Goal: Task Accomplishment & Management: Complete application form

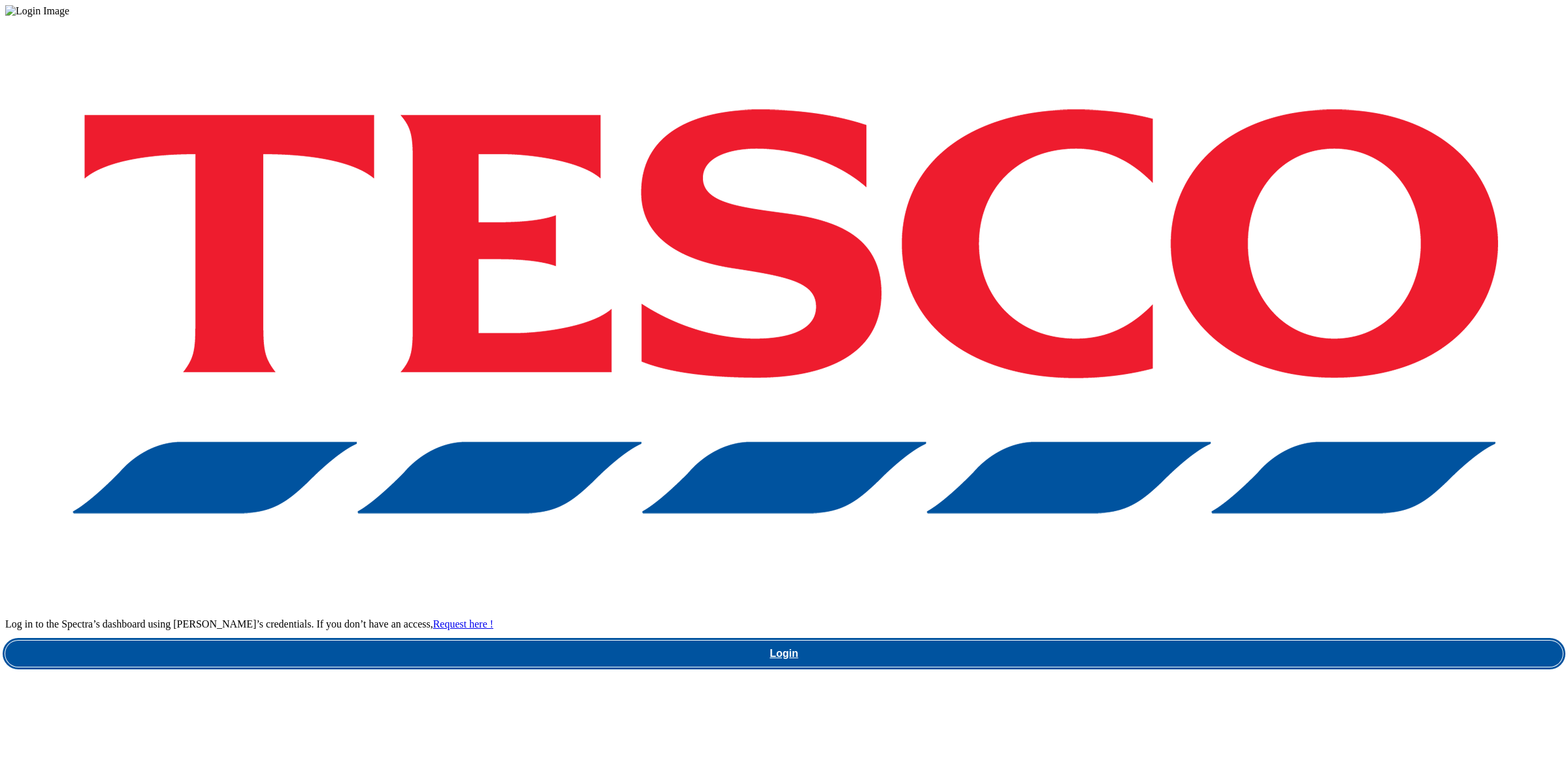
click at [1111, 641] on link "Login" at bounding box center [784, 653] width 1557 height 26
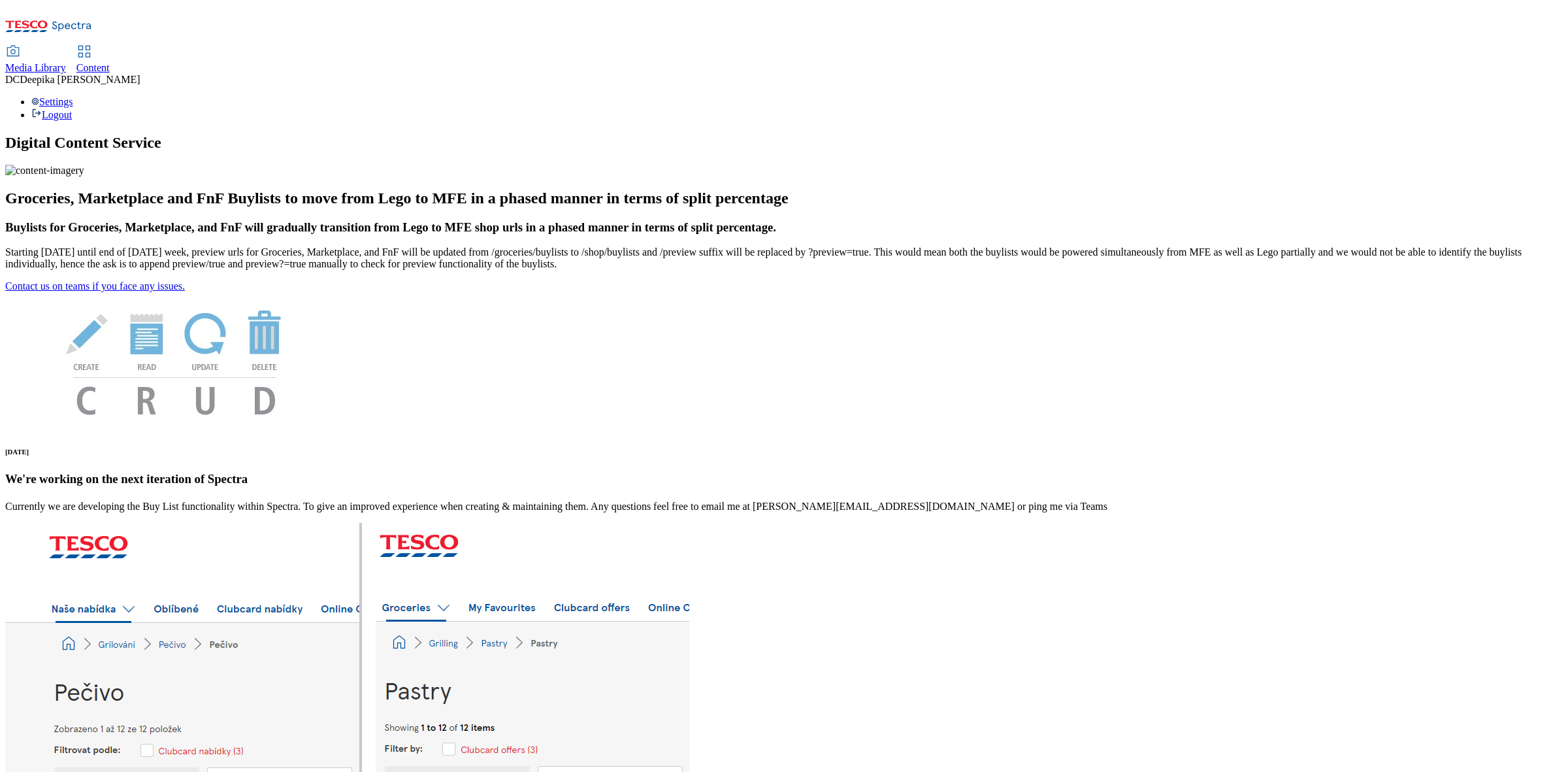
drag, startPoint x: 295, startPoint y: 21, endPoint x: 295, endPoint y: 38, distance: 17.0
click at [110, 62] on span "Content" at bounding box center [92, 67] width 33 height 11
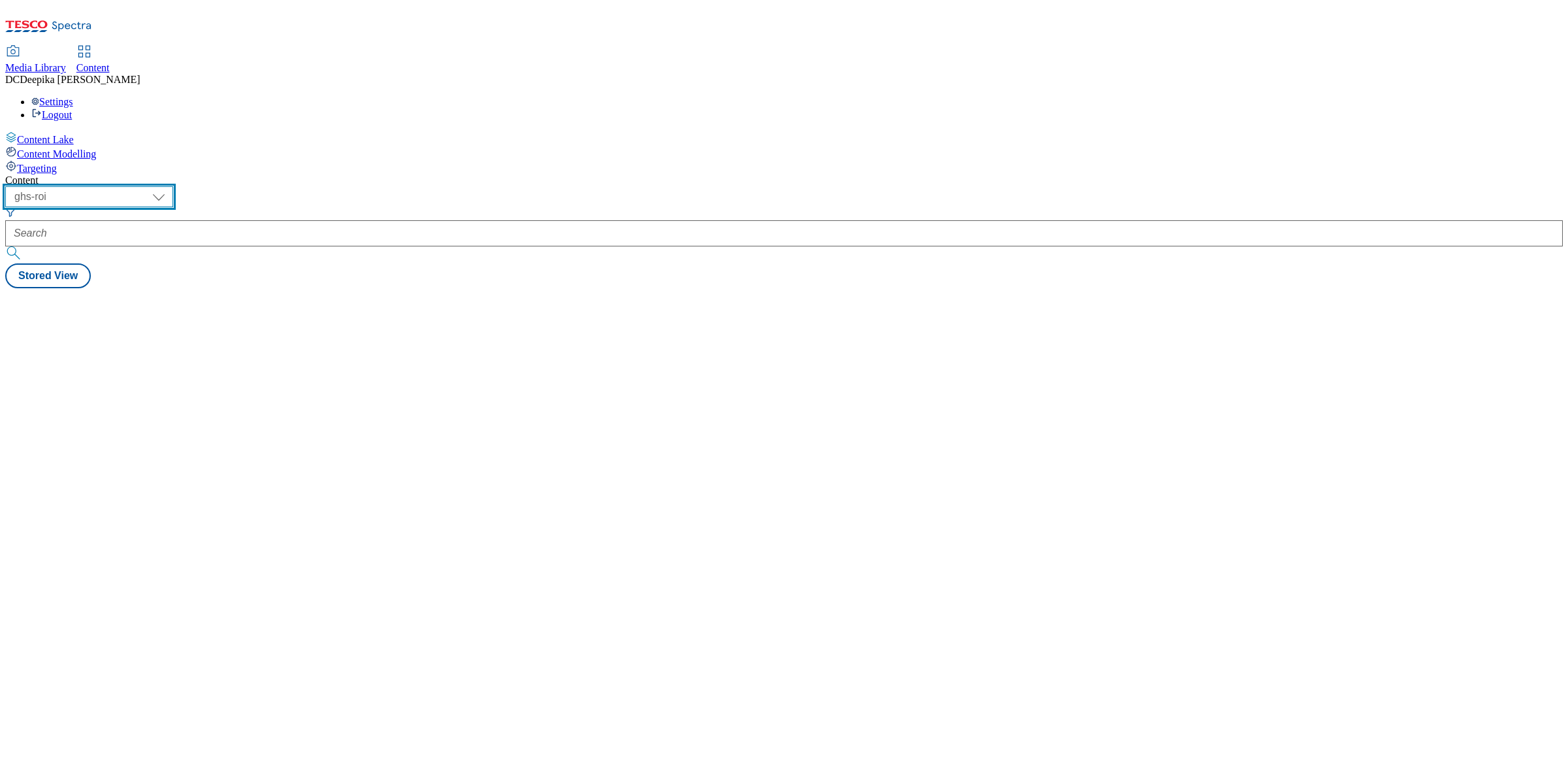
click at [174, 186] on select "ghs-roi ghs-uk" at bounding box center [89, 196] width 168 height 21
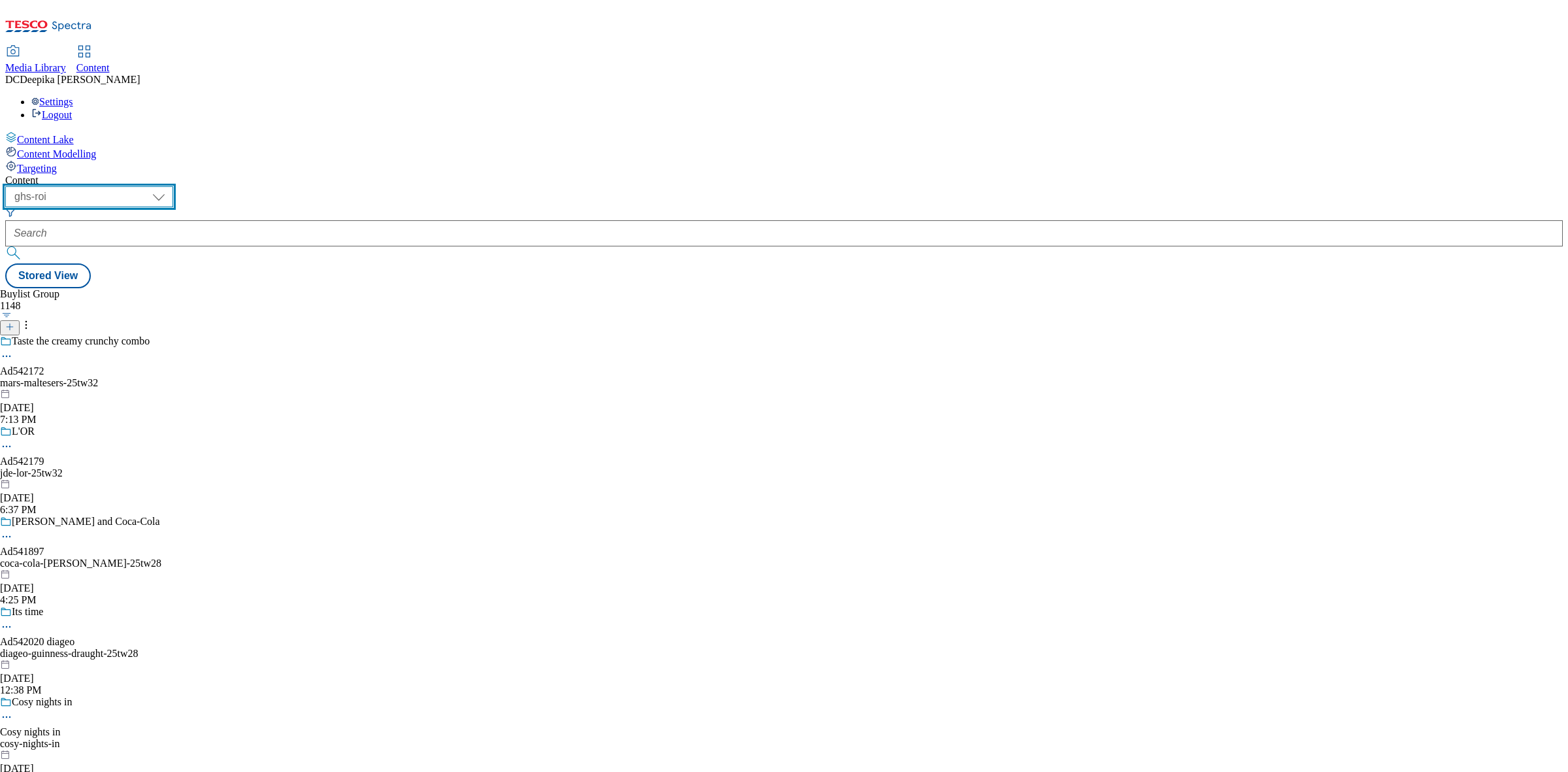
select select "ghs-uk"
click at [170, 186] on select "ghs-roi ghs-uk" at bounding box center [89, 196] width 168 height 21
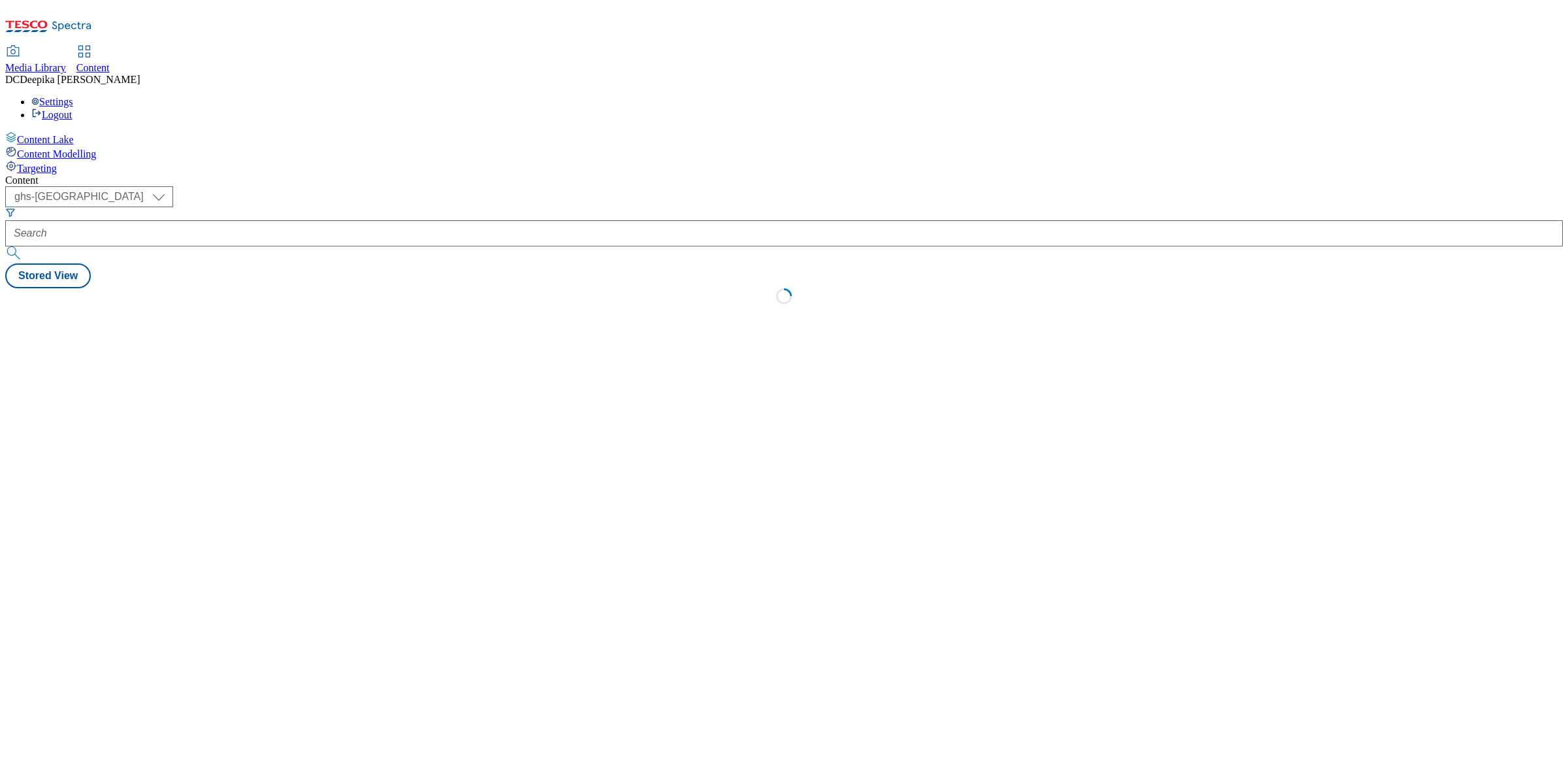
click at [581, 226] on div "Content ( optional ) ghs-roi ghs-uk ghs-uk Stored View Loading" at bounding box center [784, 242] width 1557 height 137
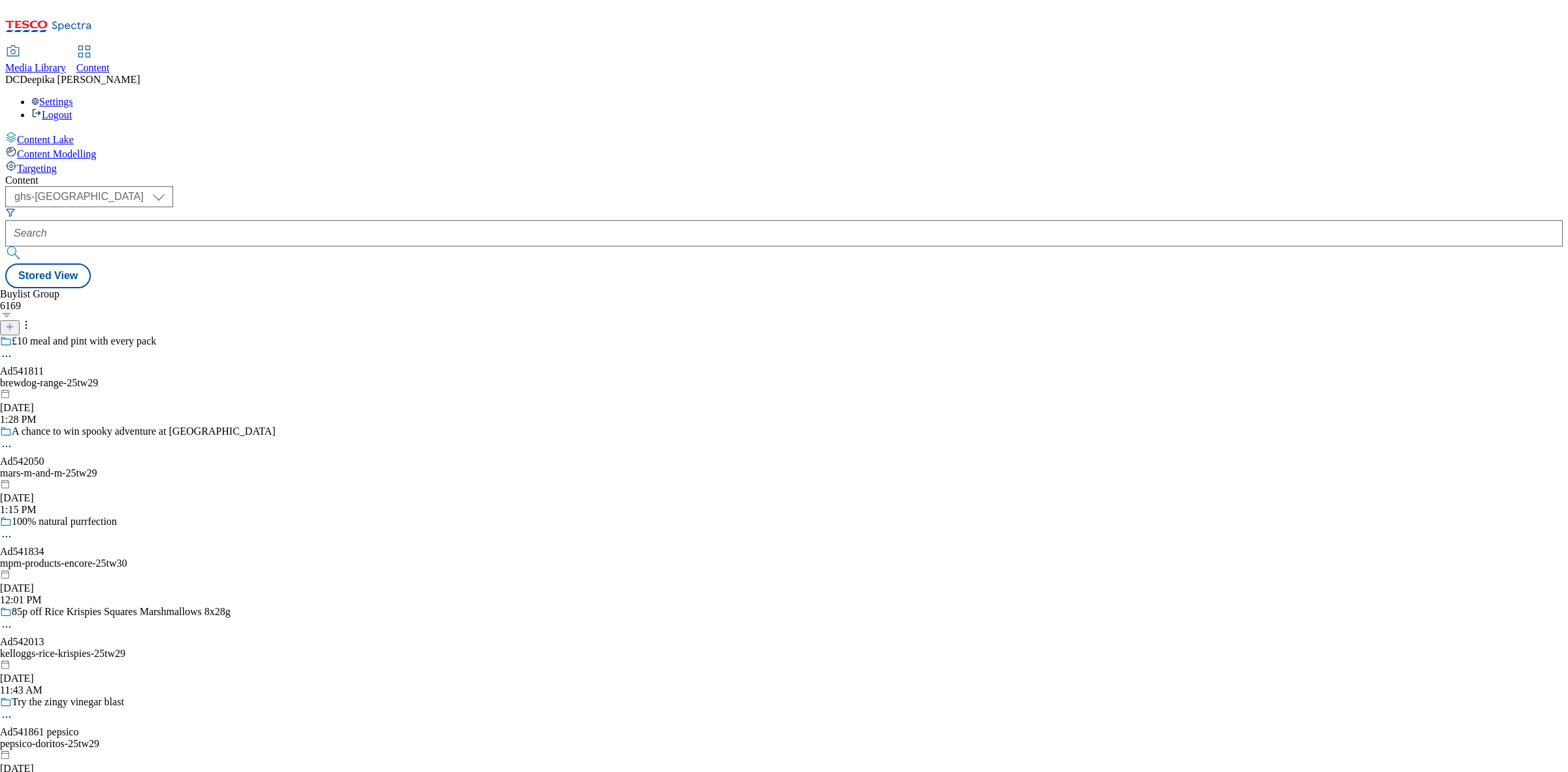
click at [14, 322] on icon at bounding box center [10, 327] width 9 height 9
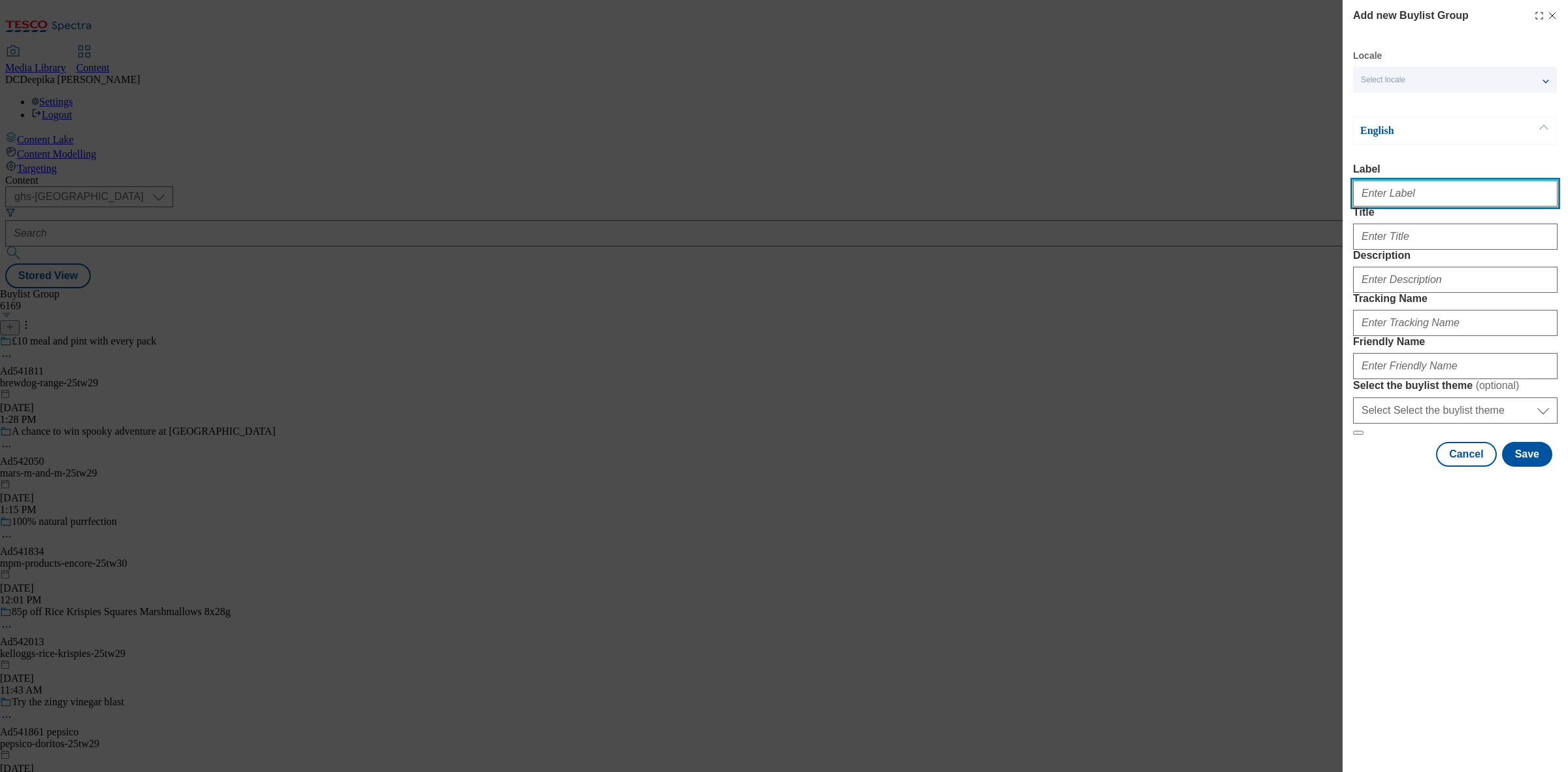
click at [1423, 202] on input "Label" at bounding box center [1455, 193] width 205 height 26
paste input "Ad542056"
type input "Ad542056"
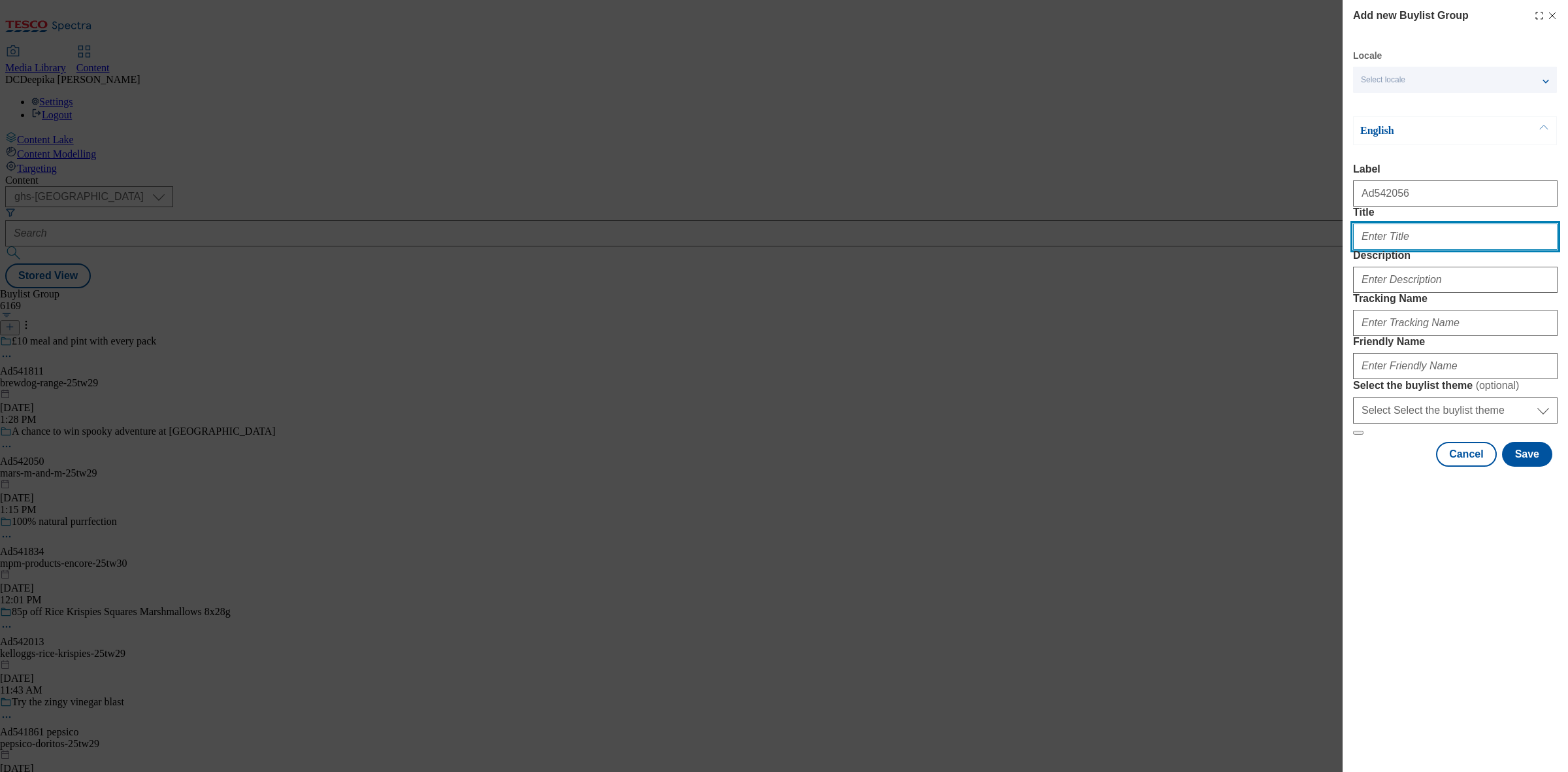
click at [1403, 250] on input "Title" at bounding box center [1455, 236] width 205 height 26
paste input "QUICK &DELICIOUS"
click at [1398, 250] on input "QUICK &DELICIOUS" at bounding box center [1455, 236] width 205 height 26
drag, startPoint x: 1465, startPoint y: 265, endPoint x: 1369, endPoint y: 268, distance: 96.0
click at [1369, 250] on input "QUICK & DELICIOUS" at bounding box center [1455, 236] width 205 height 26
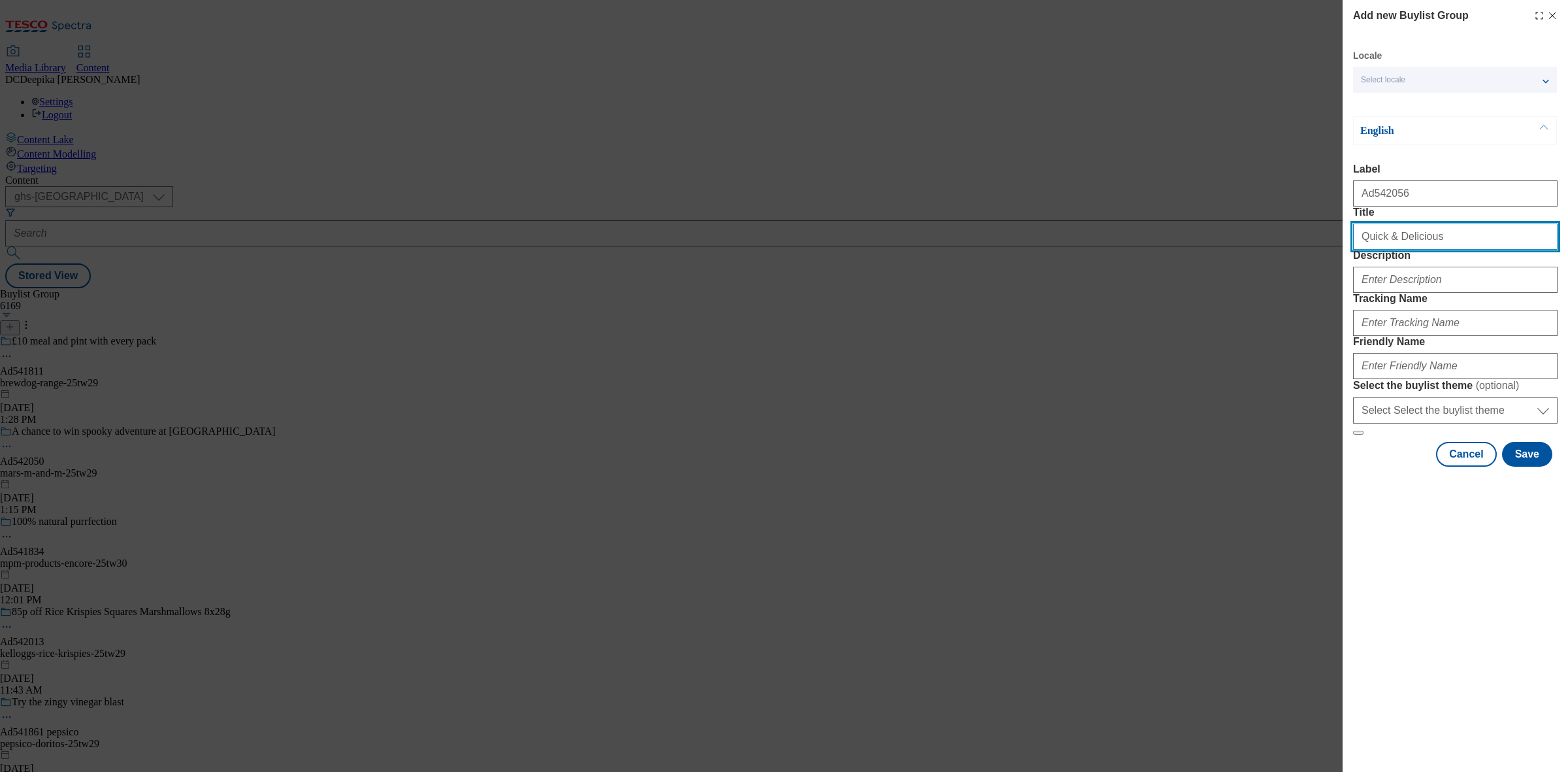
type input "Quick & Delicious"
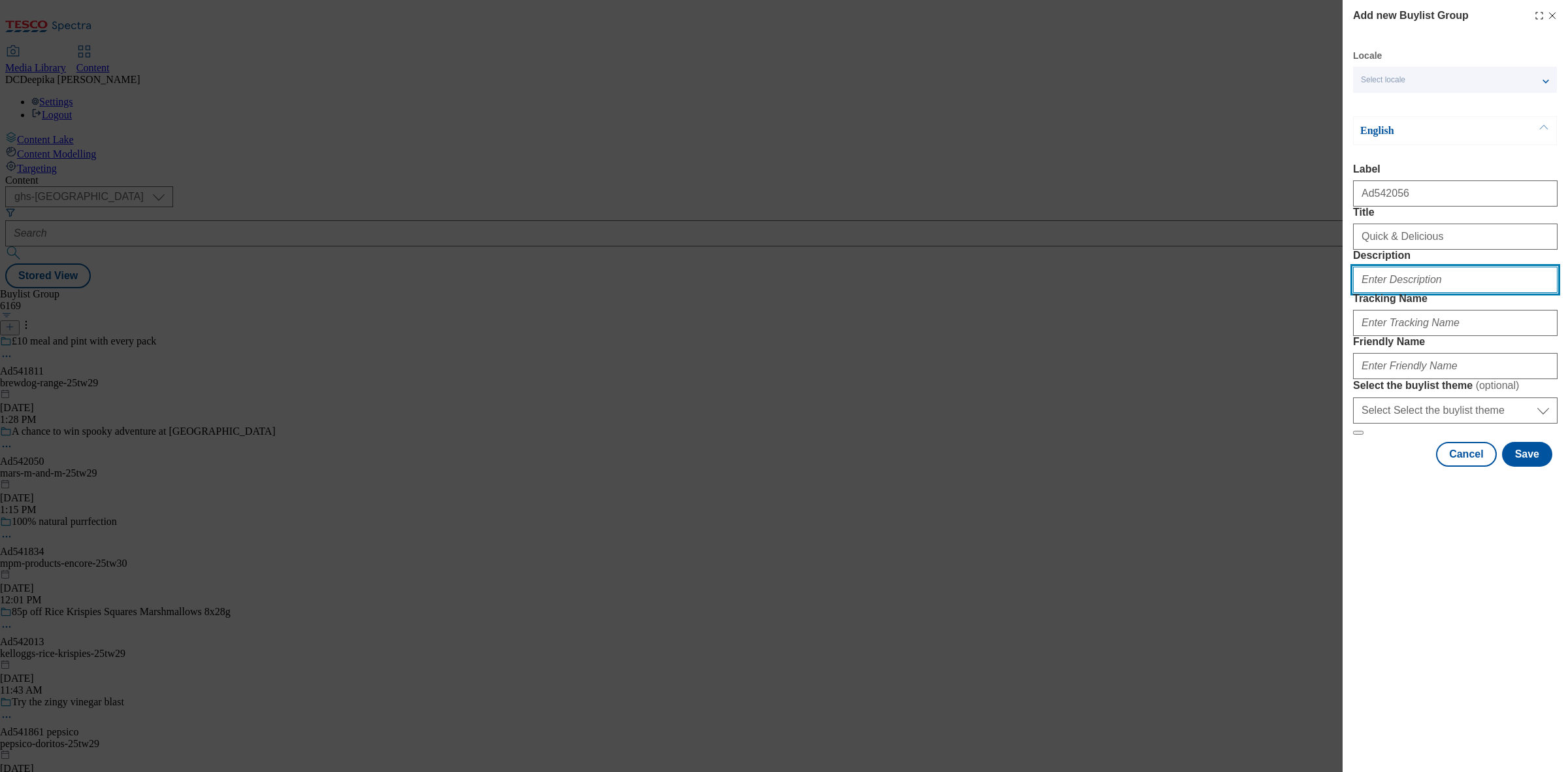
click at [1394, 293] on input "Description" at bounding box center [1455, 279] width 205 height 26
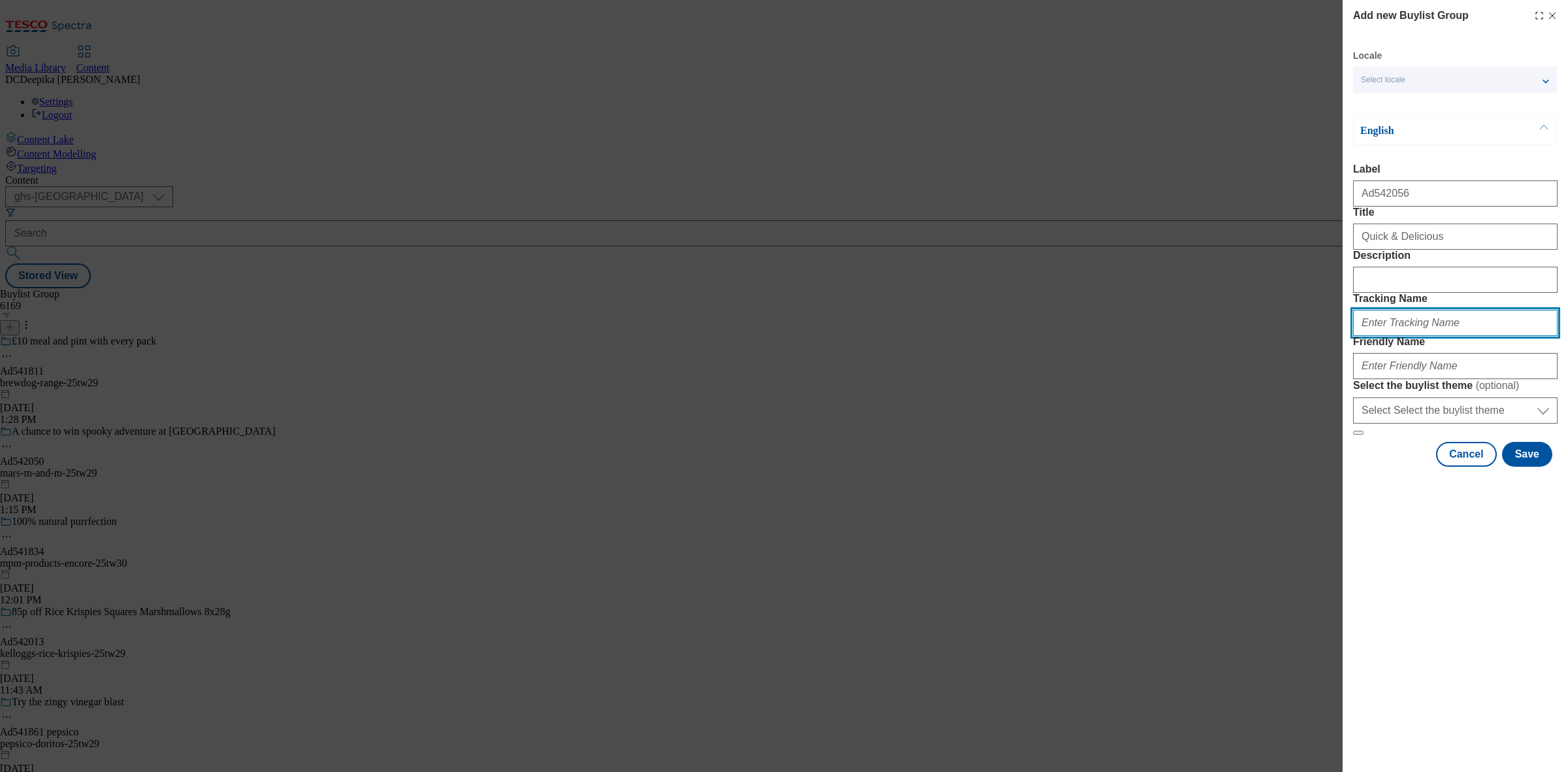
click at [1383, 335] on input "Tracking Name" at bounding box center [1455, 322] width 205 height 26
type input "F"
type input "d"
paste input "QUICK &DELICIOUS"
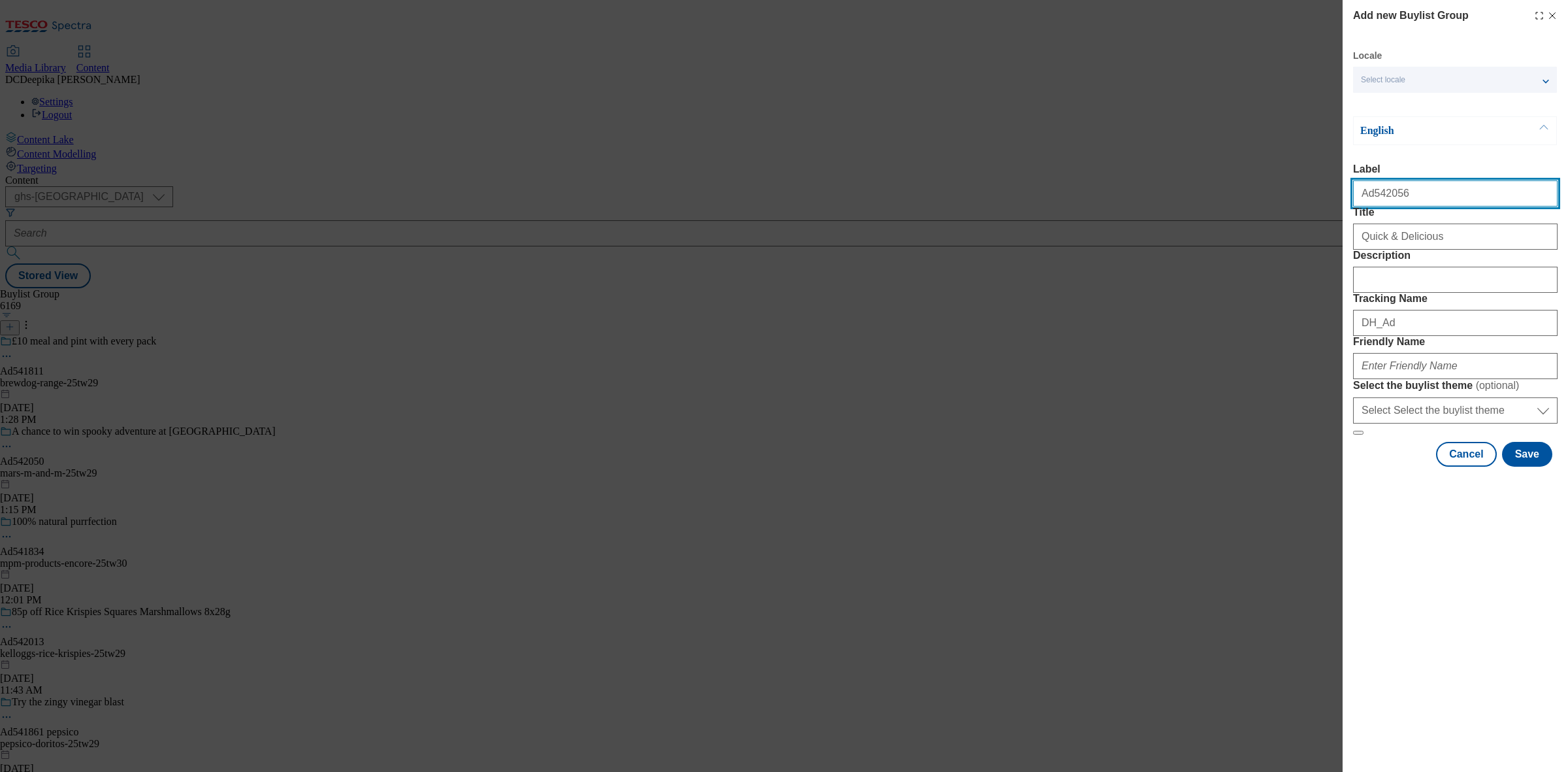
drag, startPoint x: 1419, startPoint y: 201, endPoint x: 1371, endPoint y: 205, distance: 48.2
click at [1371, 205] on input "Ad542056" at bounding box center [1455, 193] width 205 height 26
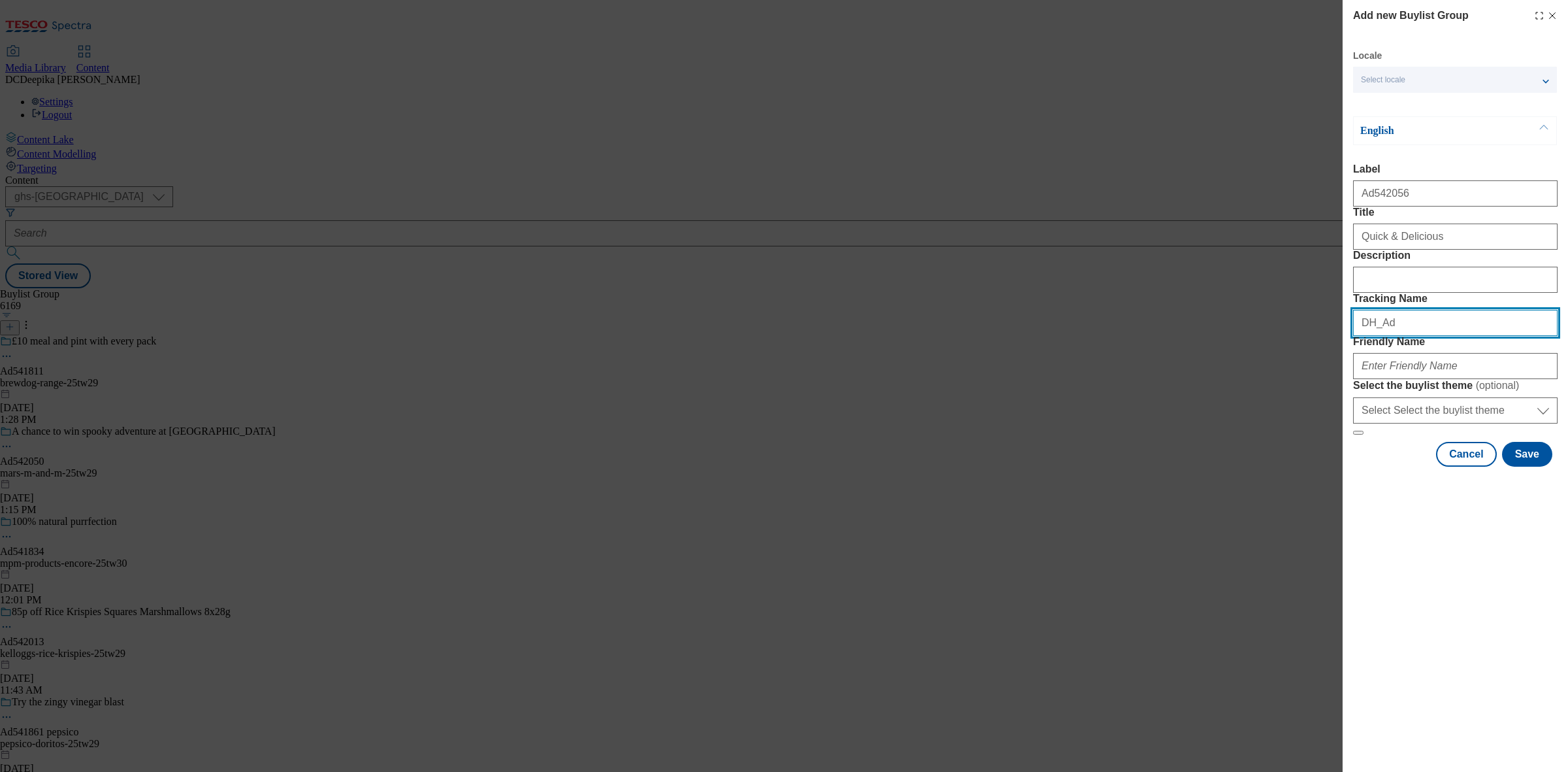
click at [1428, 335] on input "DH_Ad" at bounding box center [1455, 322] width 205 height 26
paste input "542056"
click at [1383, 335] on input "DH_Ad542056" at bounding box center [1455, 322] width 205 height 26
type input "DH_AD542056"
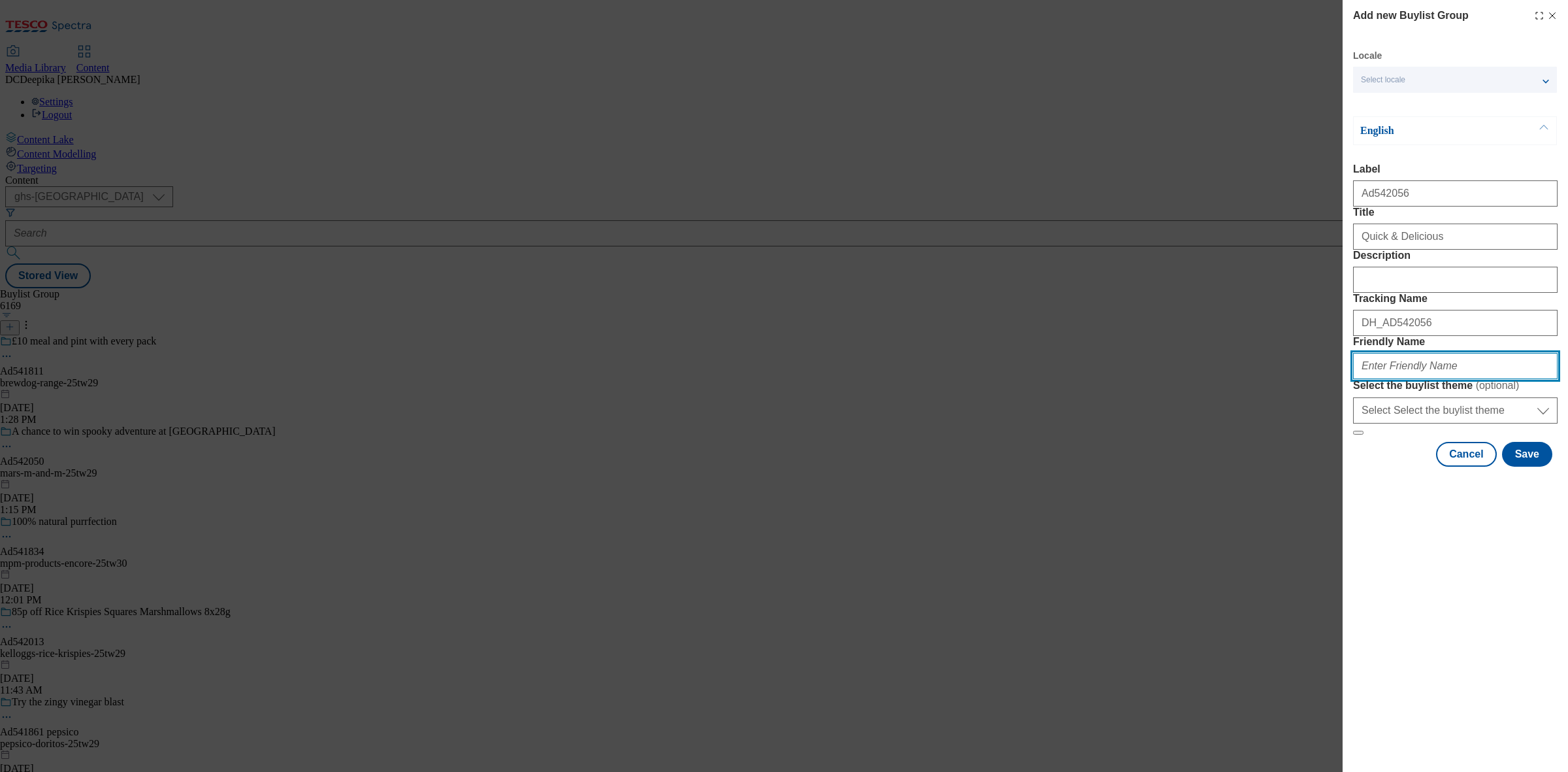
click at [1386, 379] on input "Friendly Name" at bounding box center [1455, 365] width 205 height 26
paste input "hain-celestial-linda-25tw34"
type input "hain-celestial-linda-25tw34"
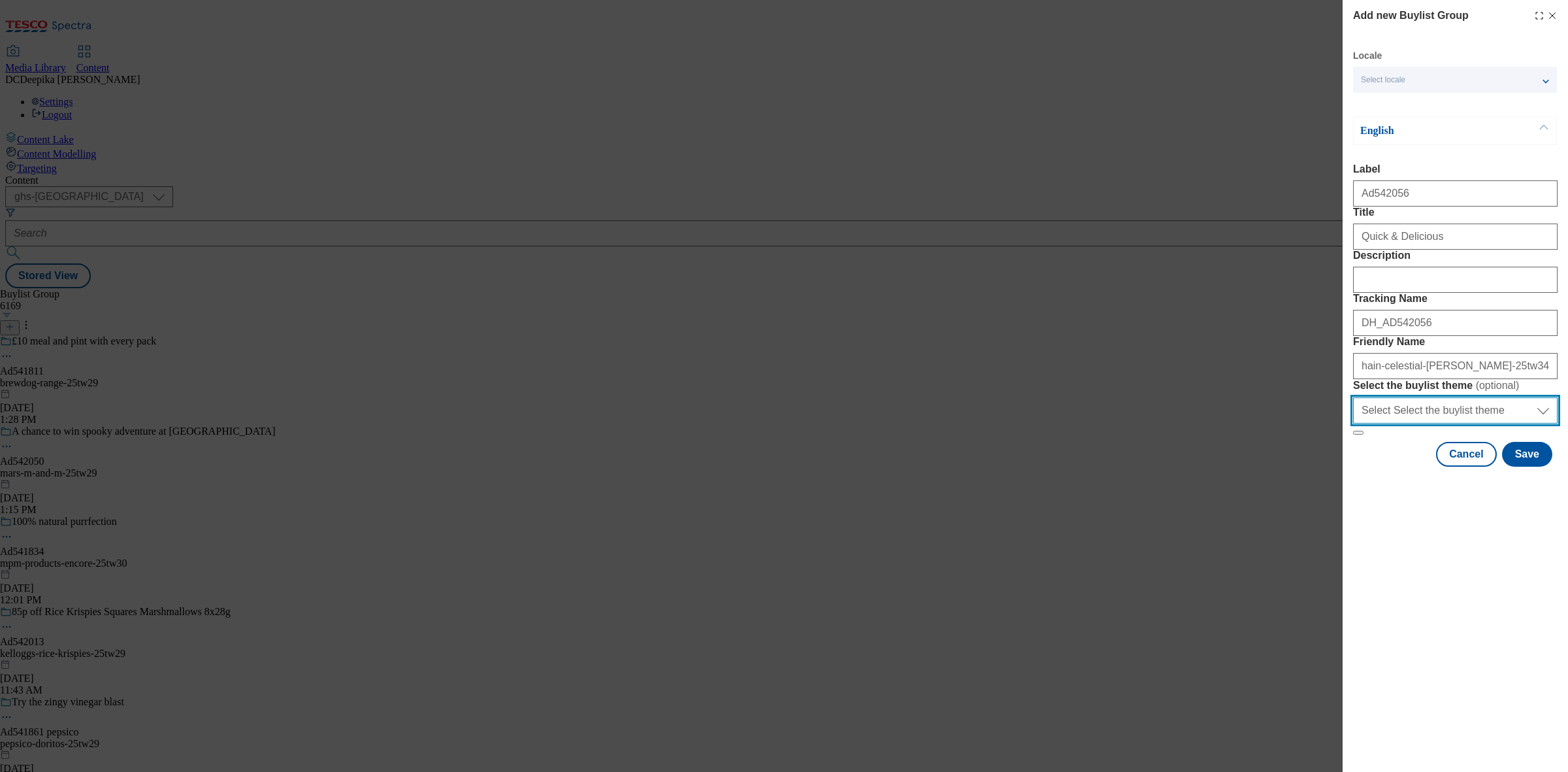
click at [1454, 423] on select "Select Select the buylist theme default fandf" at bounding box center [1455, 410] width 205 height 26
click at [1455, 423] on select "Select Select the buylist theme default fandf" at bounding box center [1455, 410] width 205 height 26
click at [1521, 467] on button "Save" at bounding box center [1527, 454] width 50 height 25
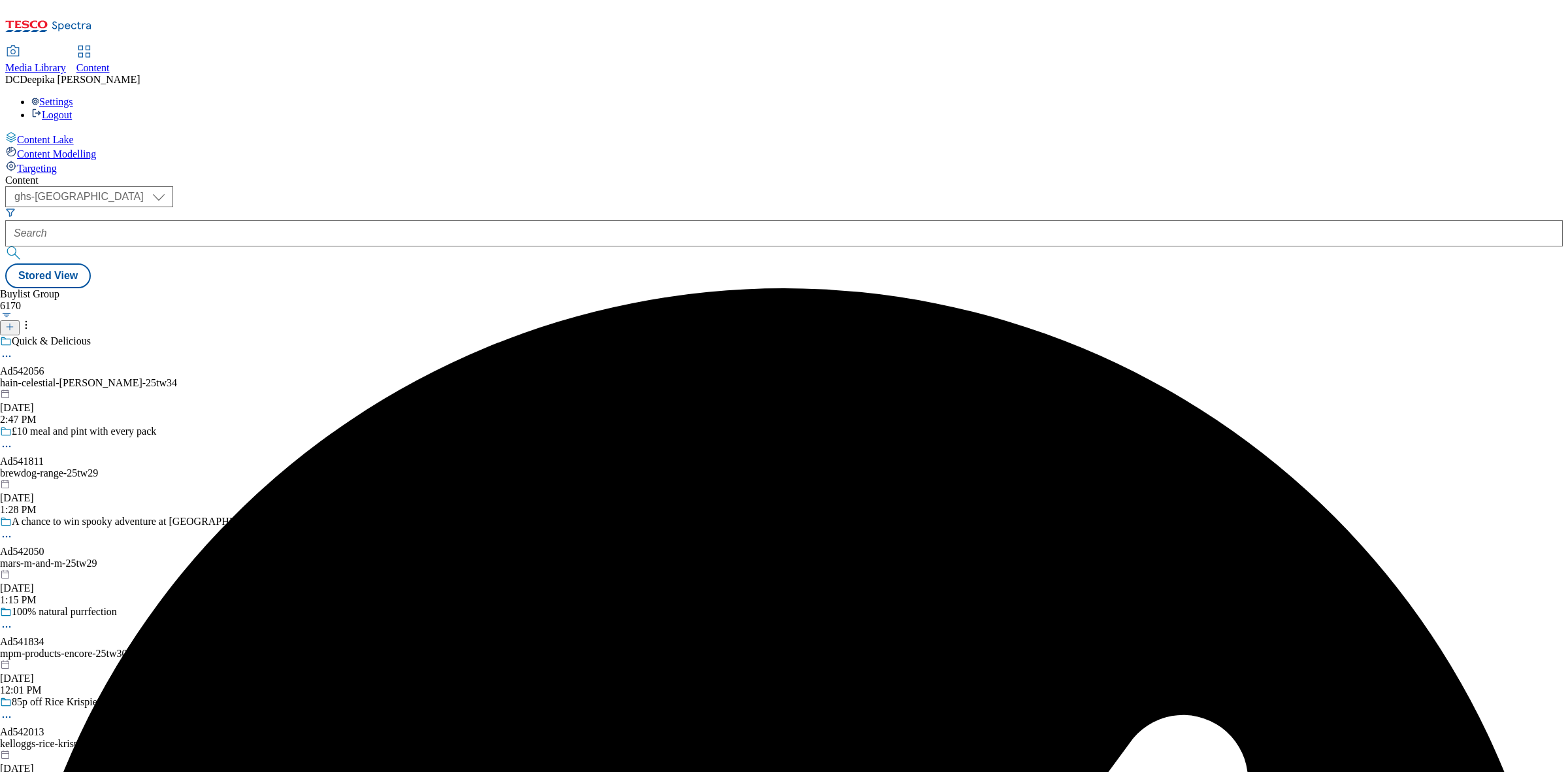
click at [275, 335] on div "Quick & Delicious Ad542056 hain-celestial-linda-25tw34 Sep 8, 2025 2:47 PM" at bounding box center [138, 380] width 275 height 90
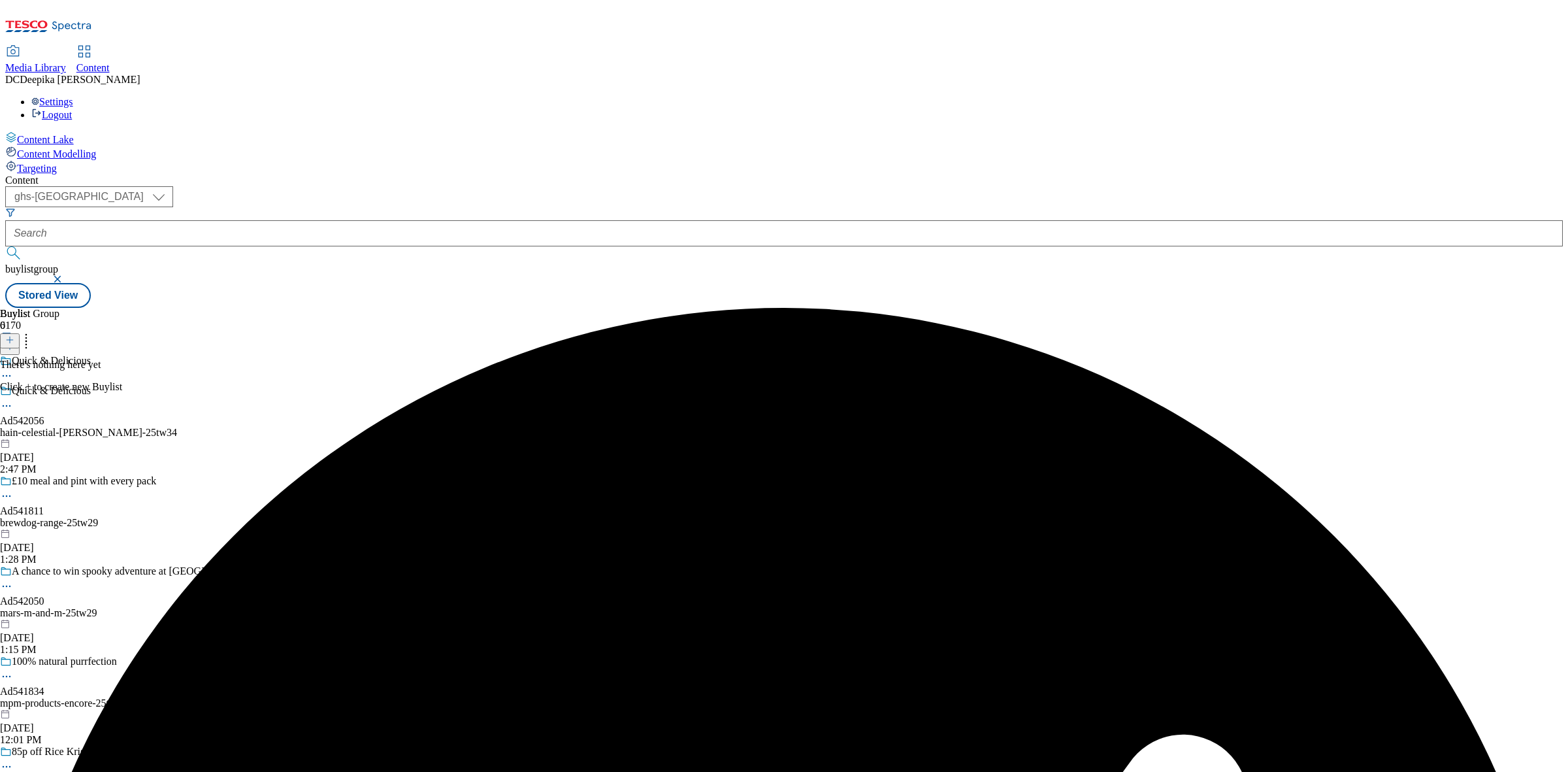
click at [20, 334] on button at bounding box center [10, 341] width 20 height 15
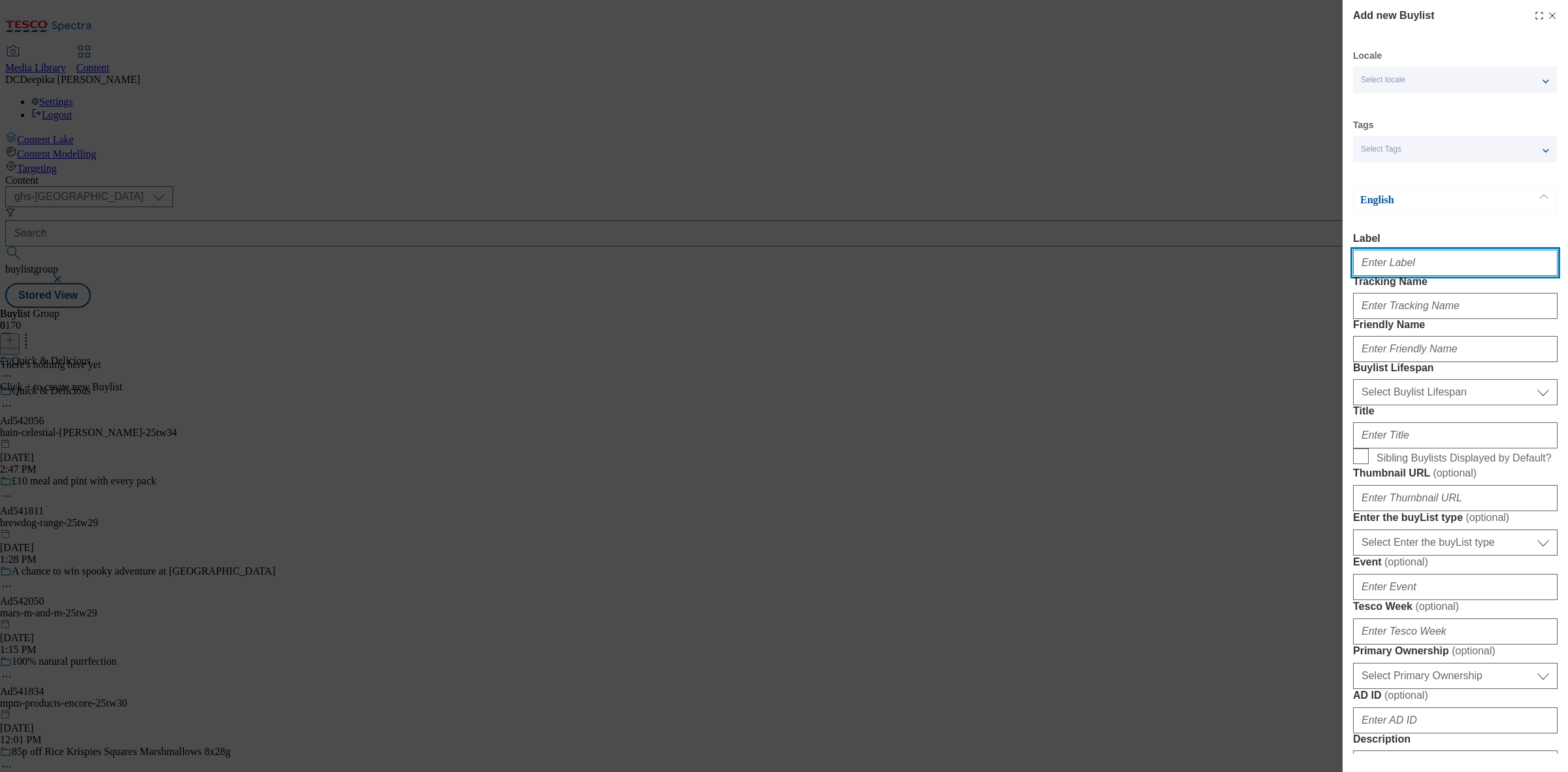
click at [1402, 270] on input "Label" at bounding box center [1455, 262] width 205 height 26
paste input "Ad542056"
type input "Ad542056"
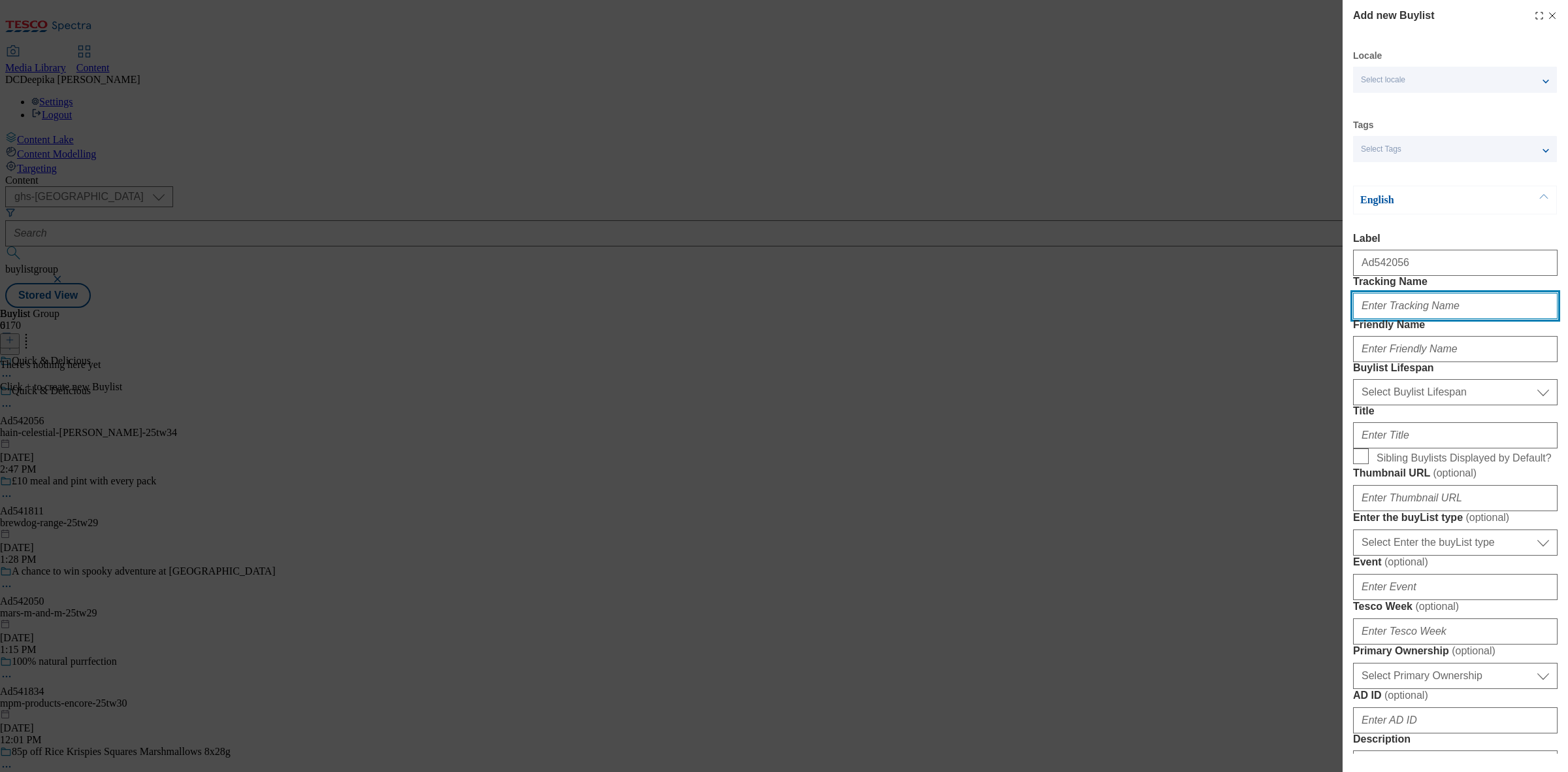
click at [1412, 318] on input "Tracking Name" at bounding box center [1455, 305] width 205 height 26
paste input "Ad542056"
click at [1397, 318] on input "DH_ADAd542056" at bounding box center [1455, 305] width 205 height 26
type input "DH_AD542056"
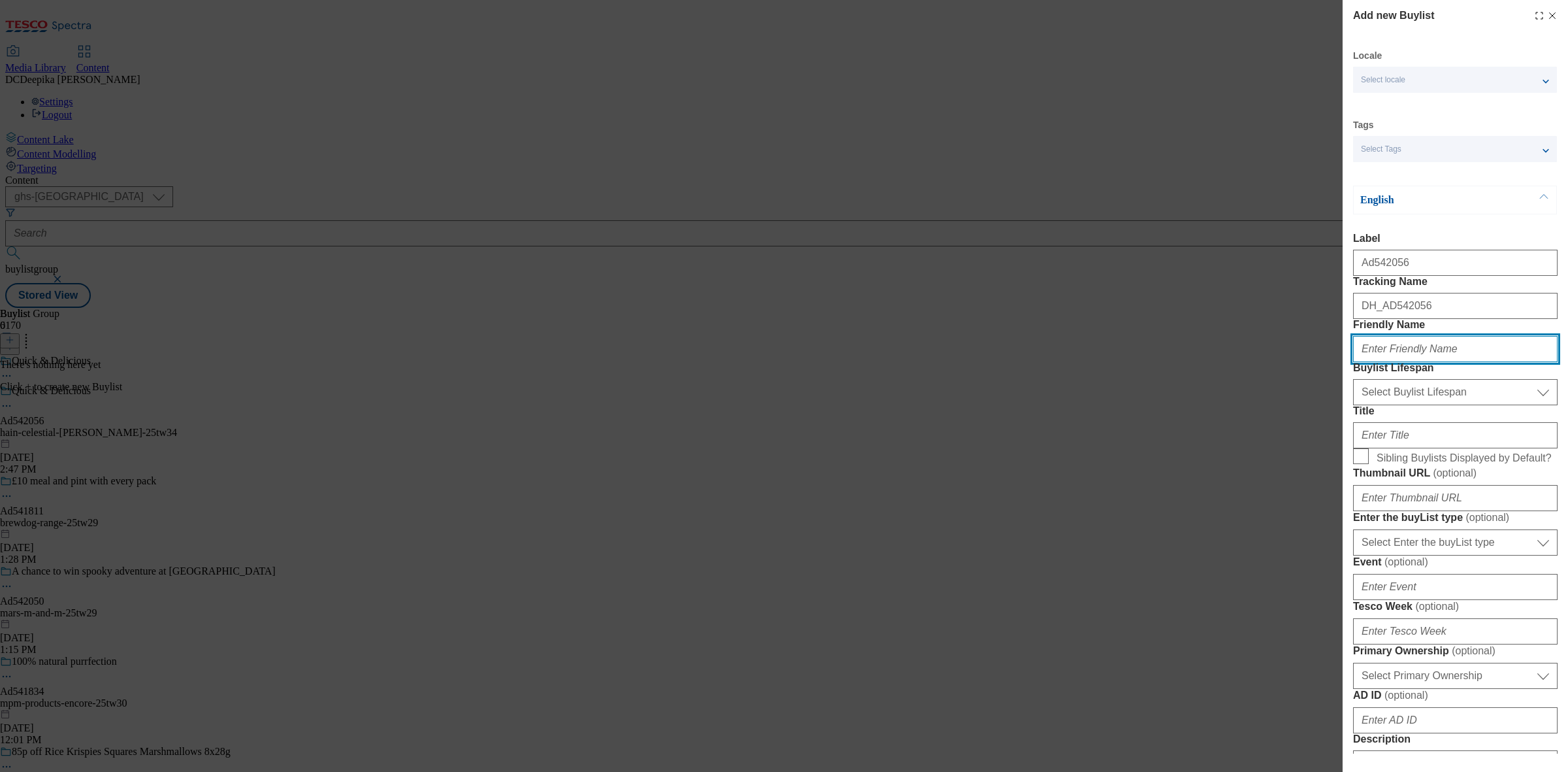
click at [1406, 362] on input "Friendly Name" at bounding box center [1455, 348] width 205 height 26
paste input "hain-celestial"
type input "hain-celestial"
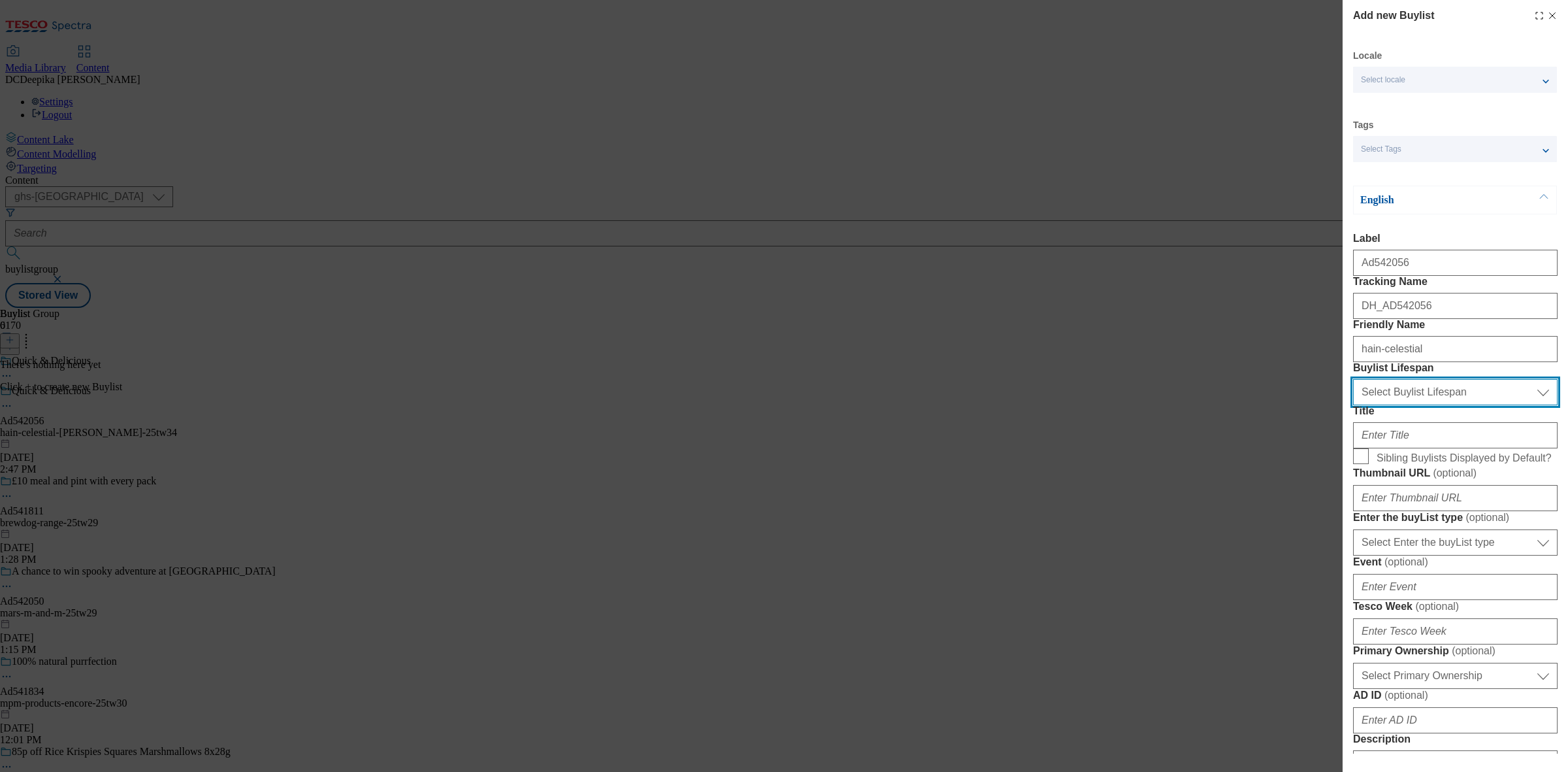
click at [1427, 405] on select "Select Buylist Lifespan evergreen seasonal tactical" at bounding box center [1455, 392] width 205 height 26
select select "tactical"
click at [1353, 405] on select "Select Buylist Lifespan evergreen seasonal tactical" at bounding box center [1455, 392] width 205 height 26
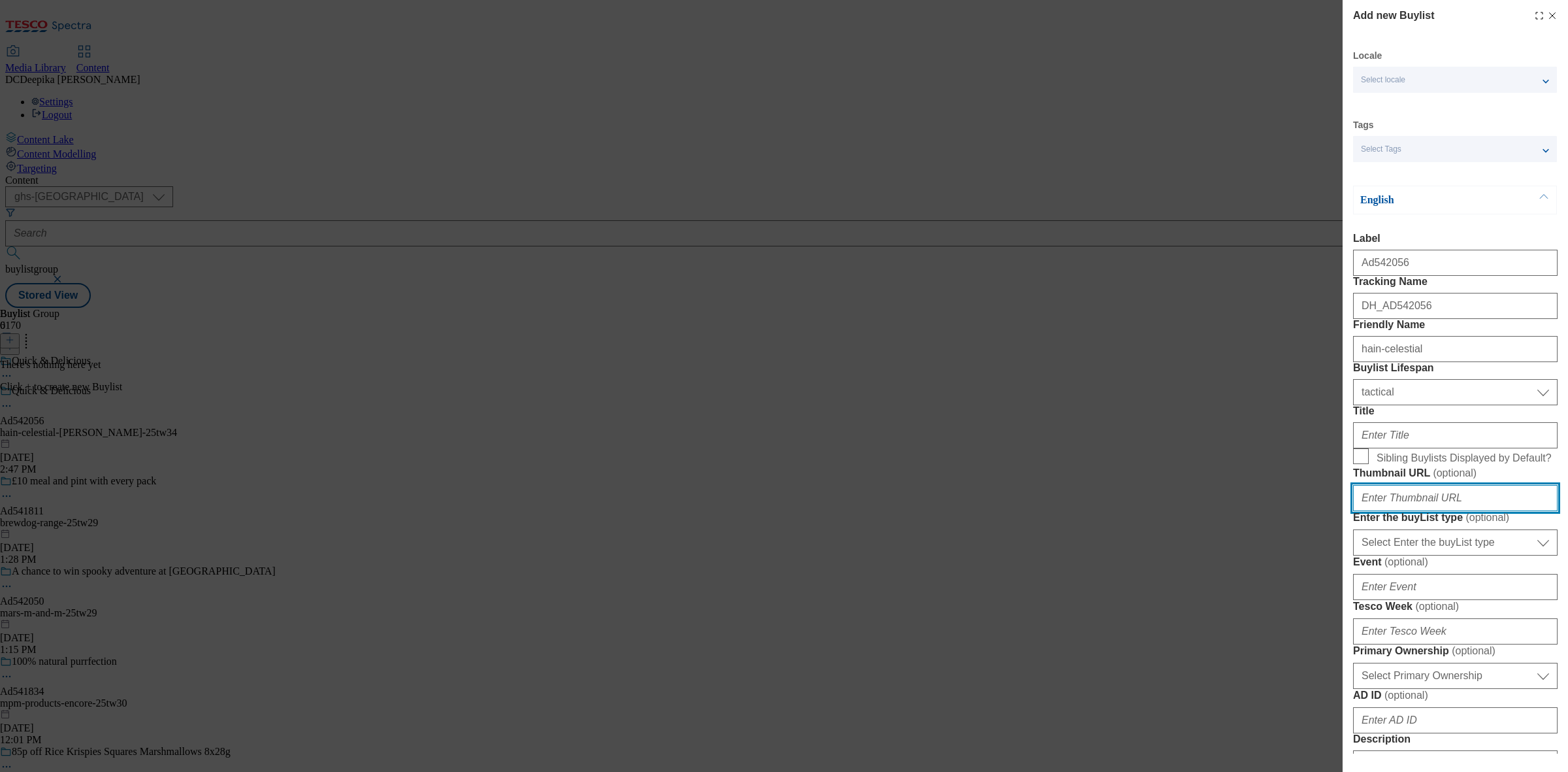
click at [1424, 511] on input "Thumbnail URL ( optional )" at bounding box center [1455, 497] width 205 height 26
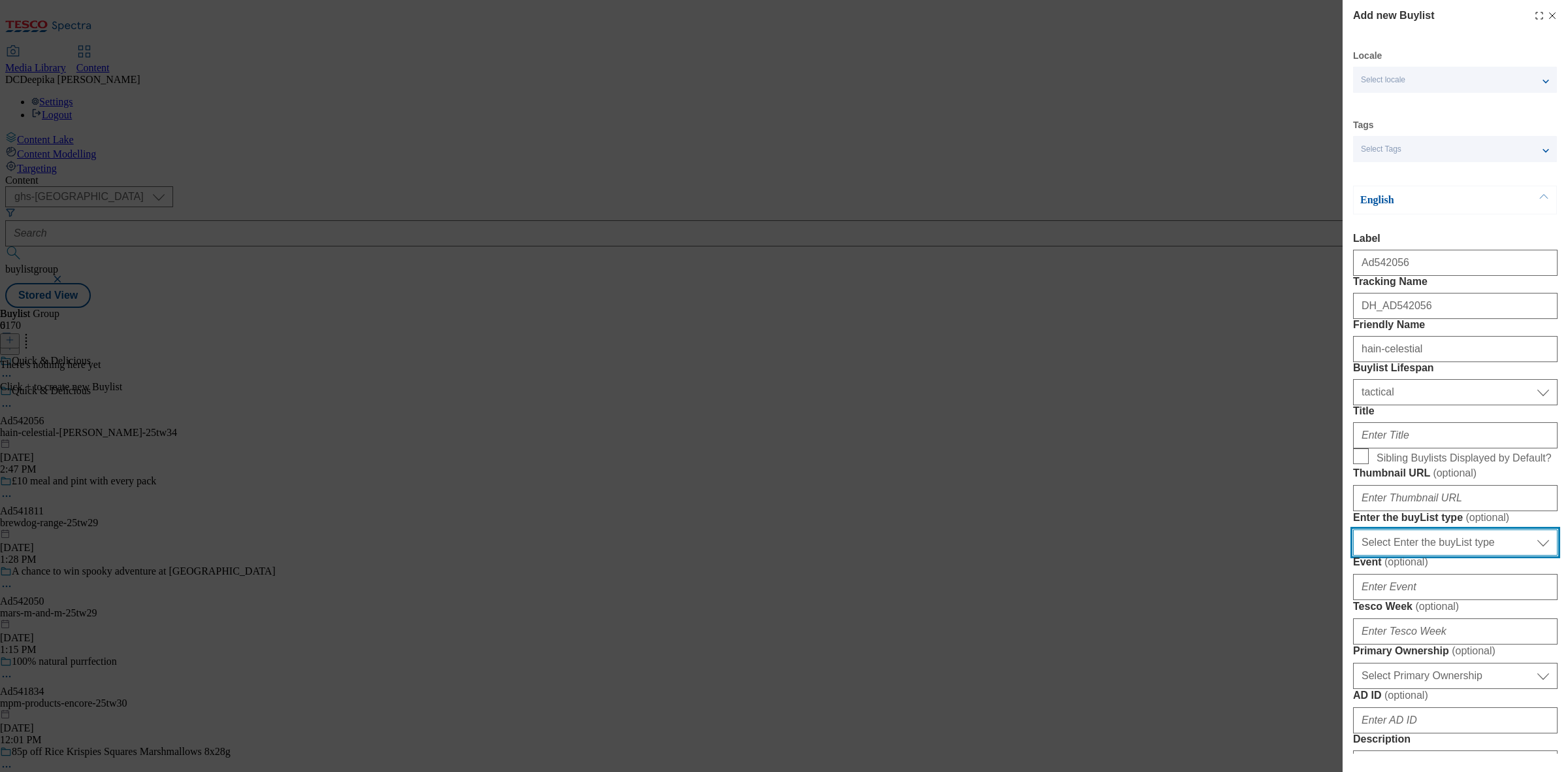
click at [1412, 556] on select "Select Enter the buyList type event supplier funded long term >4 weeks supplier…" at bounding box center [1455, 542] width 205 height 26
select select "supplier funded short term 1-3 weeks"
click at [1353, 556] on select "Select Enter the buyList type event supplier funded long term >4 weeks supplier…" at bounding box center [1455, 542] width 205 height 26
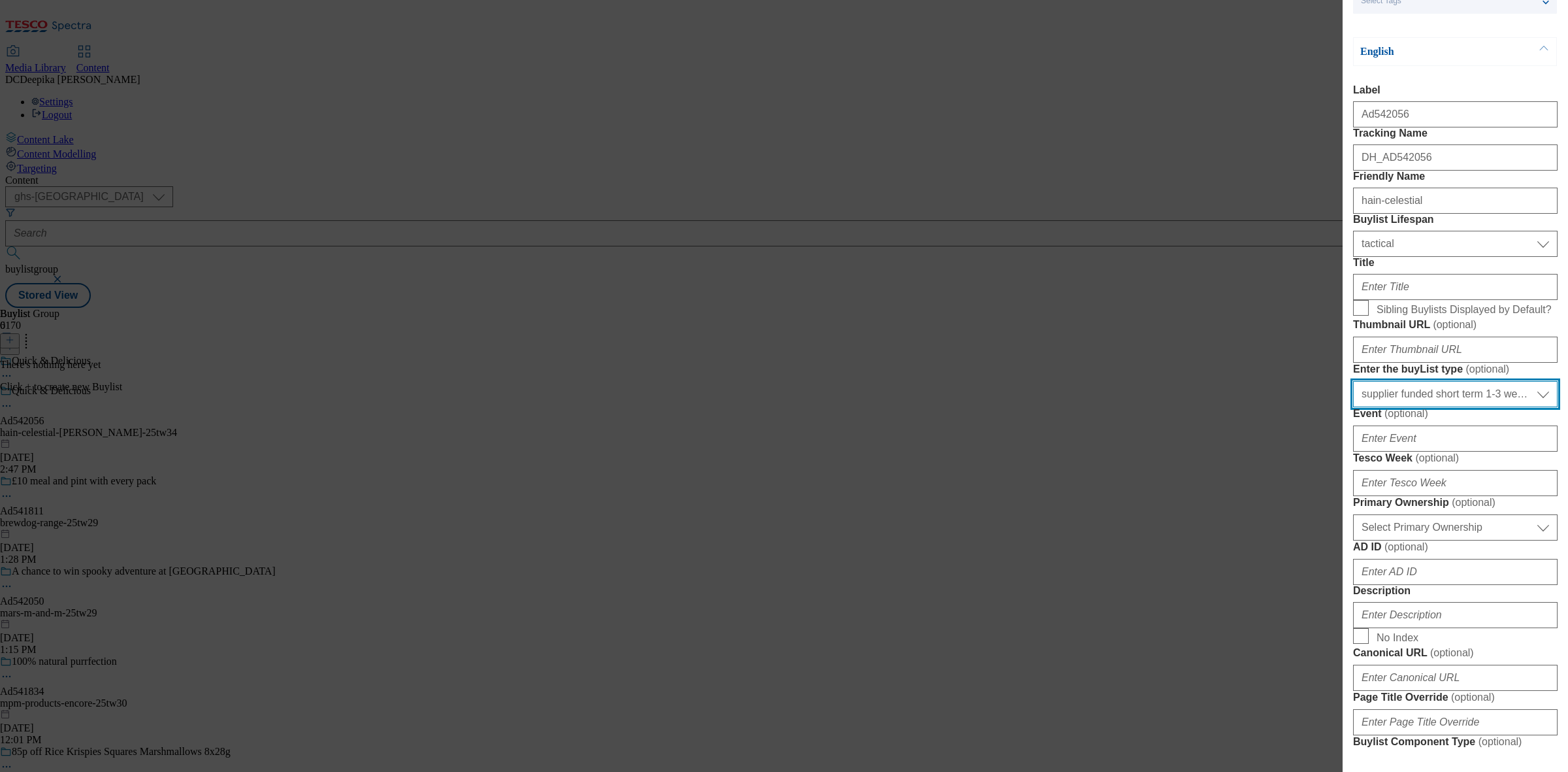
scroll to position [164, 0]
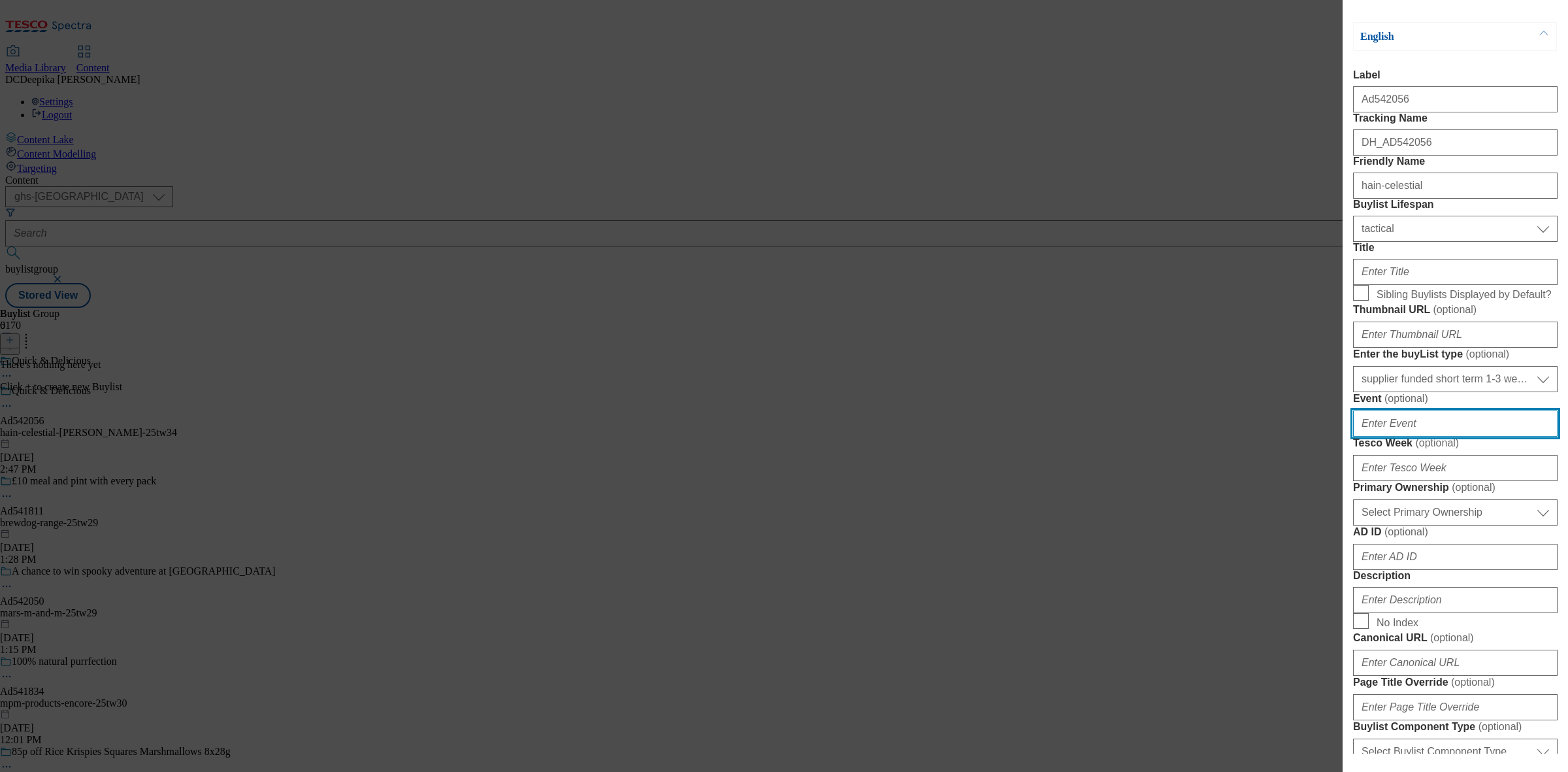
click at [1432, 437] on input "Event ( optional )" at bounding box center [1455, 423] width 205 height 26
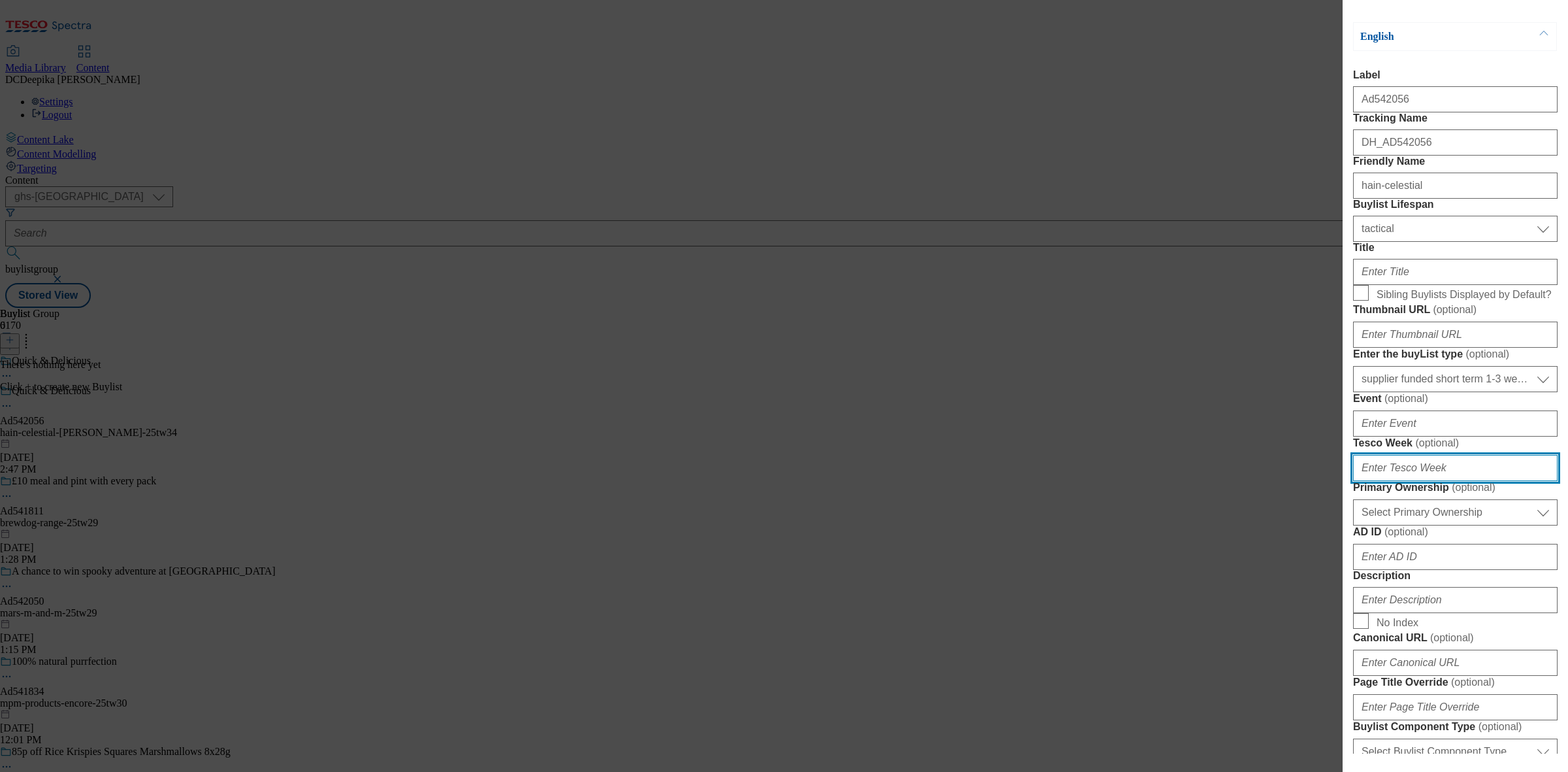
click at [1406, 481] on input "Tesco Week ( optional )" at bounding box center [1455, 467] width 205 height 26
type input "34"
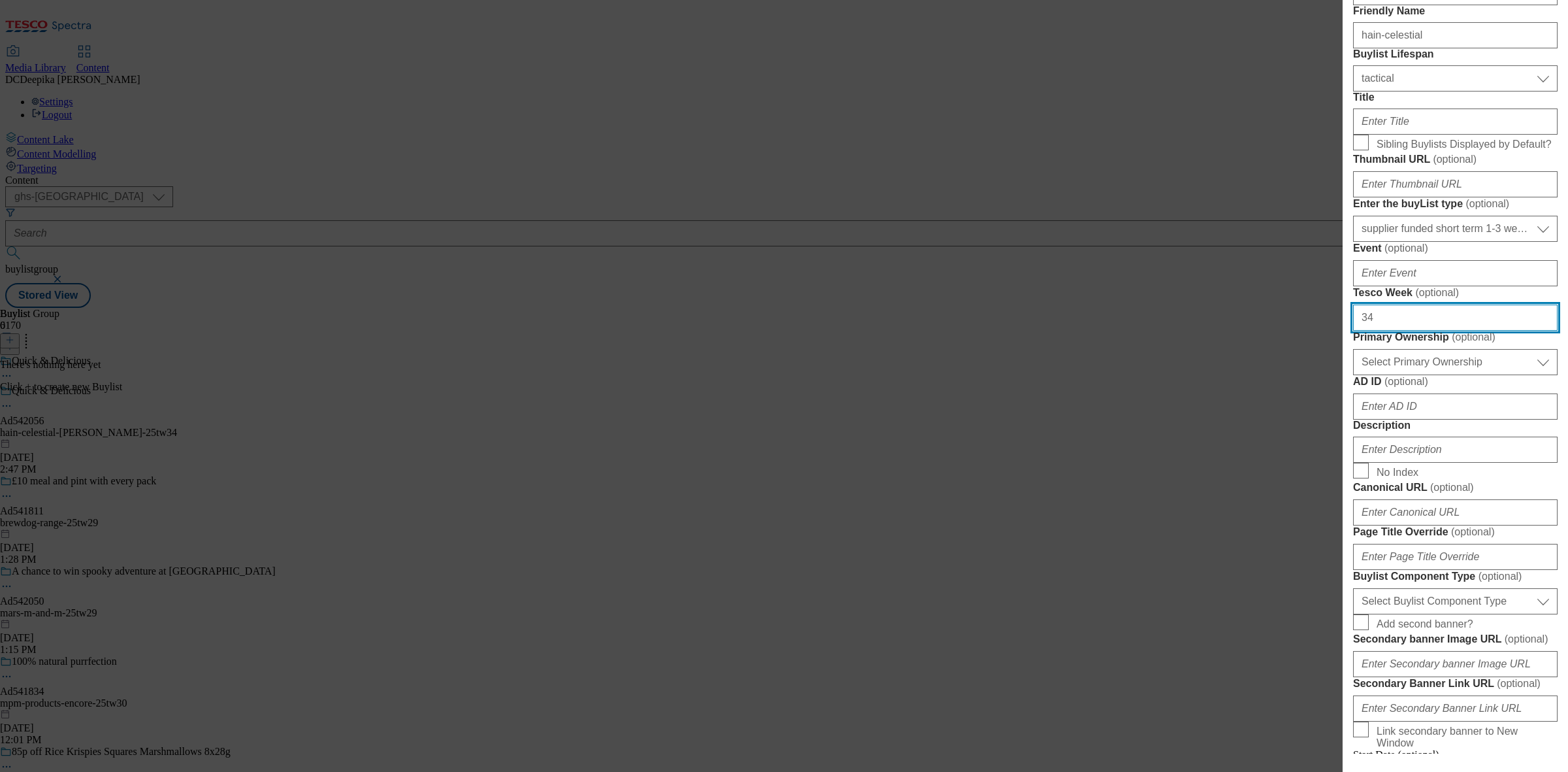
scroll to position [327, 0]
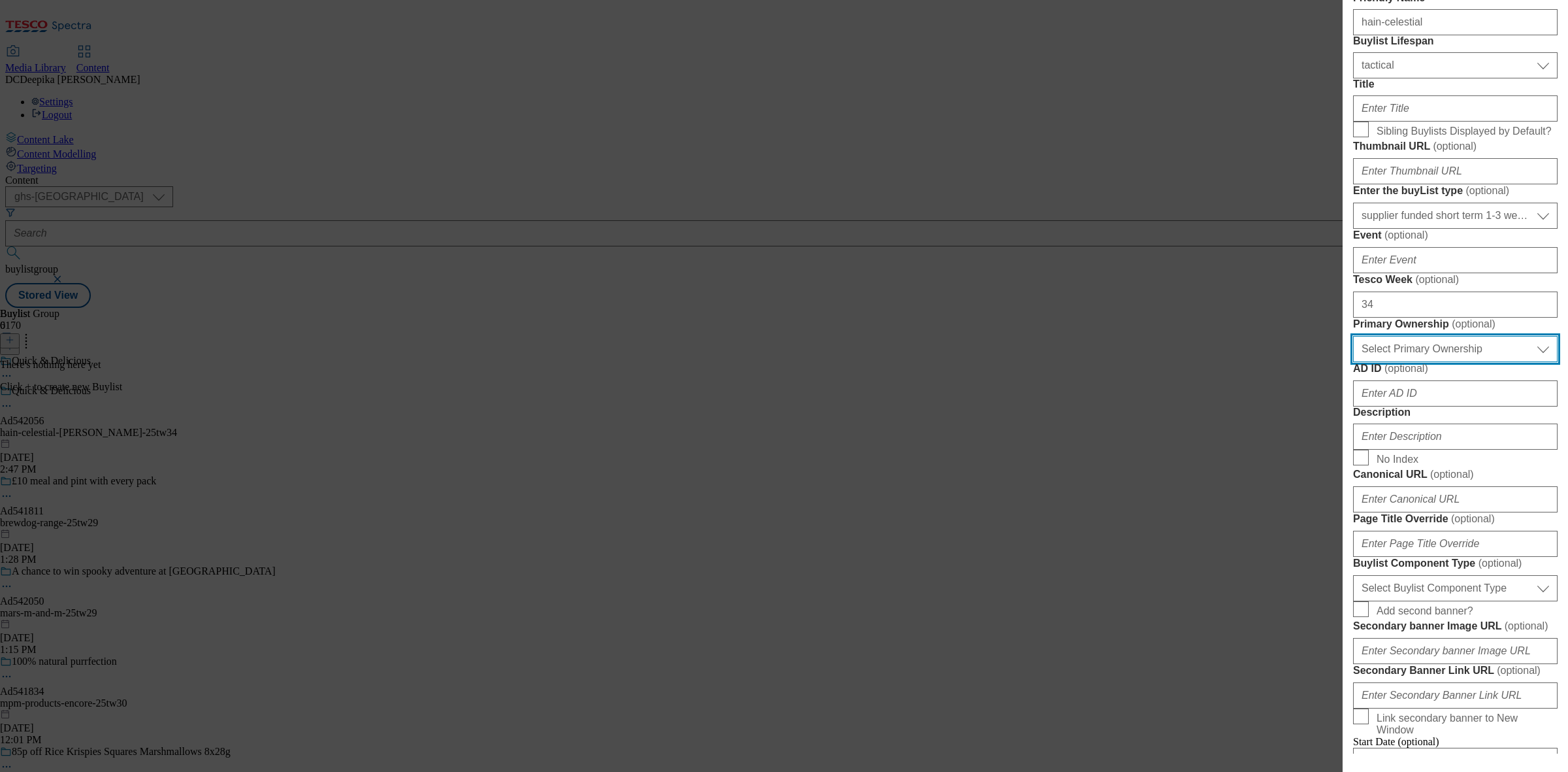
drag, startPoint x: 1459, startPoint y: 560, endPoint x: 1456, endPoint y: 577, distance: 17.3
click at [1459, 362] on select "Select Primary Ownership tesco dunnhumby" at bounding box center [1455, 348] width 205 height 26
select select "dunnhumby"
click at [1353, 362] on select "Select Primary Ownership tesco dunnhumby" at bounding box center [1455, 348] width 205 height 26
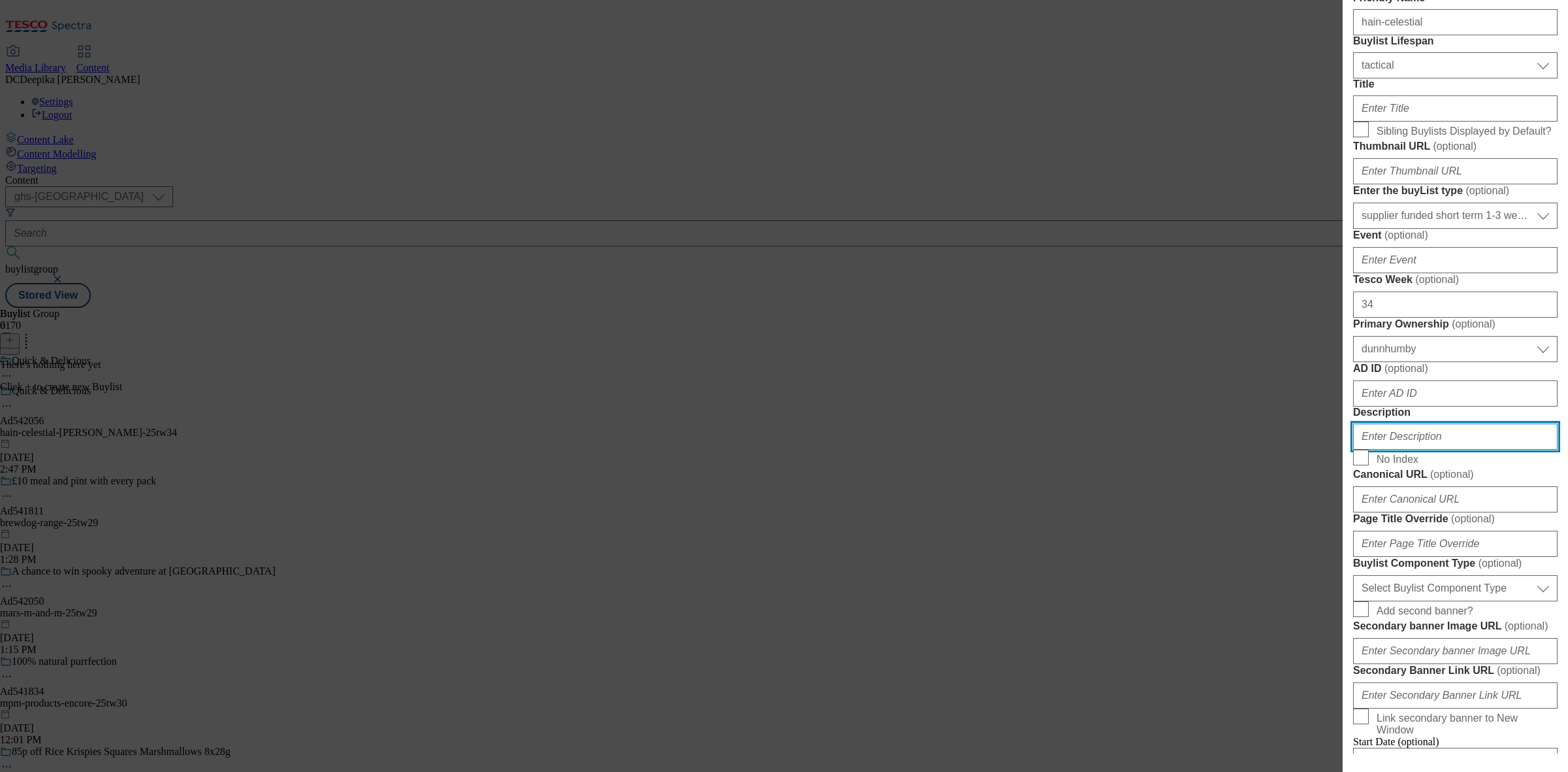
click at [1429, 450] on input "Description" at bounding box center [1455, 436] width 205 height 26
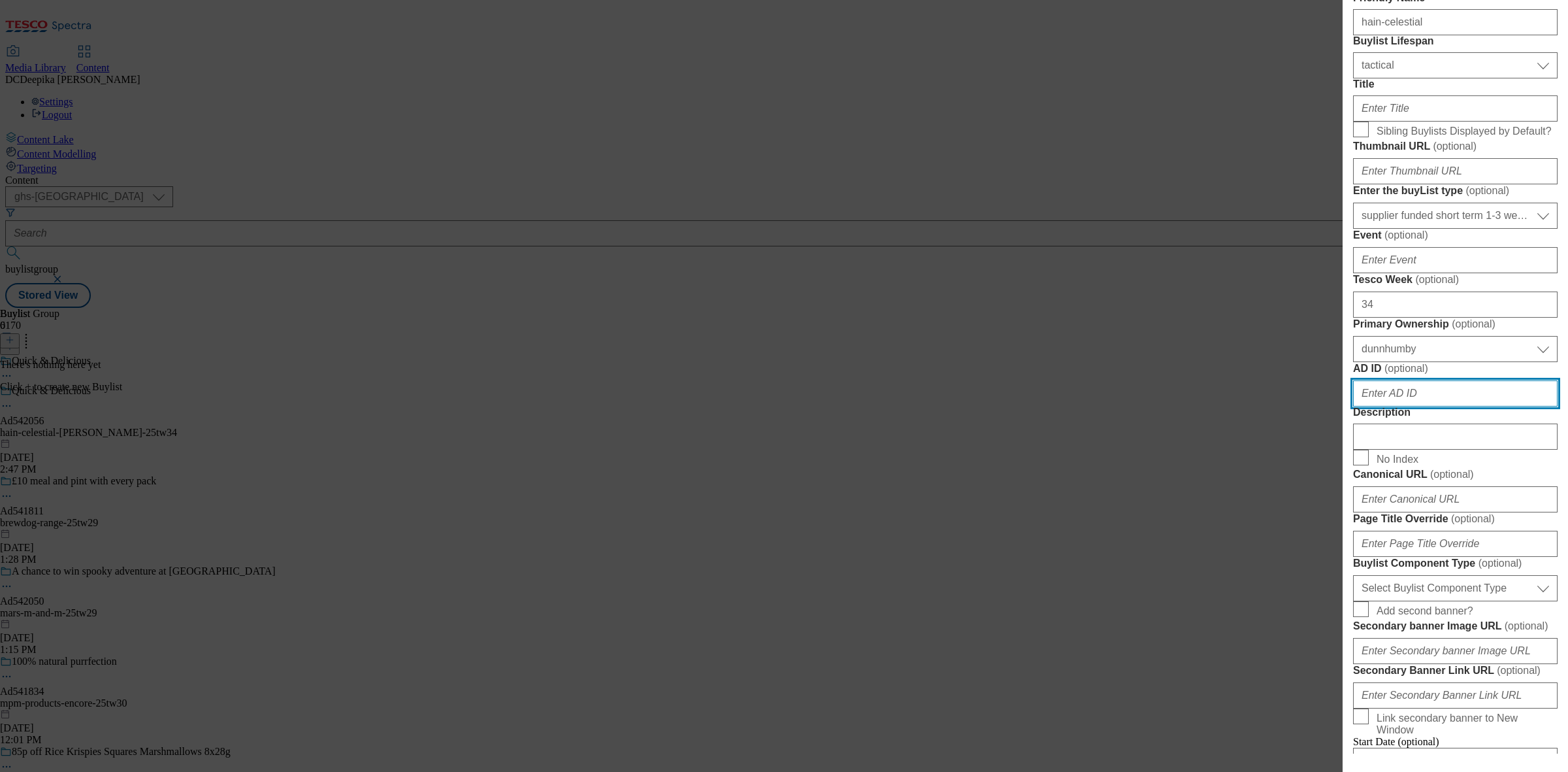
click at [1400, 406] on input "AD ID ( optional )" at bounding box center [1455, 393] width 205 height 26
paste input "hain-celestial"
type input "hain-celestial"
drag, startPoint x: 1420, startPoint y: 629, endPoint x: 1288, endPoint y: 632, distance: 132.0
click at [1288, 632] on div "Add new Buylist Locale Select locale English Welsh Tags Select Tags fnf marketp…" at bounding box center [784, 386] width 1568 height 772
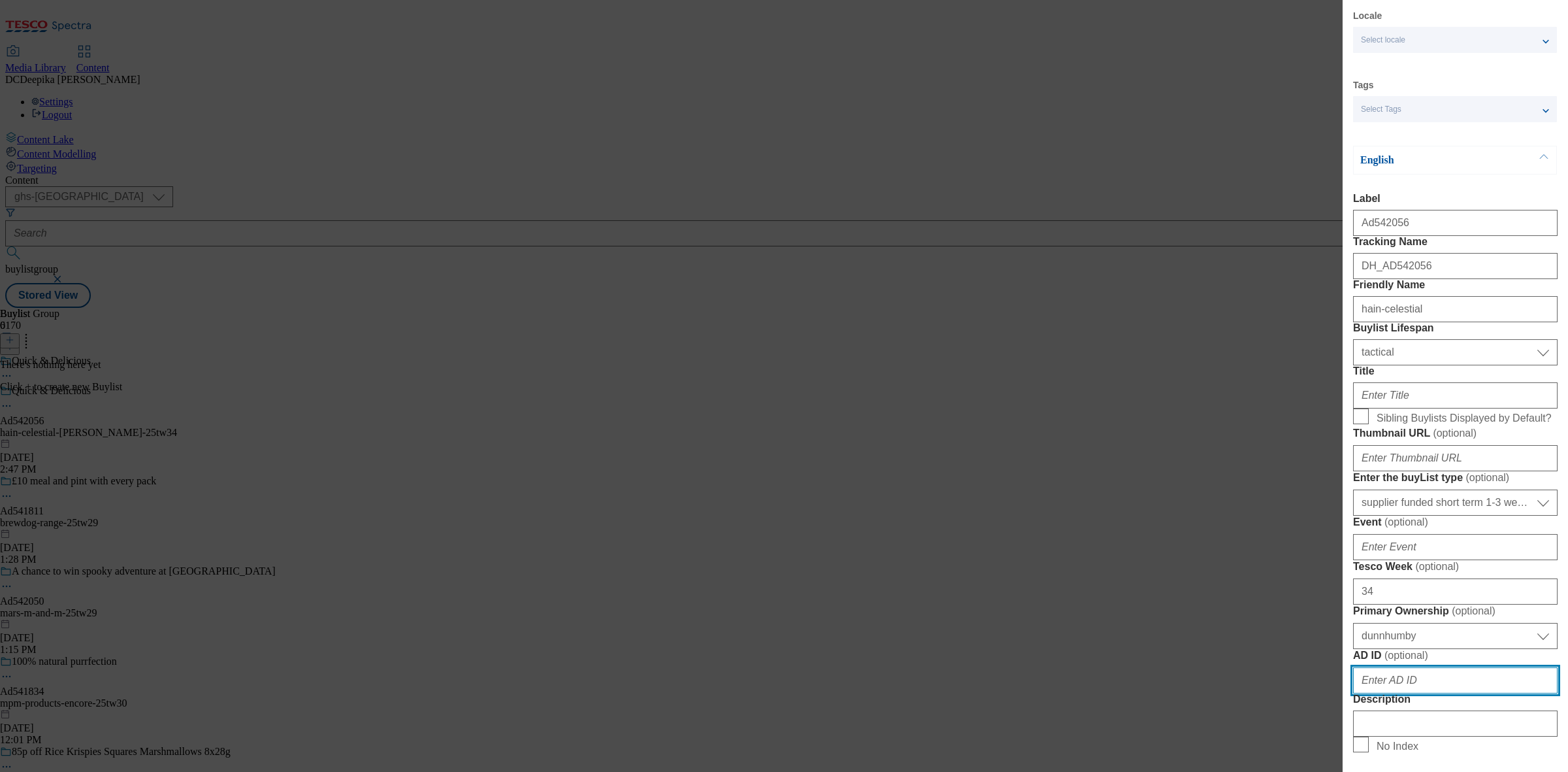
scroll to position [0, 0]
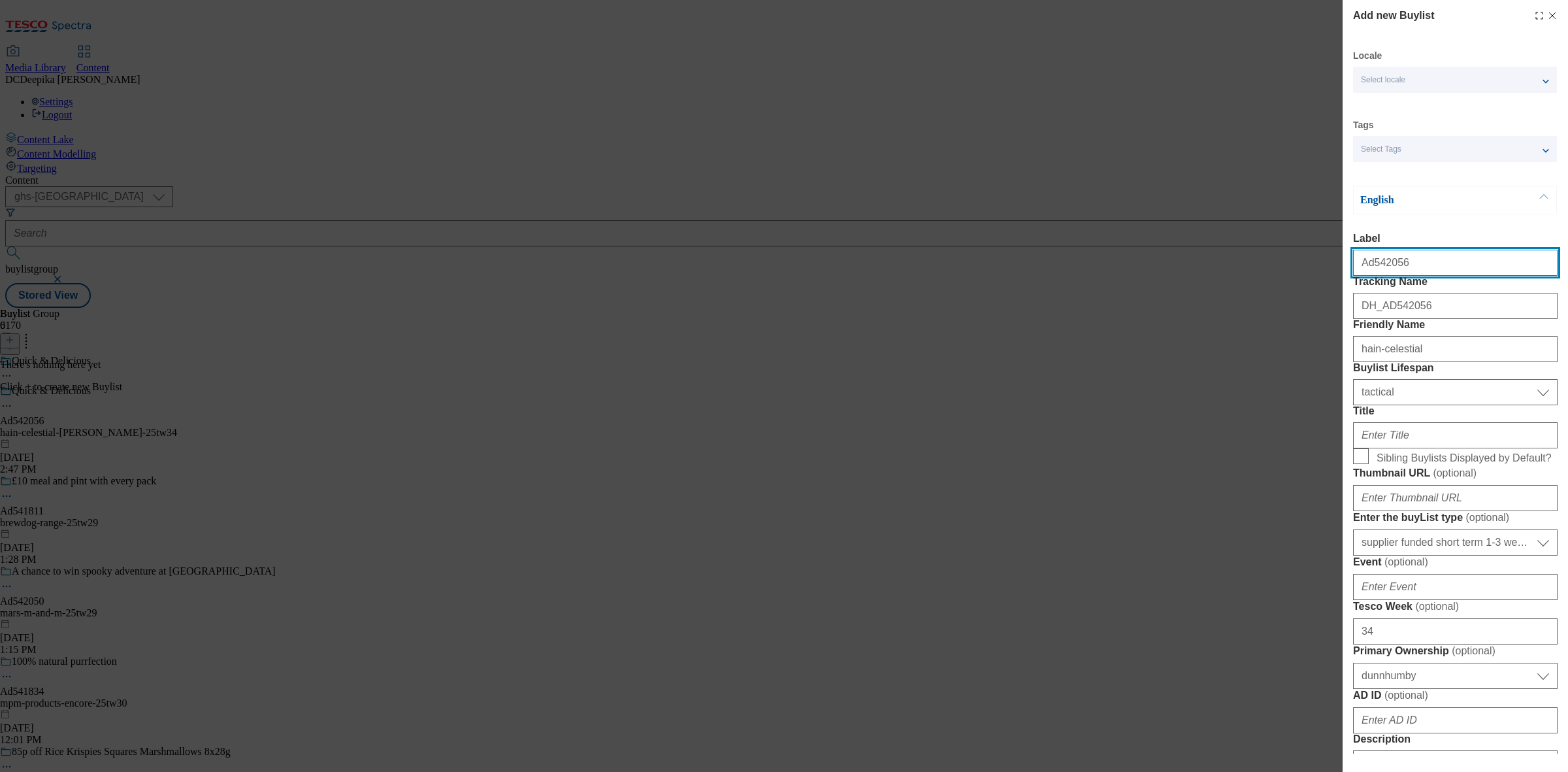
drag, startPoint x: 1407, startPoint y: 268, endPoint x: 1369, endPoint y: 281, distance: 40.2
click at [1369, 276] on div "Ad542056" at bounding box center [1455, 259] width 205 height 31
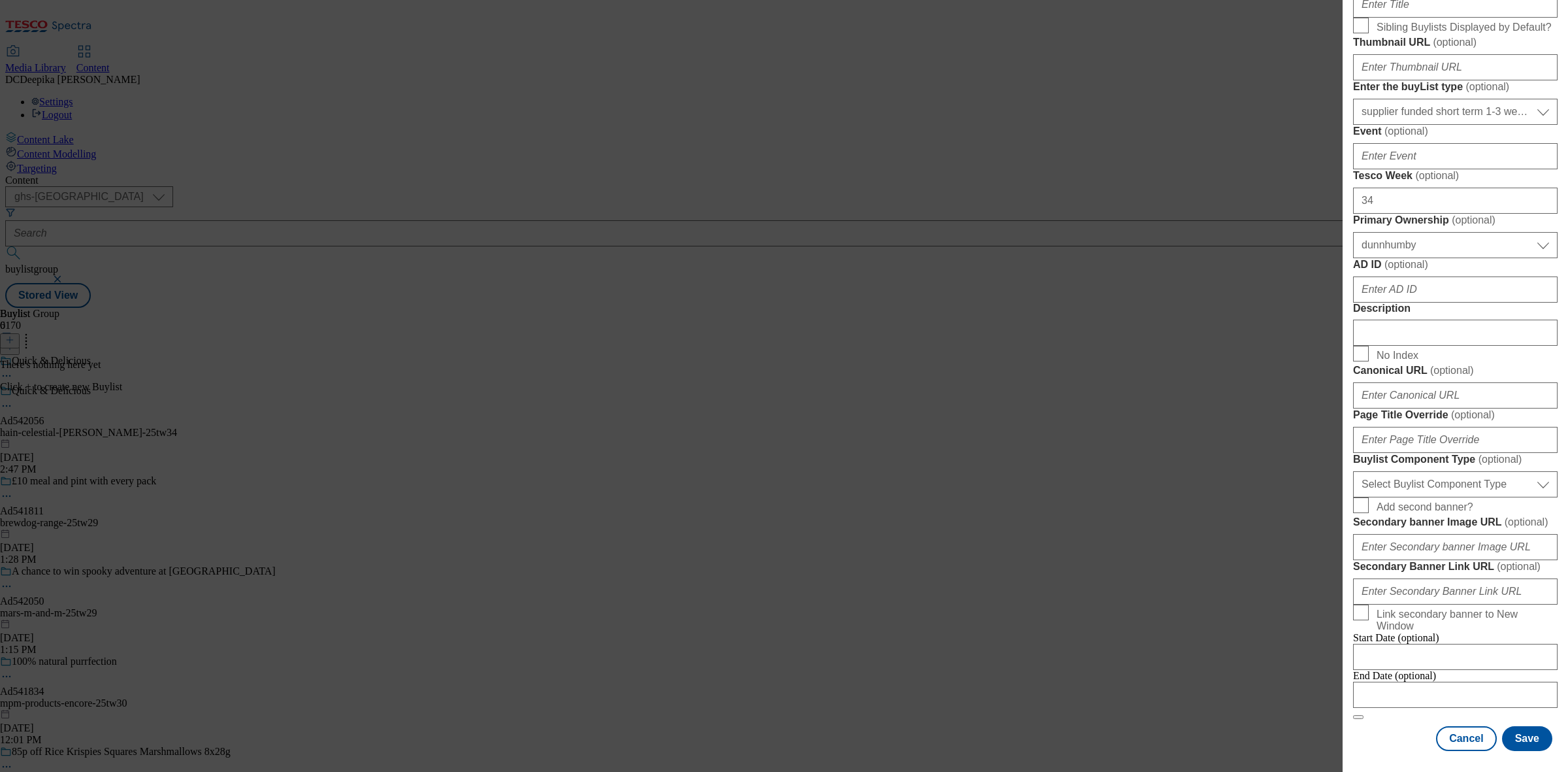
scroll to position [898, 0]
click at [1439, 471] on select "Select Buylist Component Type Banner Competition Header Meal" at bounding box center [1455, 484] width 205 height 26
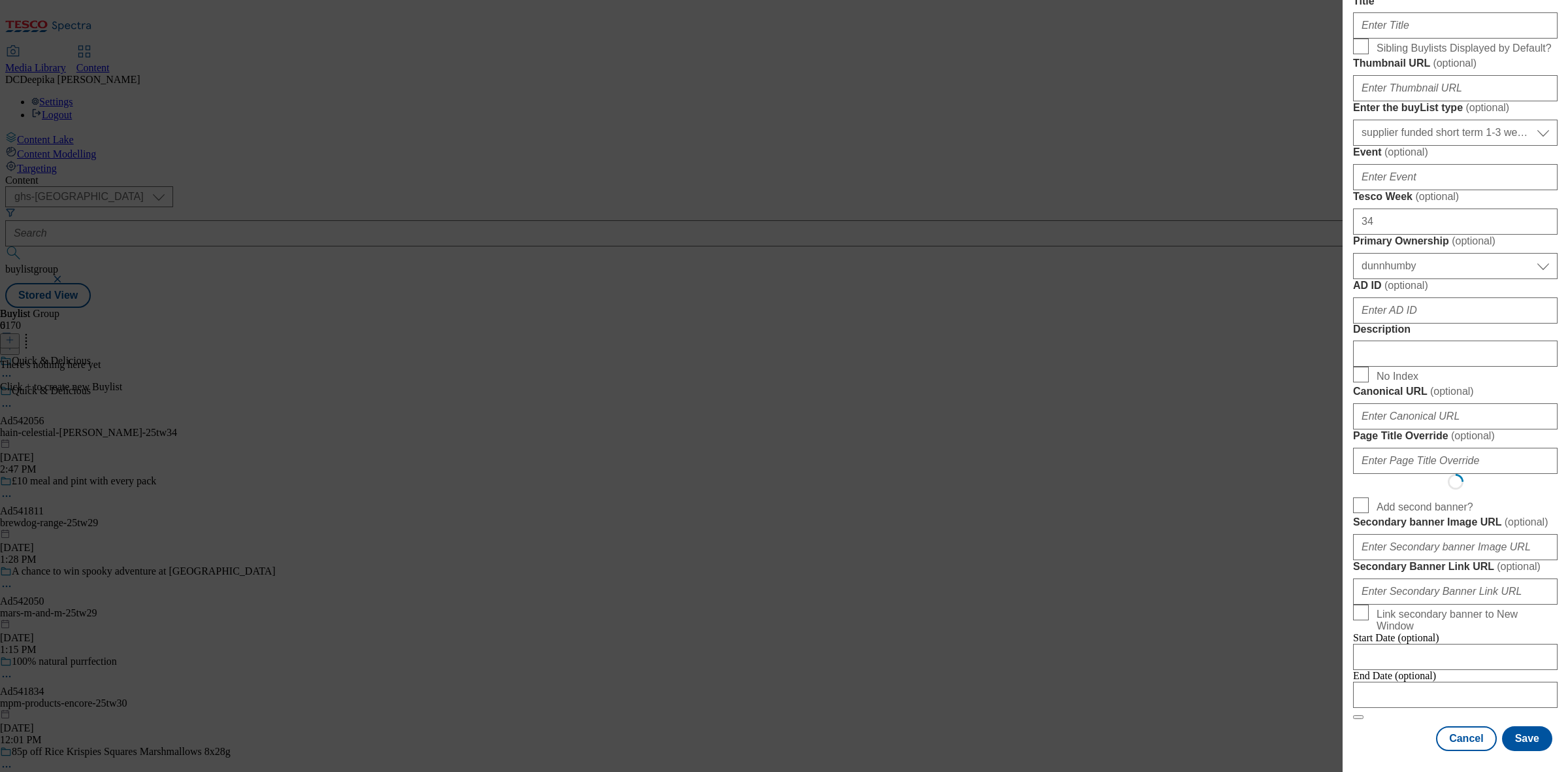
scroll to position [0, 0]
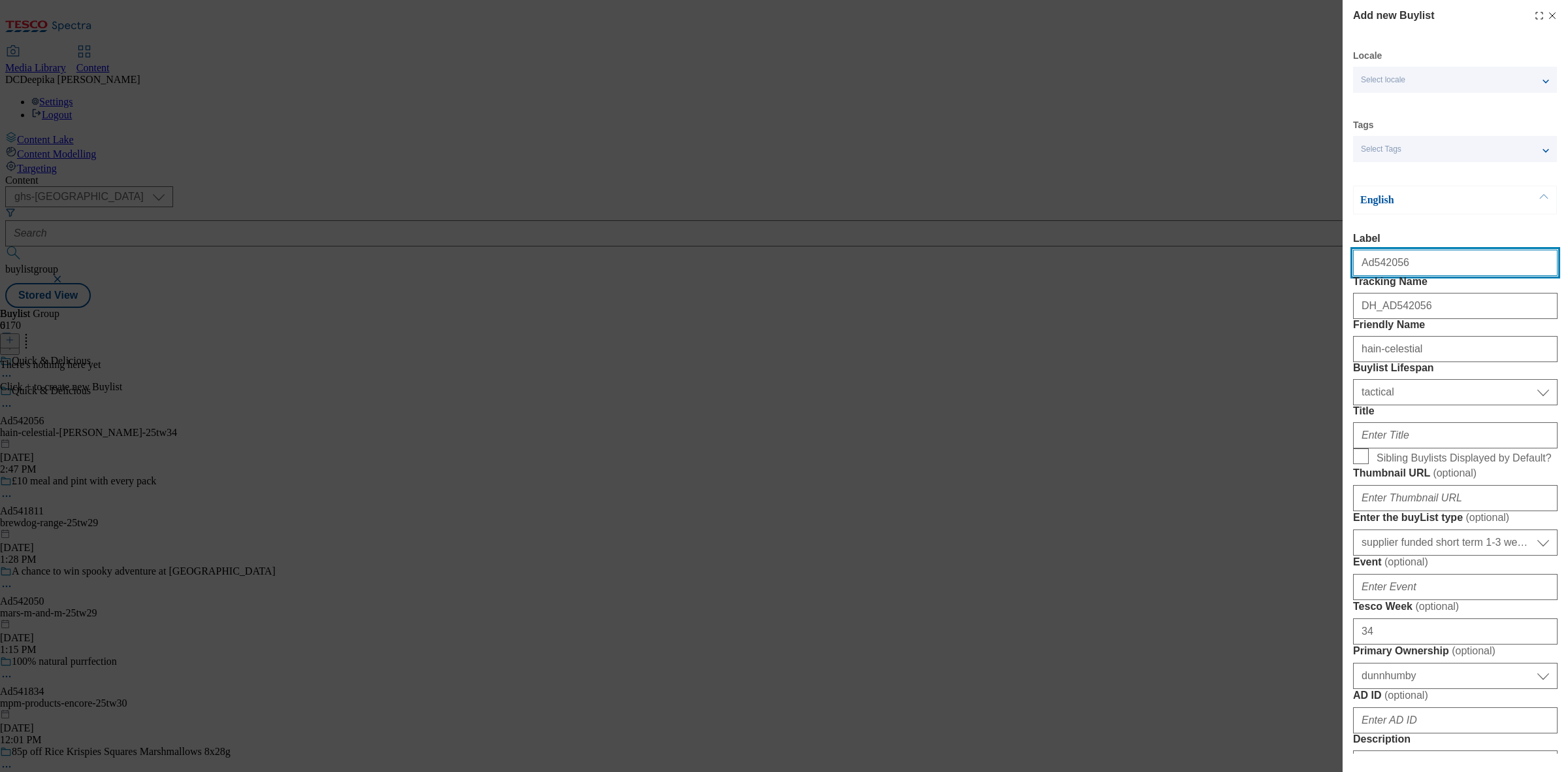
select select "Banner"
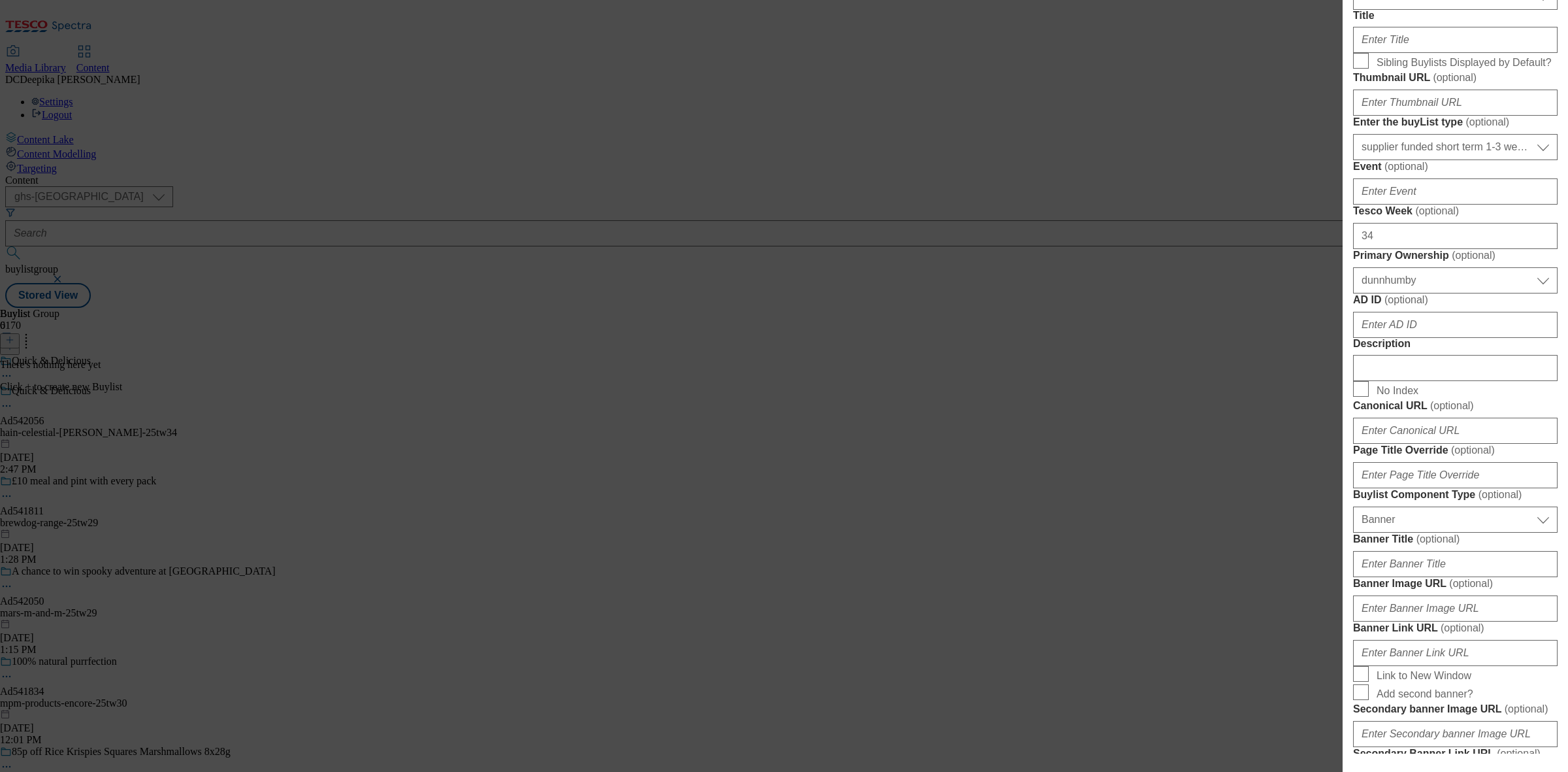
scroll to position [409, 0]
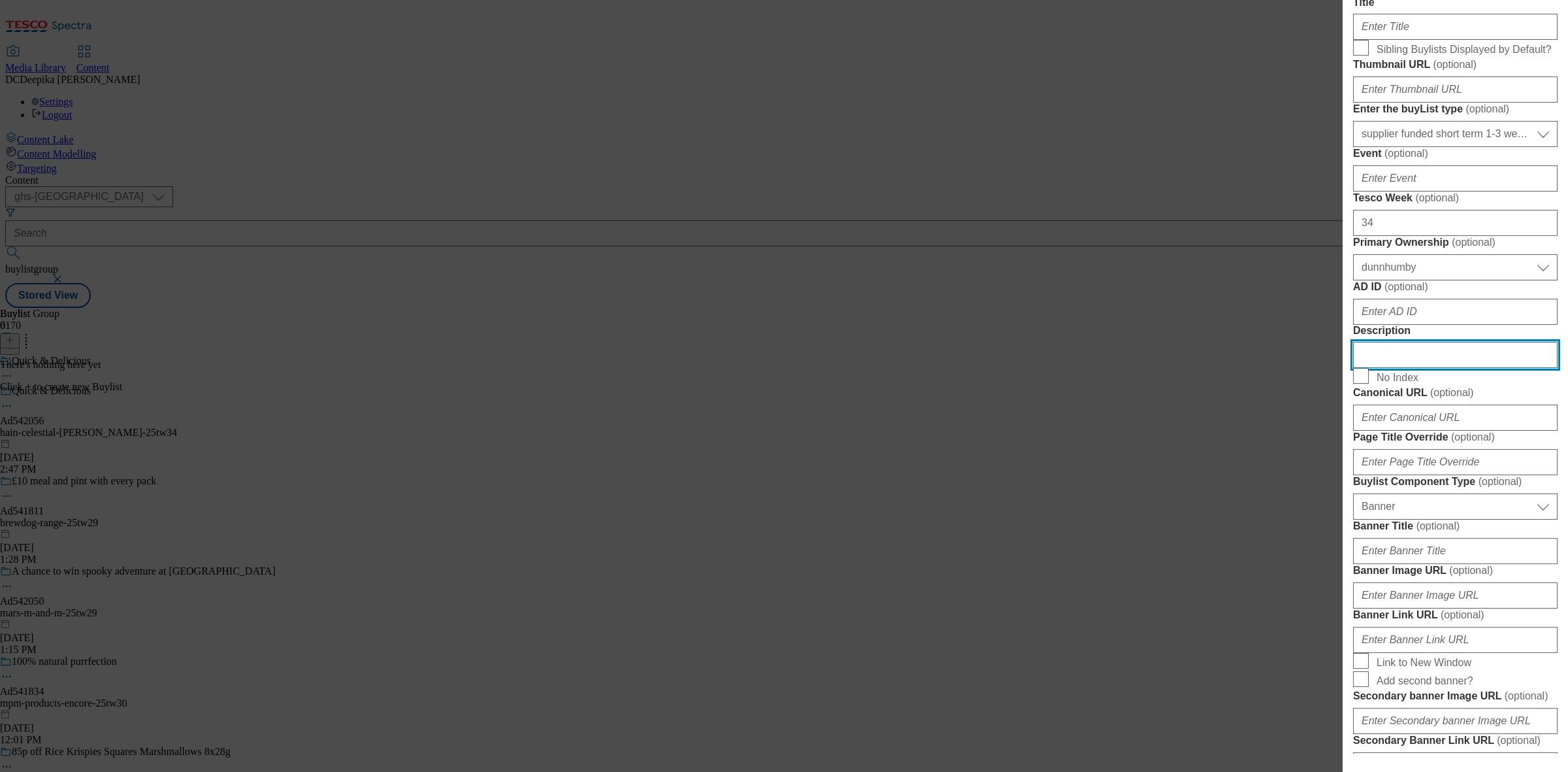
click at [1399, 368] on input "Description" at bounding box center [1455, 354] width 205 height 26
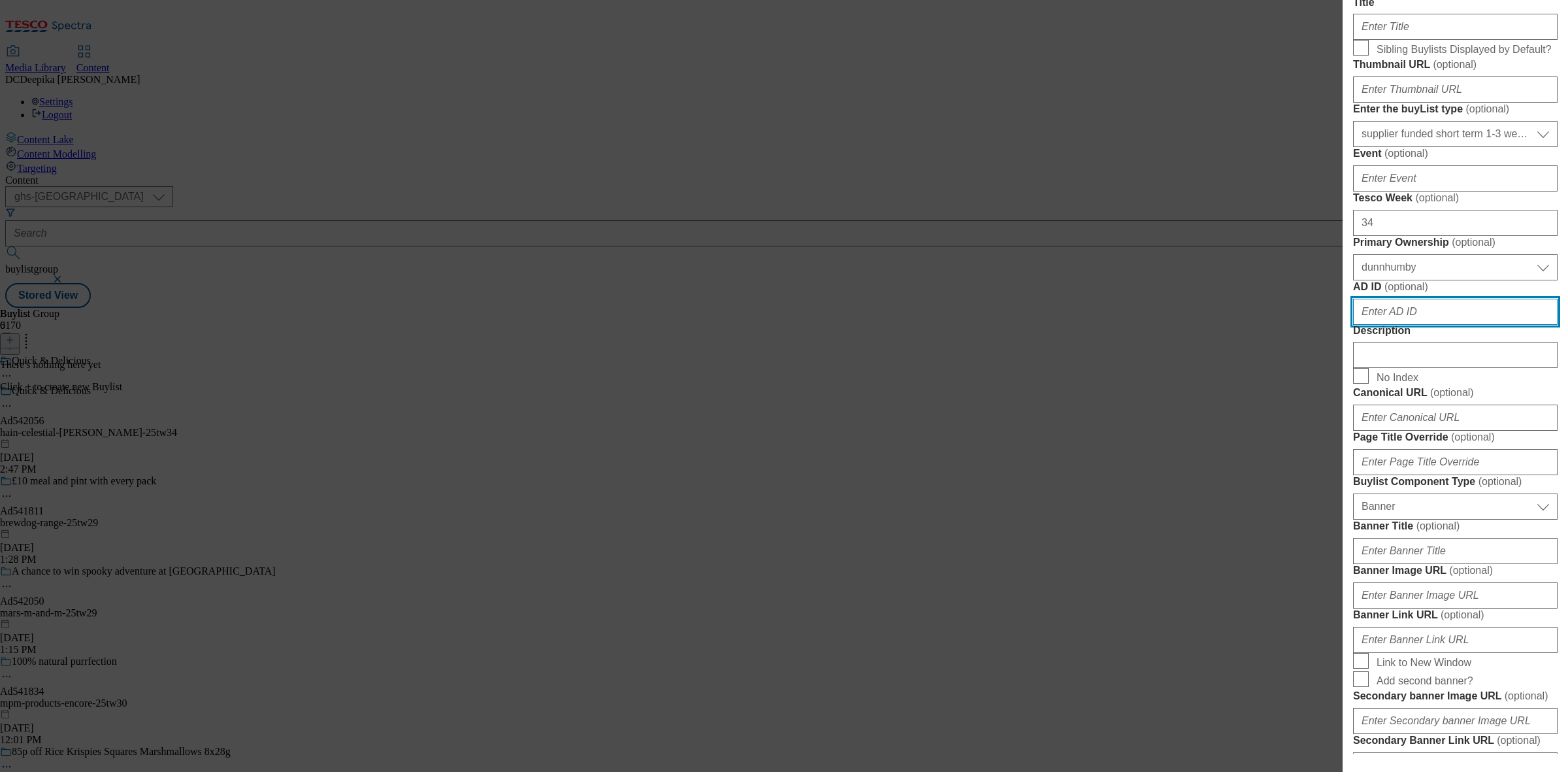
click at [1409, 325] on input "AD ID ( optional )" at bounding box center [1455, 311] width 205 height 26
paste input "542056"
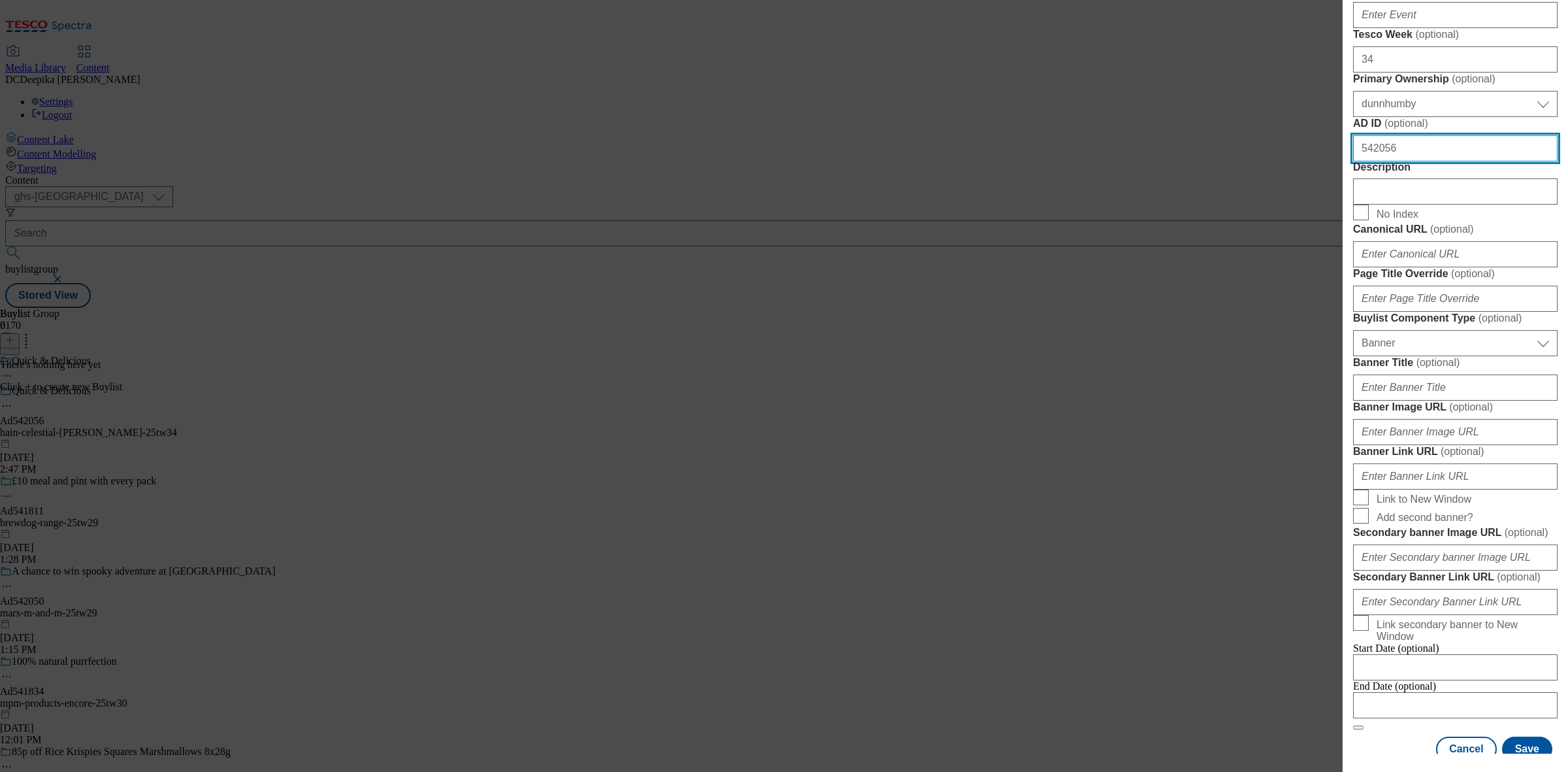
type input "542056"
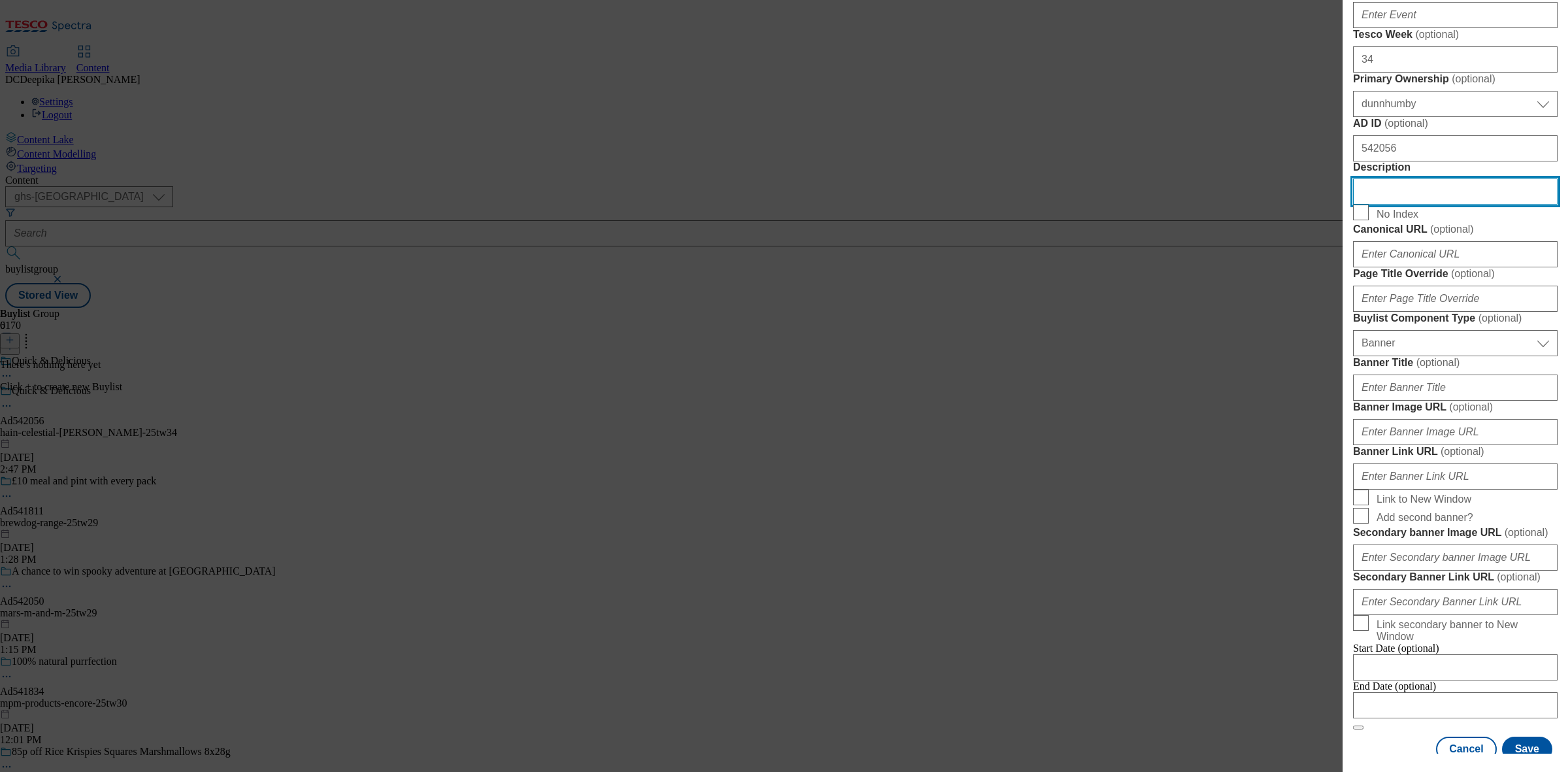
click at [1412, 205] on input "Description" at bounding box center [1455, 191] width 205 height 26
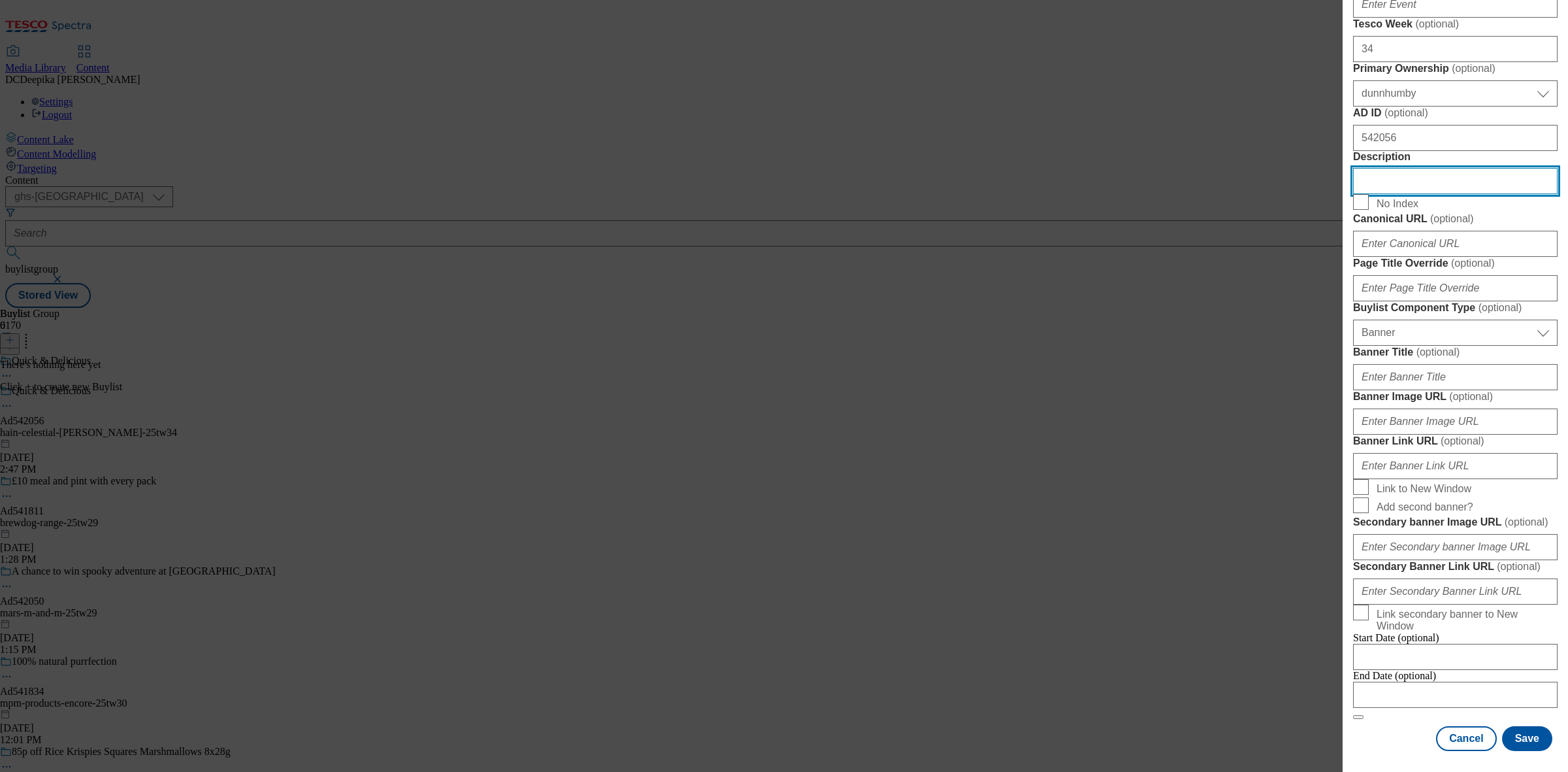
scroll to position [1151, 0]
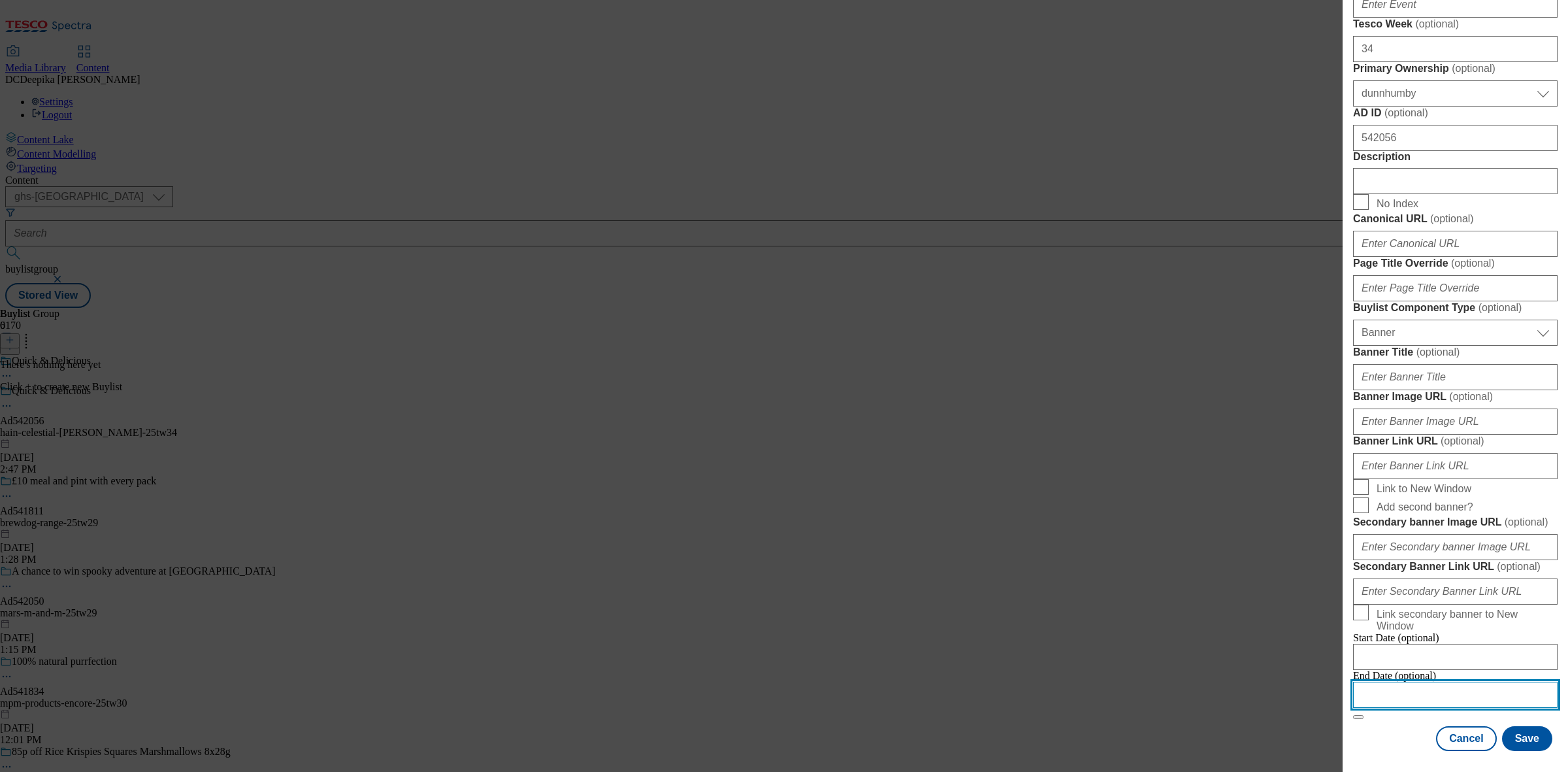
click at [1472, 685] on input "Modal" at bounding box center [1455, 694] width 205 height 26
select select "2025"
select select "September"
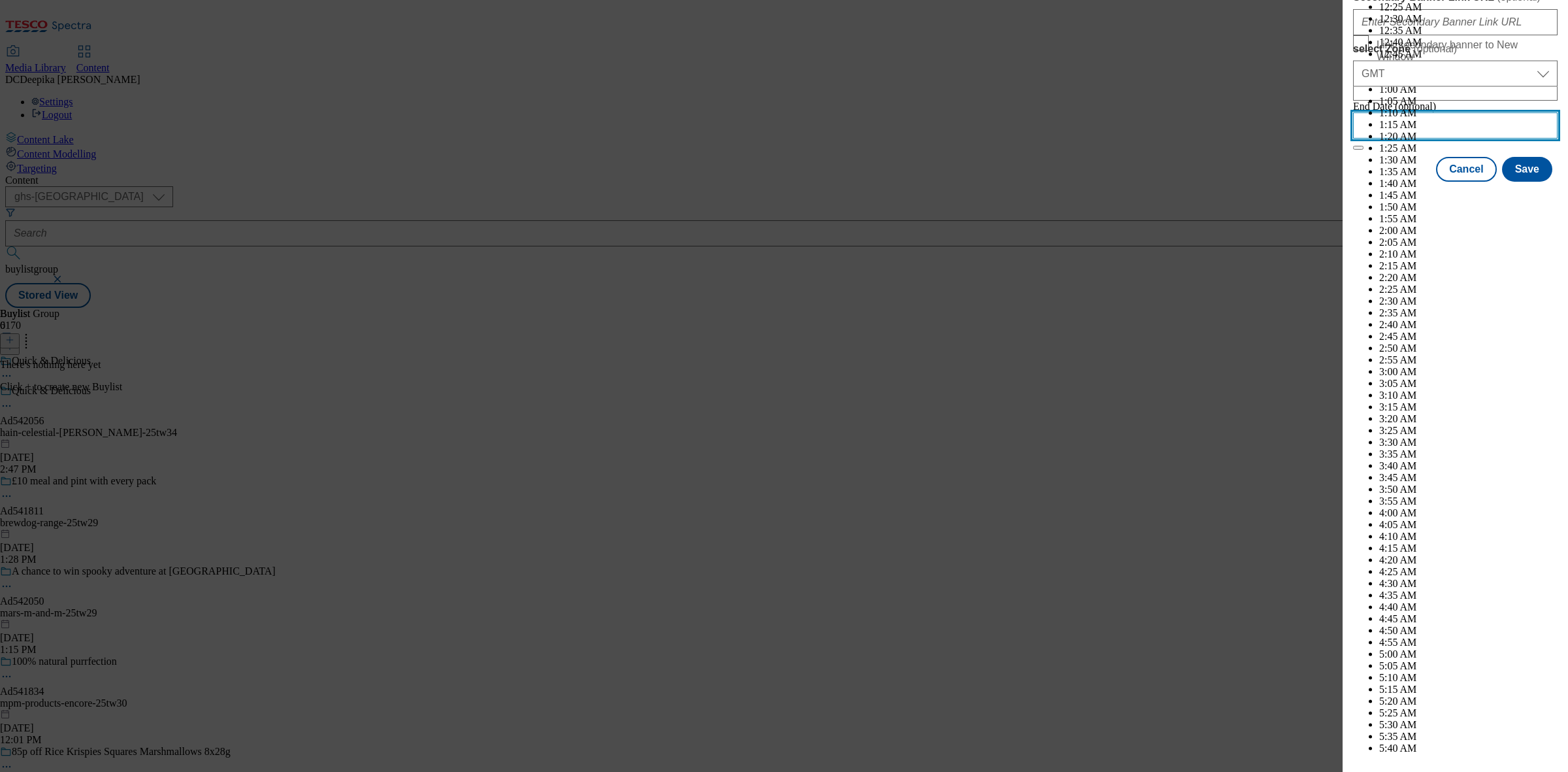
scroll to position [4297, 0]
select select "2026"
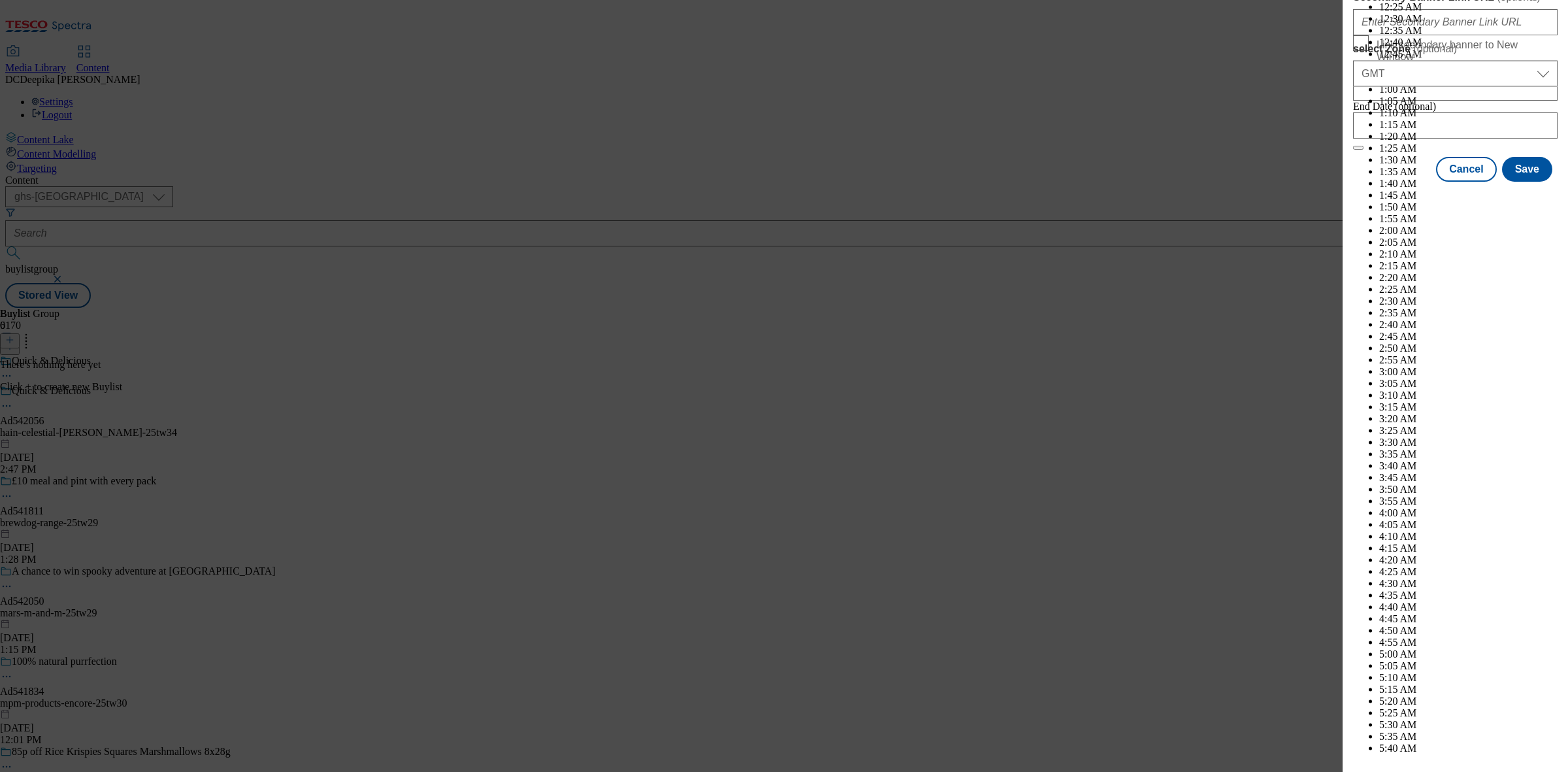
select select "January"
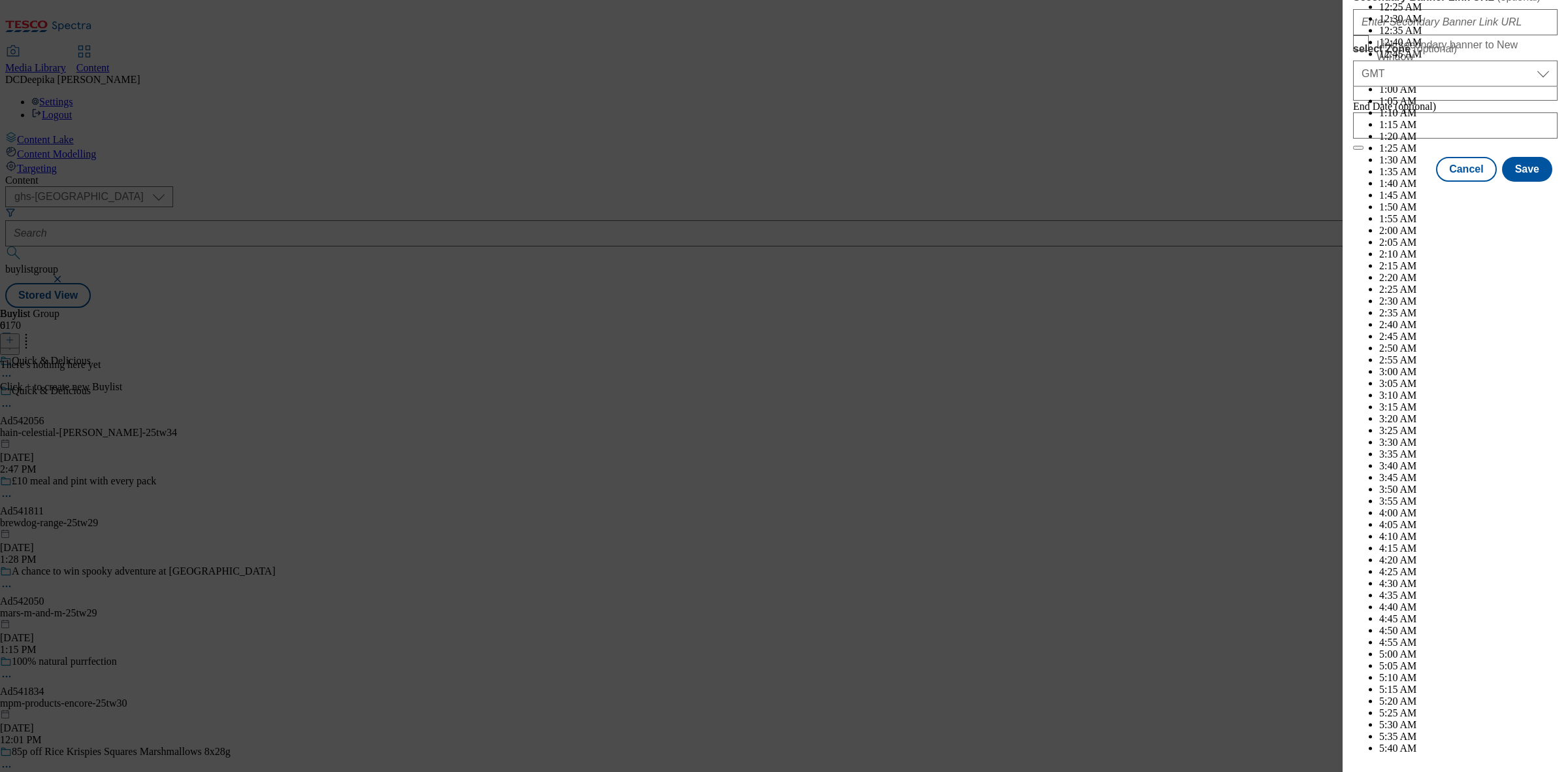
click at [1523, 193] on button "Save" at bounding box center [1527, 181] width 50 height 25
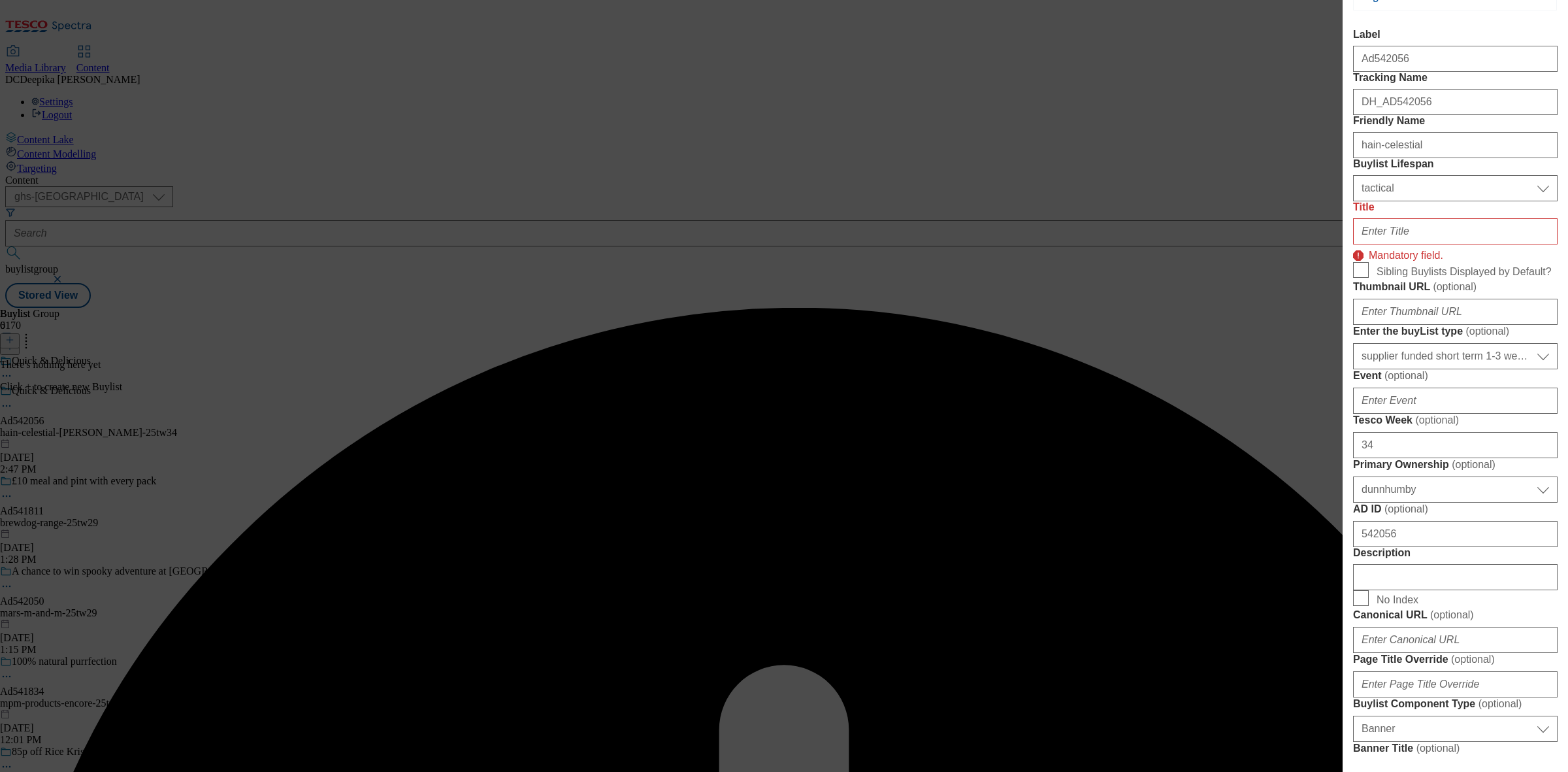
scroll to position [106, 0]
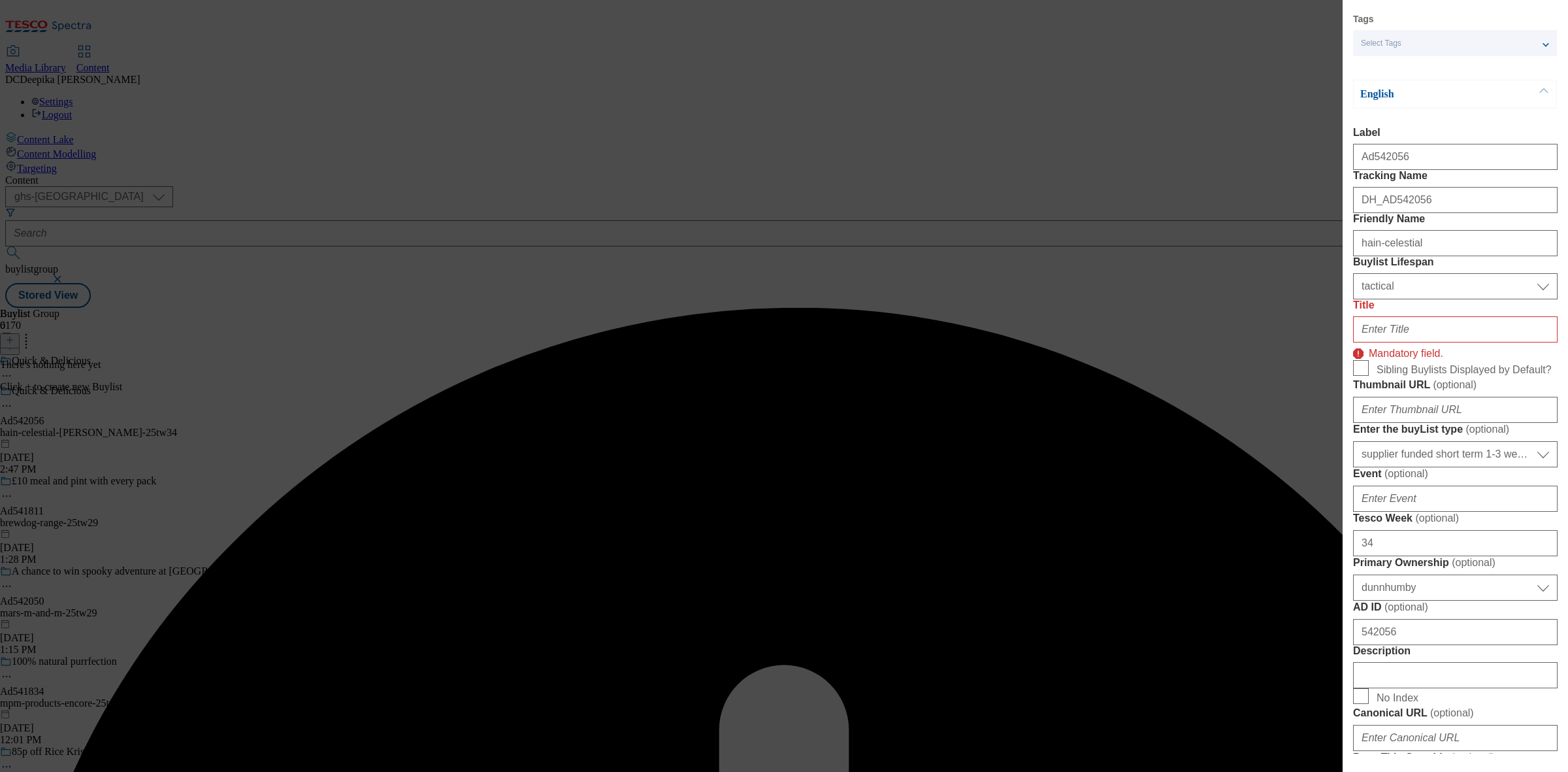
click at [1410, 343] on input "Title" at bounding box center [1455, 329] width 205 height 26
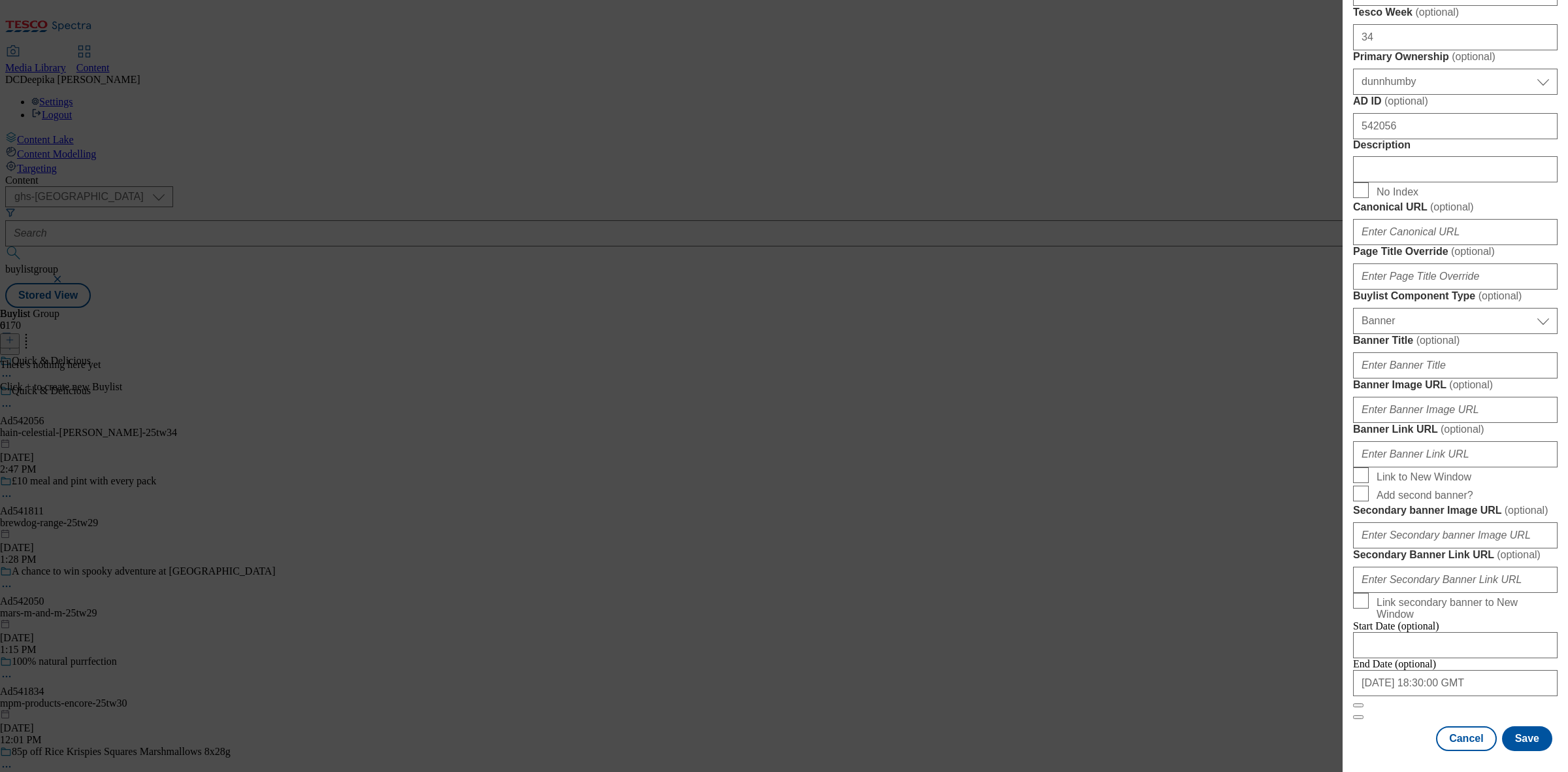
scroll to position [1151, 0]
click at [1529, 729] on button "Save" at bounding box center [1527, 739] width 50 height 25
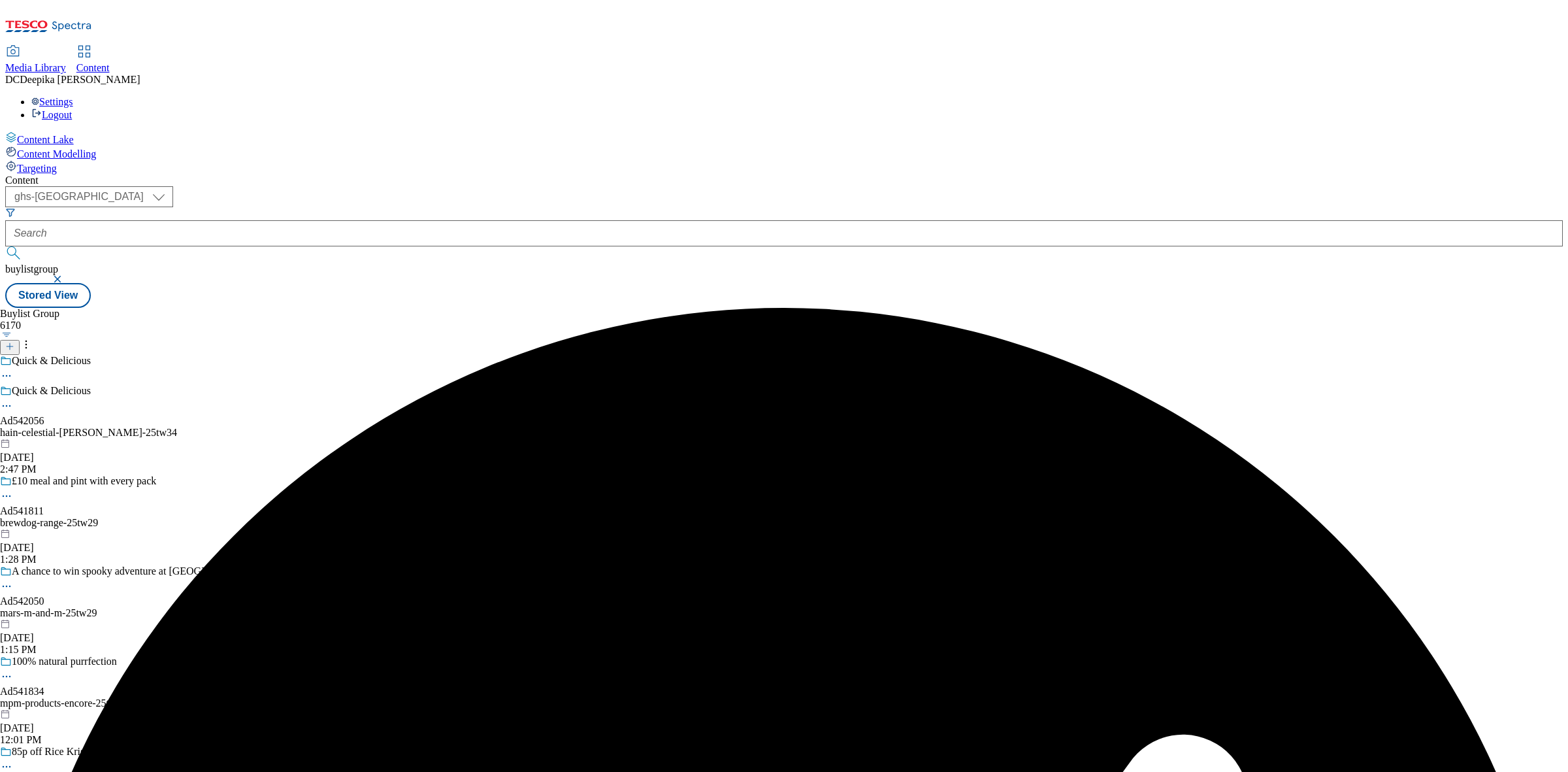
click at [805, 308] on div "Buylist Group 6170 Quick & Delicious Quick & Delicious Ad542056 hain-celestial-…" at bounding box center [784, 308] width 1557 height 0
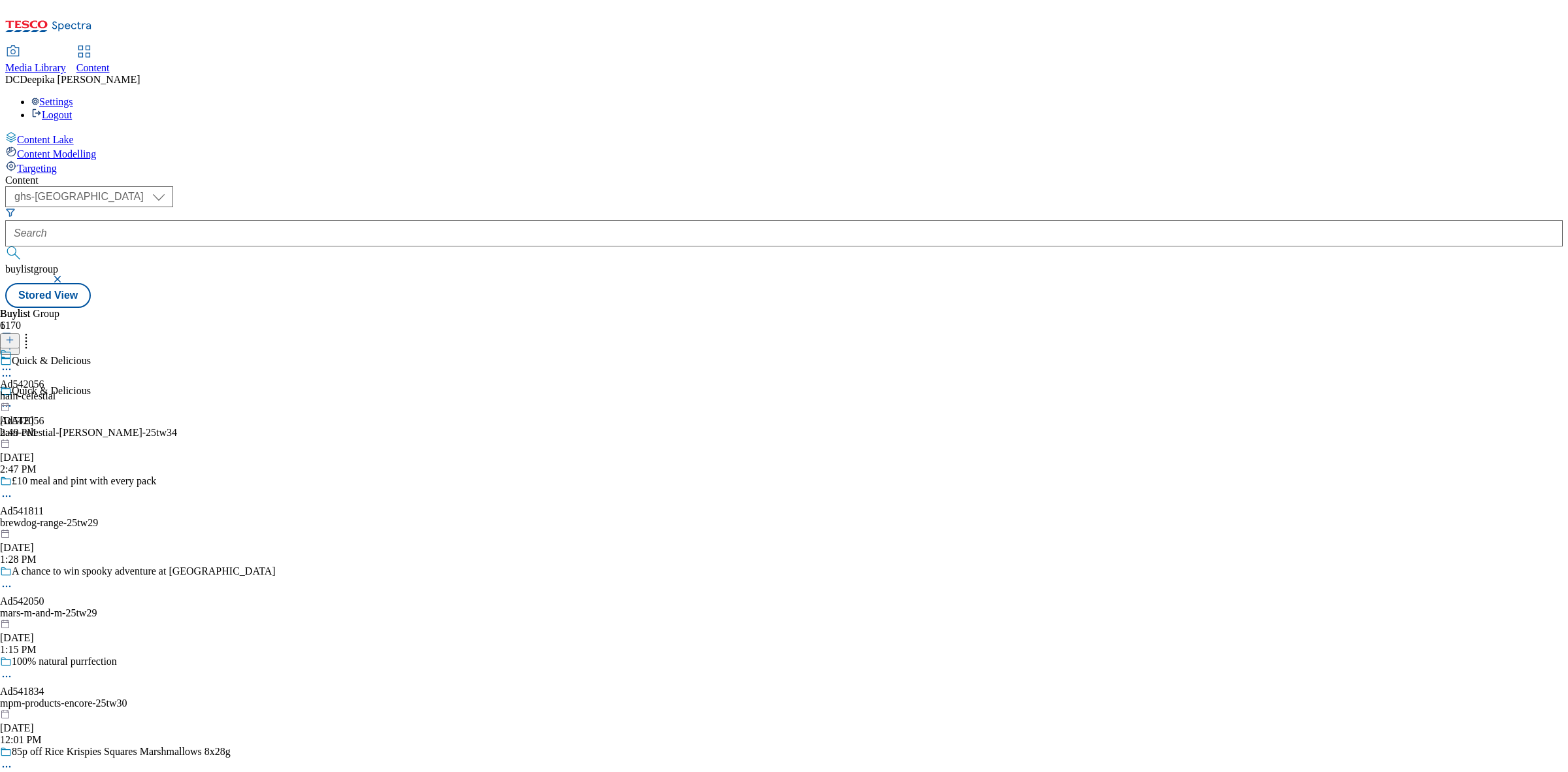
click at [55, 390] on div "hain-celestial" at bounding box center [28, 395] width 55 height 12
click at [14, 335] on icon at bounding box center [10, 340] width 9 height 9
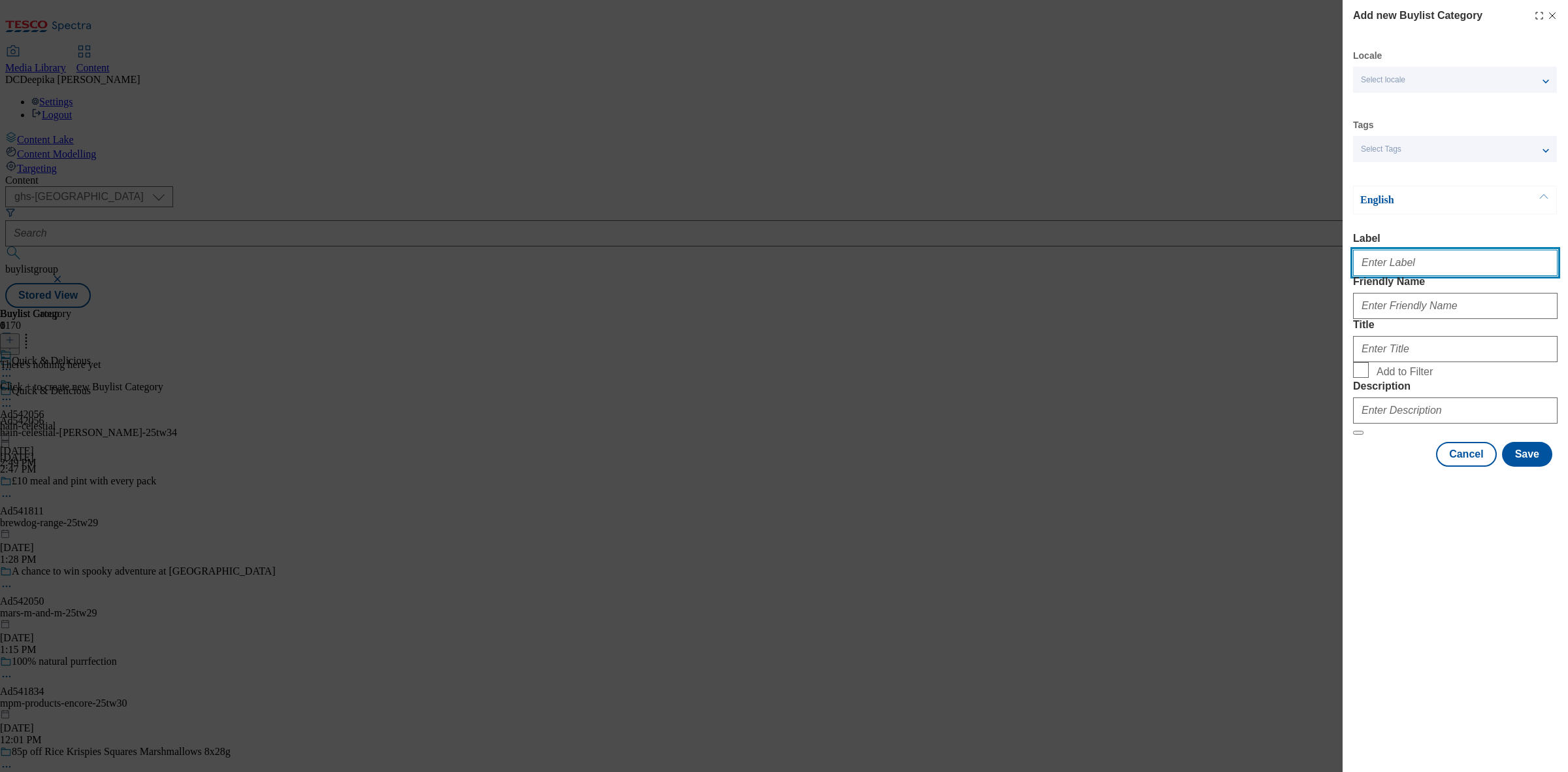
click at [1399, 276] on input "Label" at bounding box center [1455, 262] width 205 height 26
paste input "Ad542056"
type input "Ad542056"
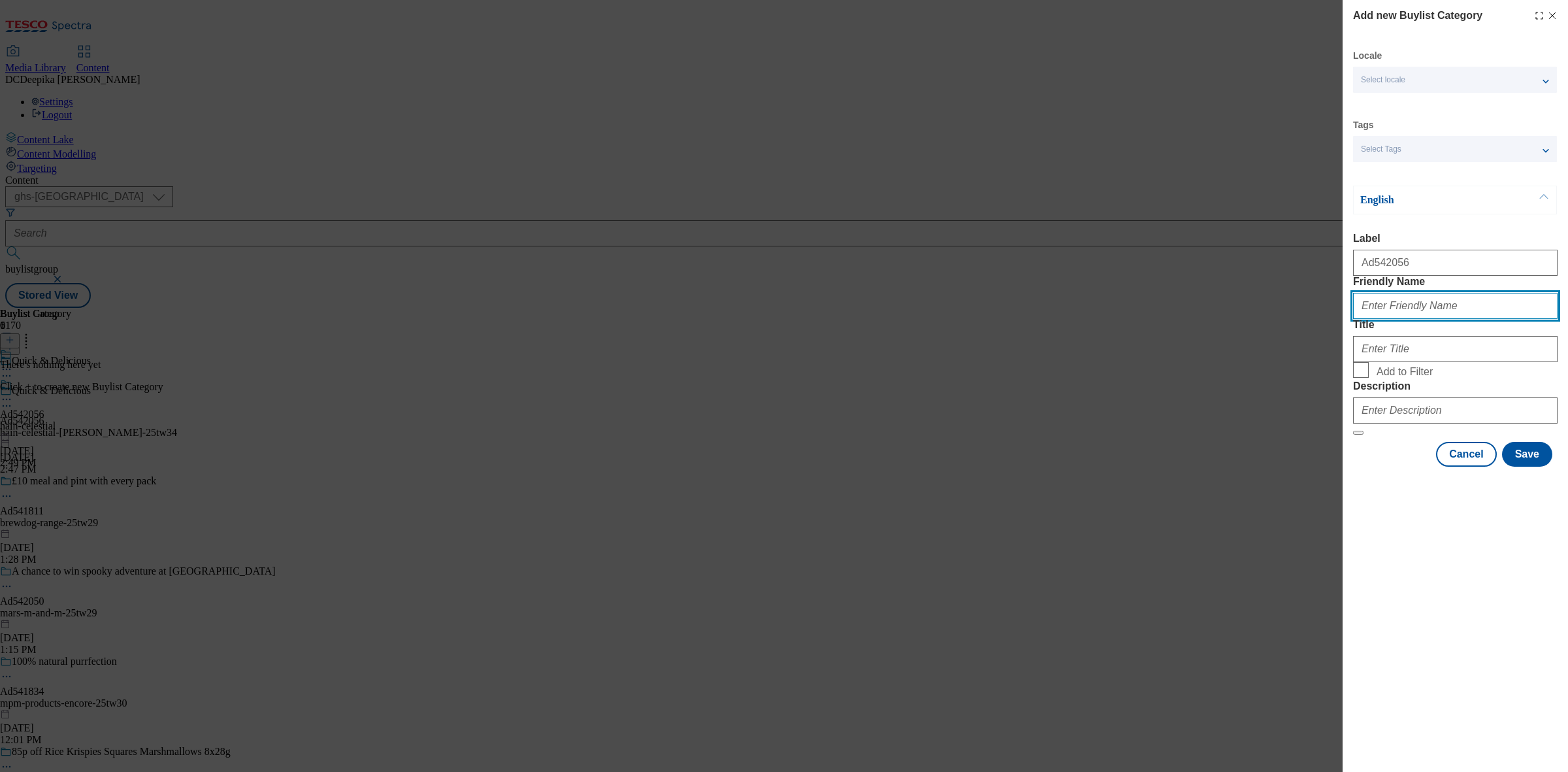
click at [1429, 318] on input "Friendly Name" at bounding box center [1455, 305] width 205 height 26
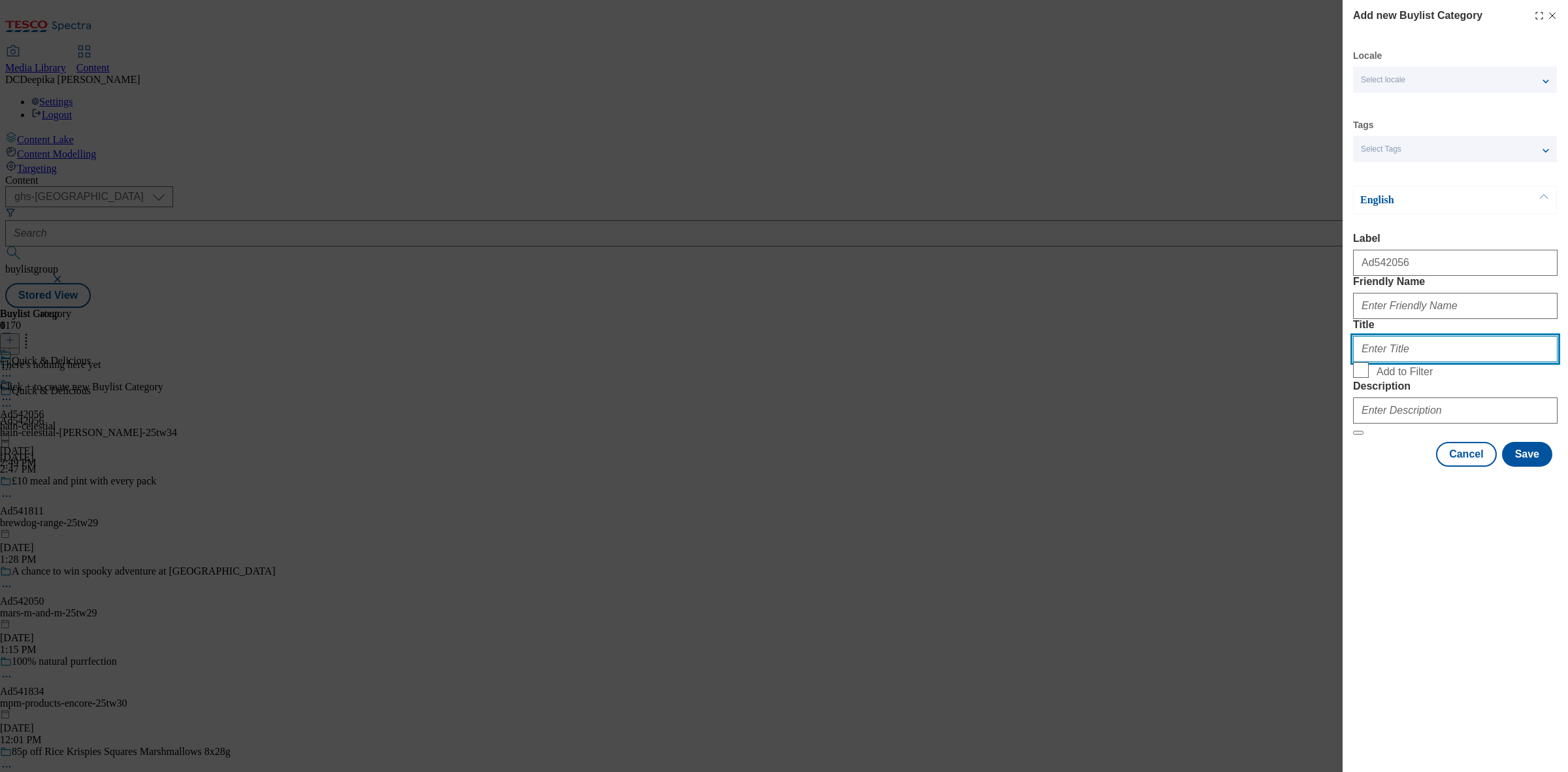
click at [1484, 362] on input "Title" at bounding box center [1455, 348] width 205 height 26
click at [1429, 362] on input "Title" at bounding box center [1455, 348] width 205 height 26
paste input "HainCelestialUKLimited"
click at [1376, 362] on input "HainCelestialUKLimited" at bounding box center [1455, 348] width 205 height 26
click at [1405, 362] on input "Hain CelestialUKLimited" at bounding box center [1455, 348] width 205 height 26
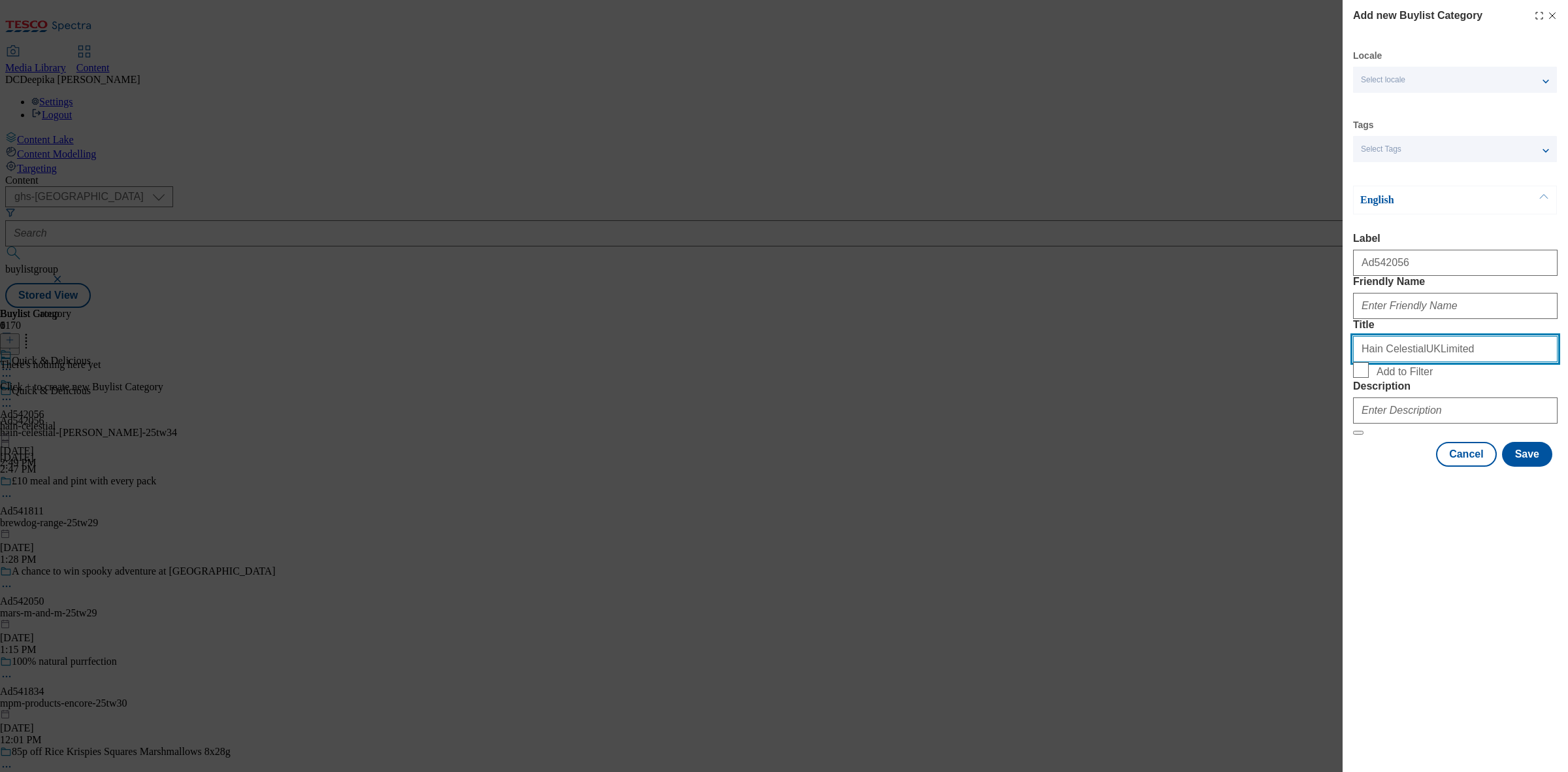
click at [1408, 362] on input "Hain CelestialUKLimited" at bounding box center [1455, 348] width 205 height 26
click at [1410, 362] on input "Hain CelestialUKLimited" at bounding box center [1455, 348] width 205 height 26
drag, startPoint x: 1465, startPoint y: 402, endPoint x: 1412, endPoint y: 410, distance: 53.6
click at [1412, 362] on input "Hain Celestial UKLimited" at bounding box center [1455, 348] width 205 height 26
type input "Hain Celestial"
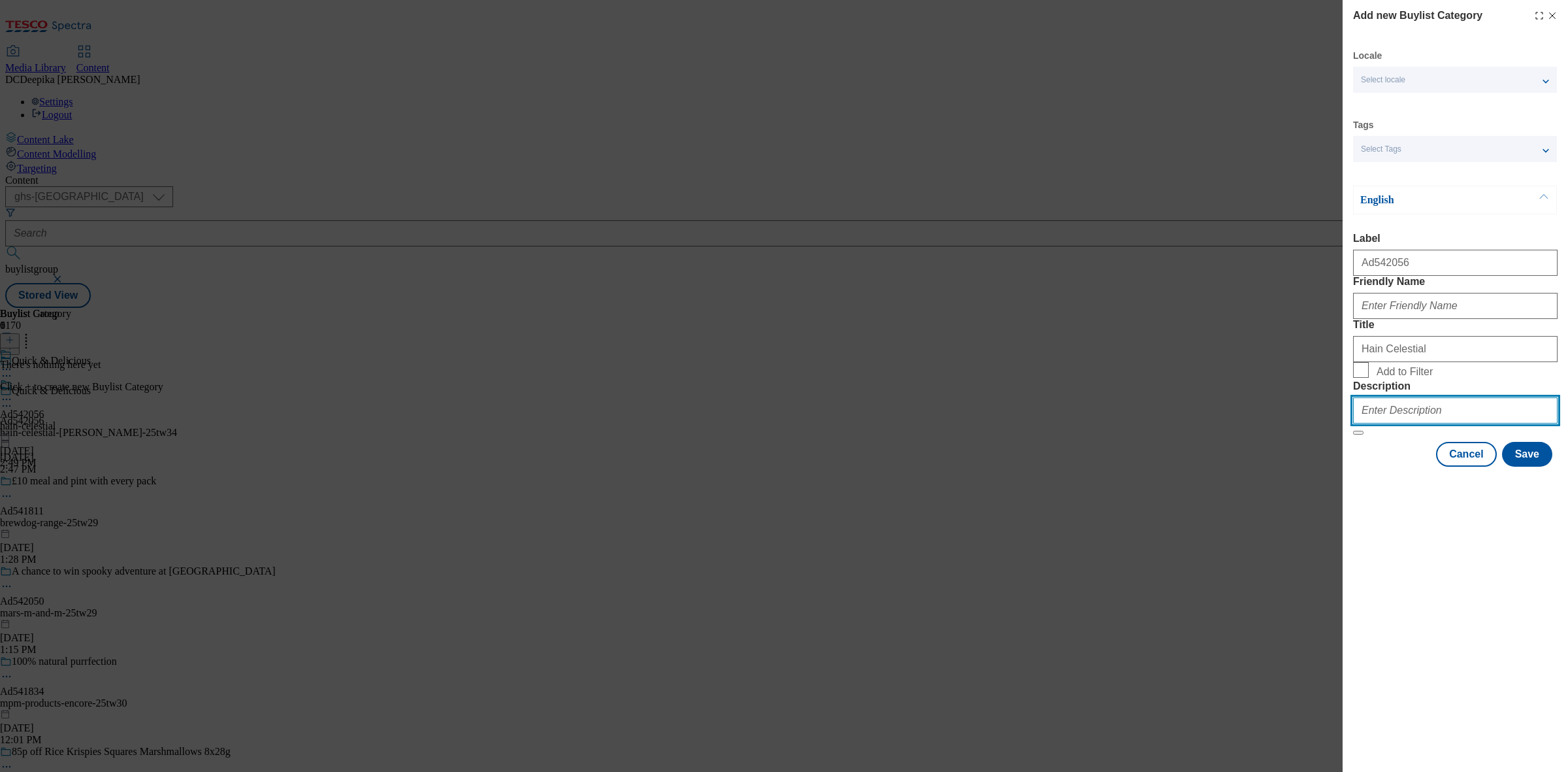
click at [1432, 423] on input "Description" at bounding box center [1455, 410] width 205 height 26
click at [1543, 467] on button "Save" at bounding box center [1527, 454] width 50 height 25
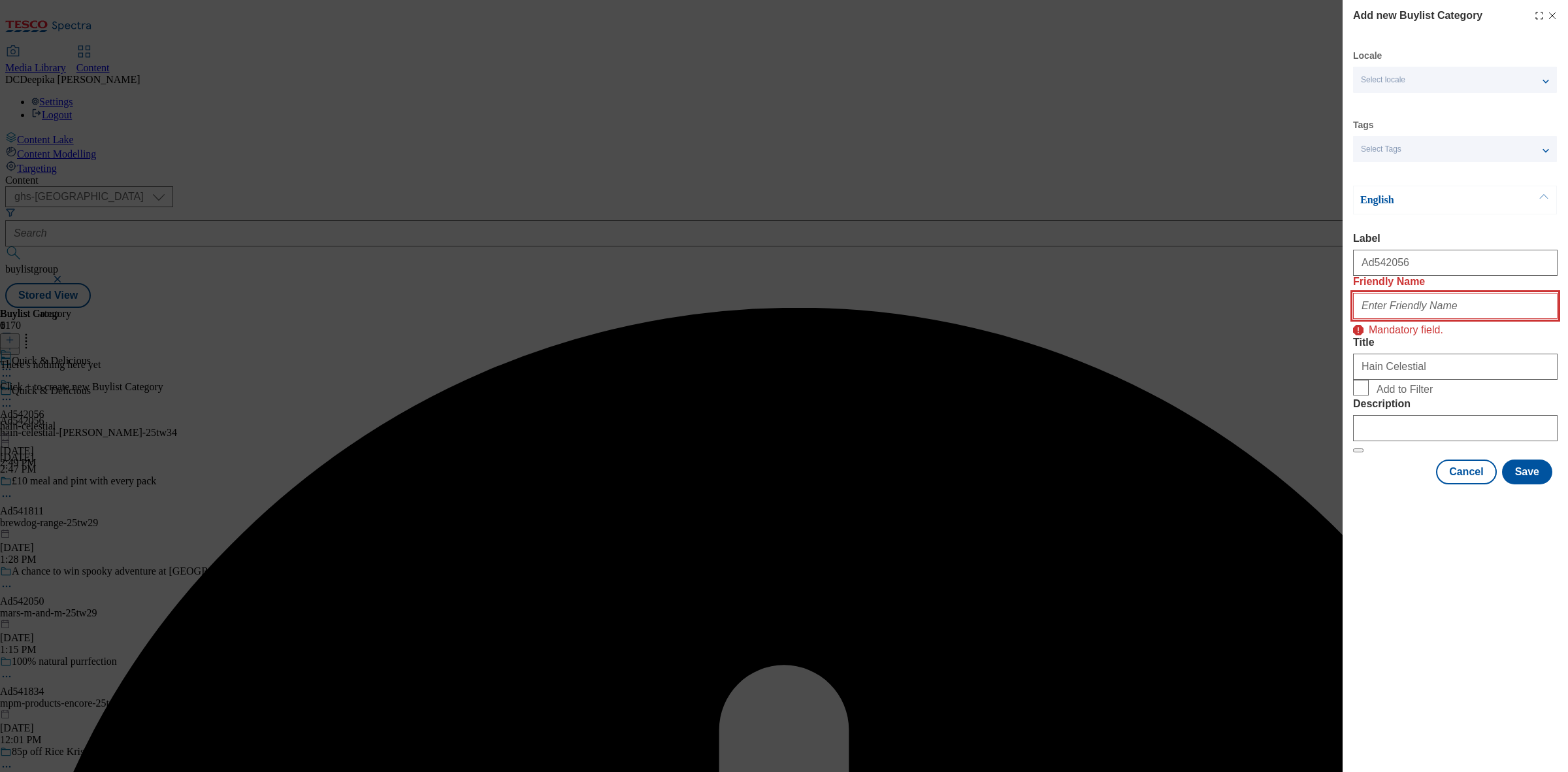
click at [1397, 318] on input "Friendly Name" at bounding box center [1455, 305] width 205 height 26
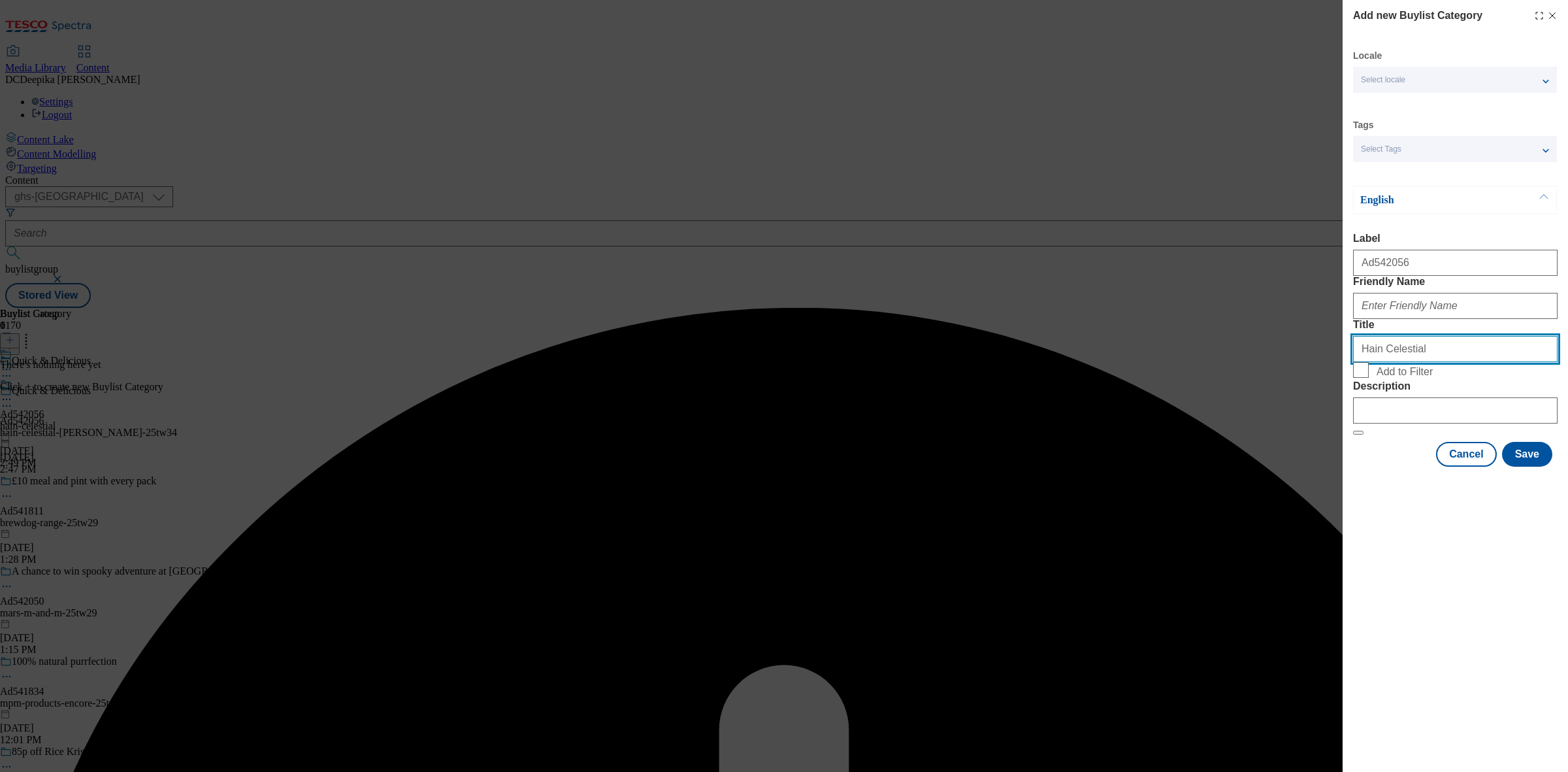
drag, startPoint x: 1448, startPoint y: 393, endPoint x: 1344, endPoint y: 395, distance: 104.0
click at [1344, 395] on div "Add new Buylist Category Locale Select locale English Welsh Tags Select Tags fn…" at bounding box center [1455, 234] width 225 height 469
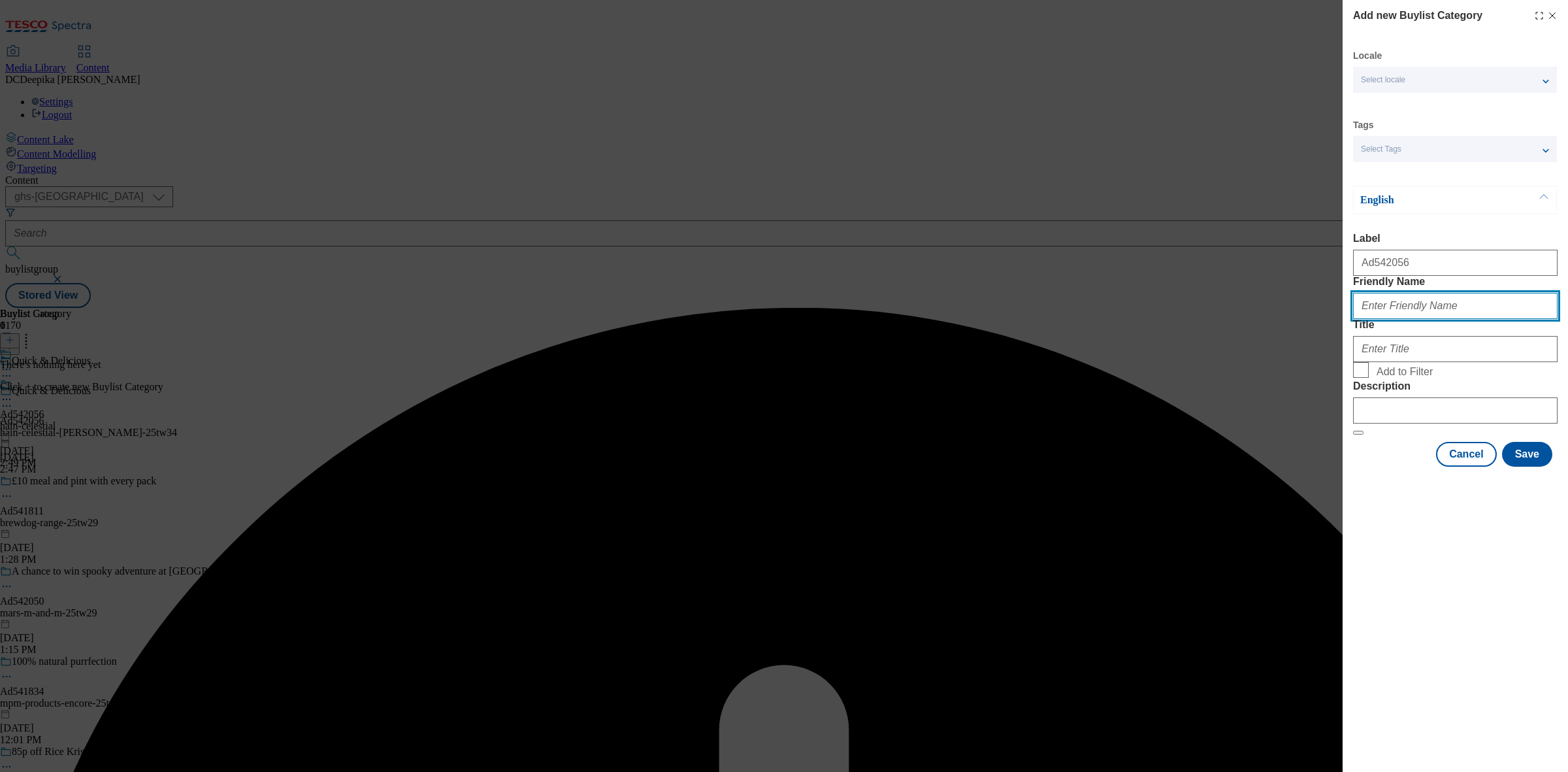
click at [1409, 318] on input "Friendly Name" at bounding box center [1455, 305] width 205 height 26
paste input "Hain Celestial"
type input "Hain Celestial"
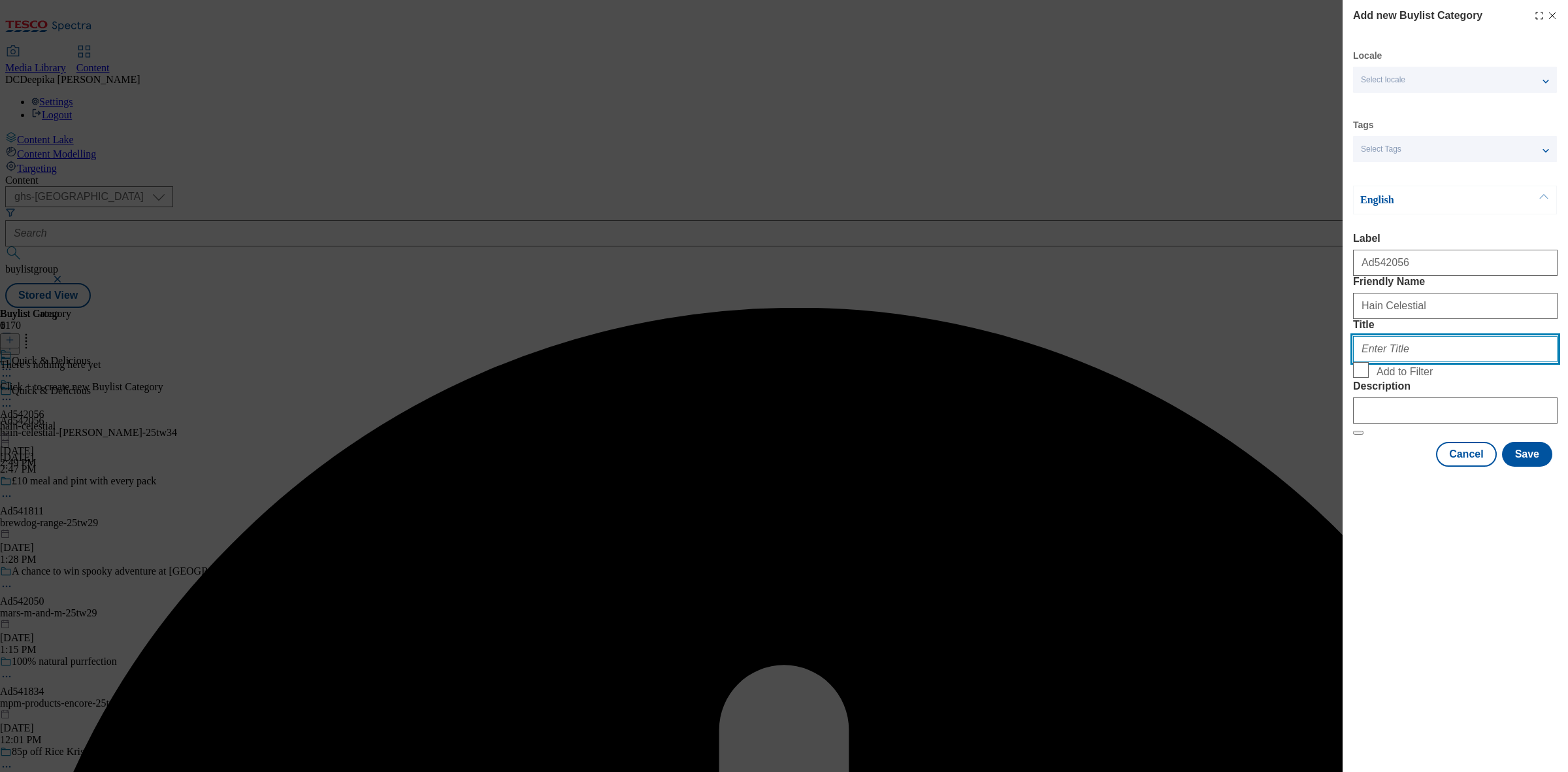
click at [1423, 362] on input "Title" at bounding box center [1455, 348] width 205 height 26
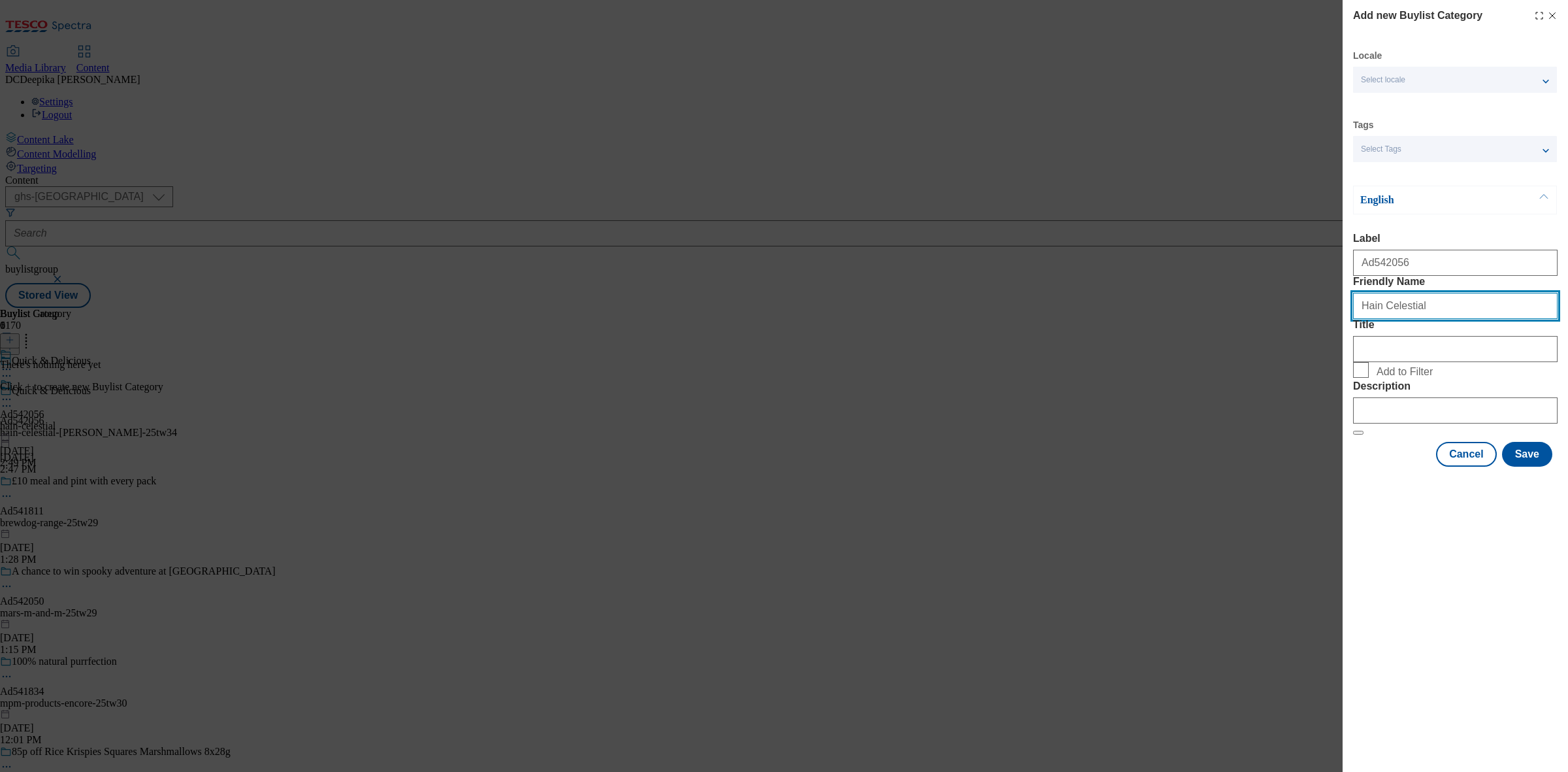
drag, startPoint x: 1444, startPoint y: 338, endPoint x: 1326, endPoint y: 331, distance: 118.2
click at [1326, 331] on div "Add new Buylist Category Locale Select locale English Welsh Tags Select Tags fn…" at bounding box center [784, 386] width 1568 height 772
click at [1436, 318] on input "Friendly Name" at bounding box center [1455, 305] width 205 height 26
paste input "hain-celestial-linda"
type input "hain-celestial-linda"
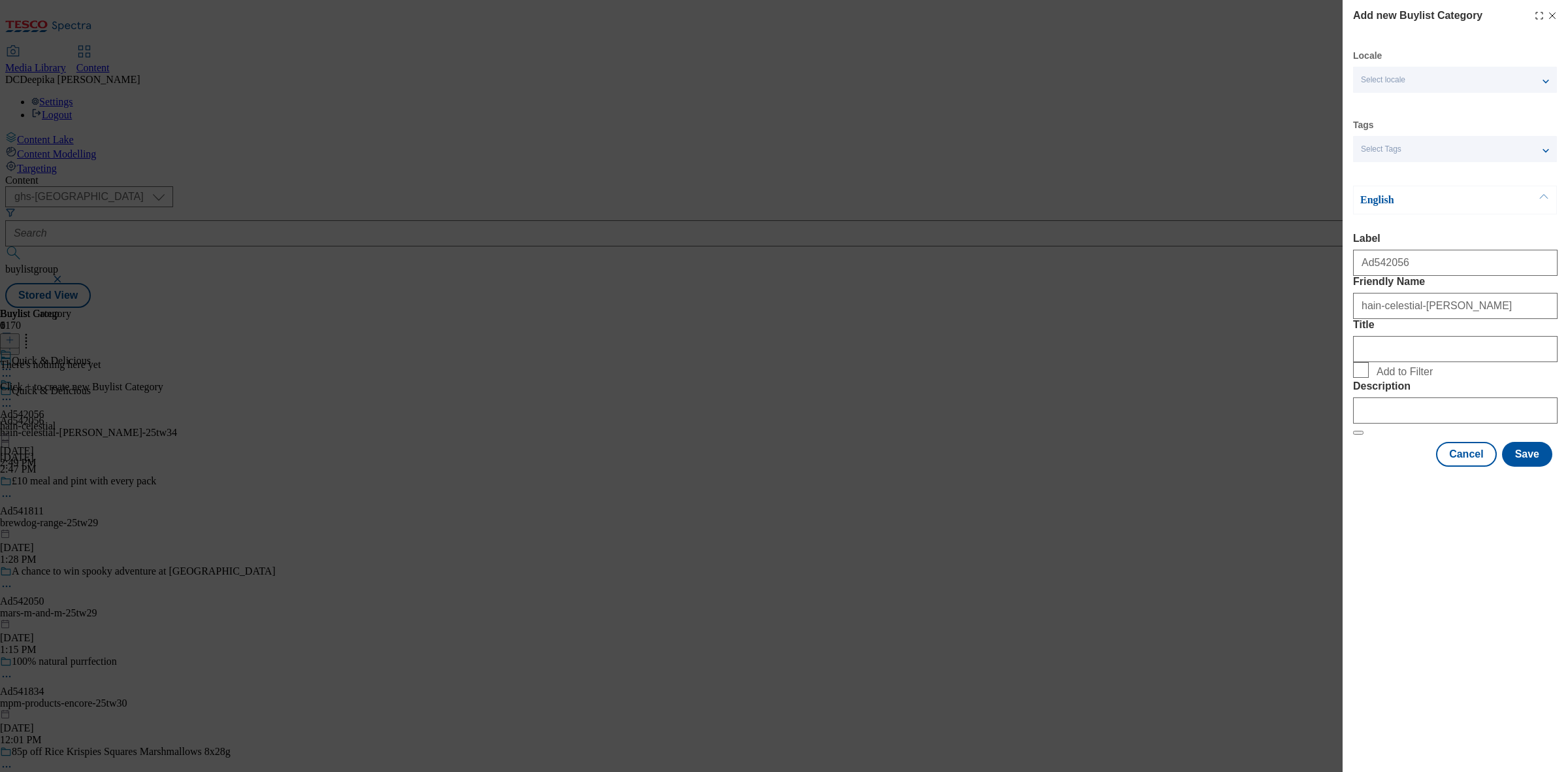
click at [1420, 362] on div "Modal" at bounding box center [1455, 346] width 205 height 31
click at [1420, 362] on input "Title" at bounding box center [1455, 348] width 205 height 26
paste input "HainCelestial"
click at [1381, 362] on input "HainCelestial" at bounding box center [1455, 348] width 205 height 26
type input "Hain Celestial"
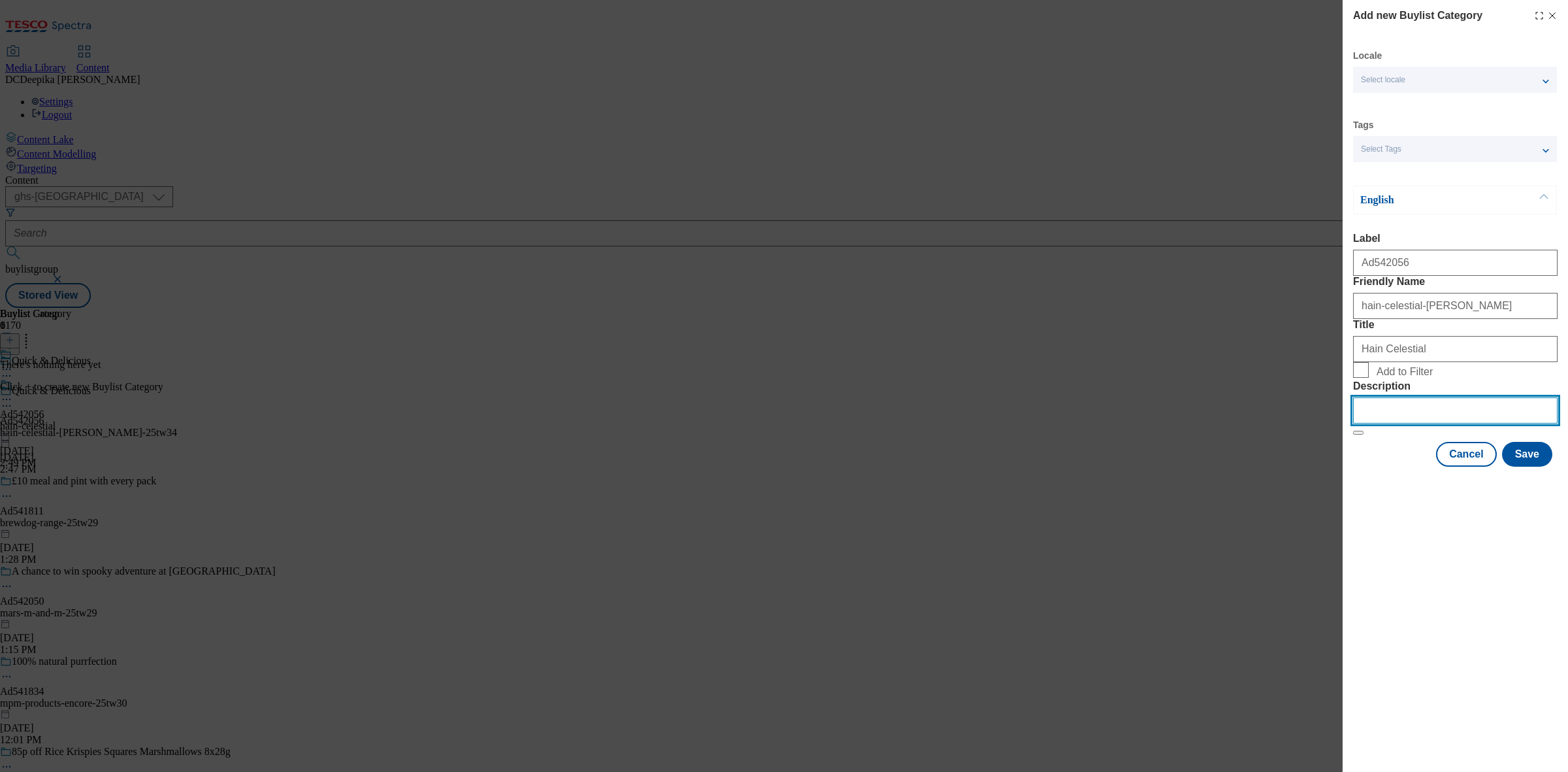
click at [1422, 423] on input "Description" at bounding box center [1455, 410] width 205 height 26
click at [1514, 467] on button "Save" at bounding box center [1527, 454] width 50 height 25
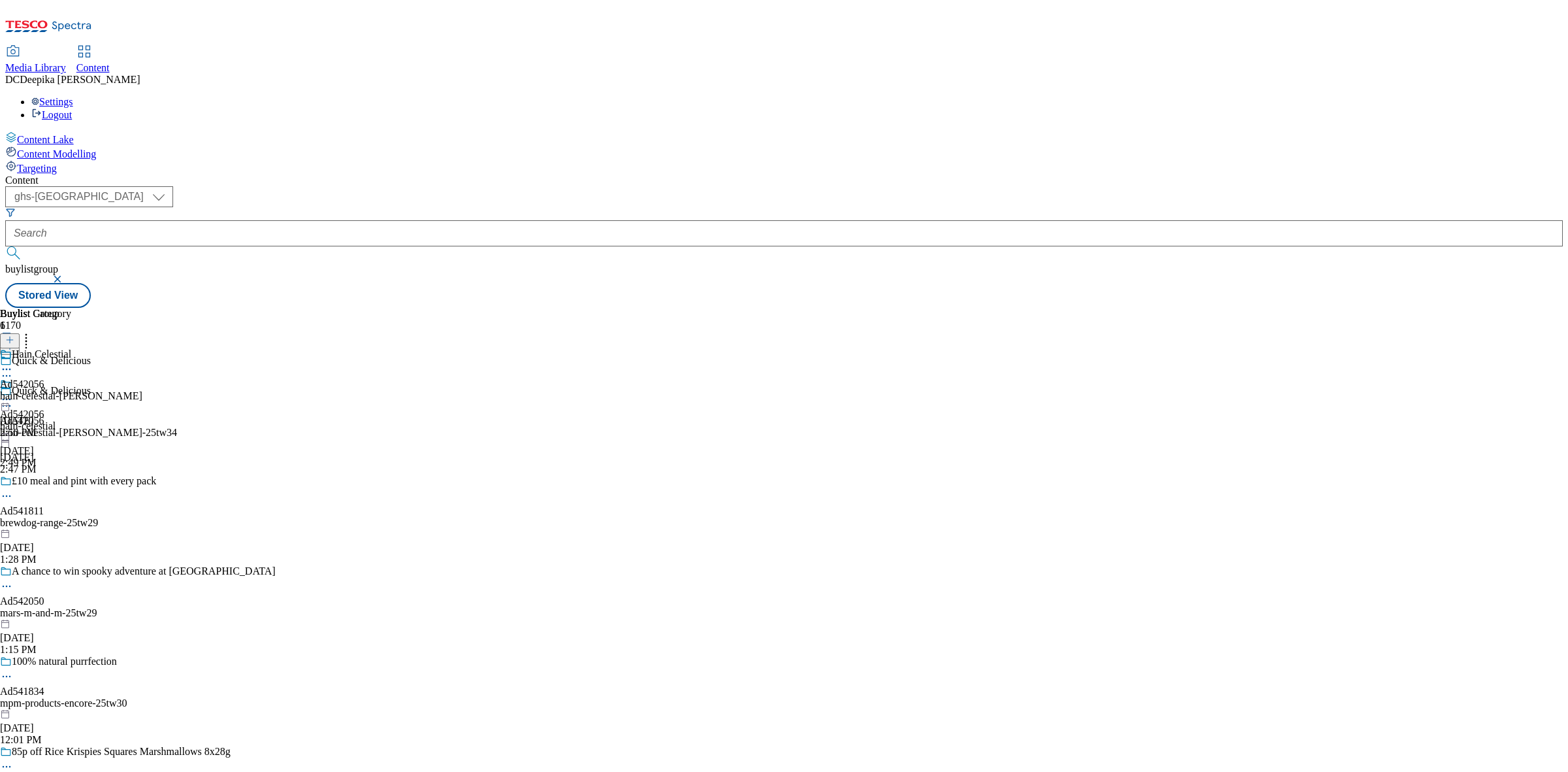
click at [1194, 308] on div "Buylist Group 6170 Quick & Delicious Quick & Delicious Ad542056 hain-celestial-…" at bounding box center [784, 308] width 1557 height 0
click at [142, 390] on div "hain-celestial-linda" at bounding box center [71, 395] width 142 height 12
click at [20, 334] on button at bounding box center [10, 341] width 20 height 15
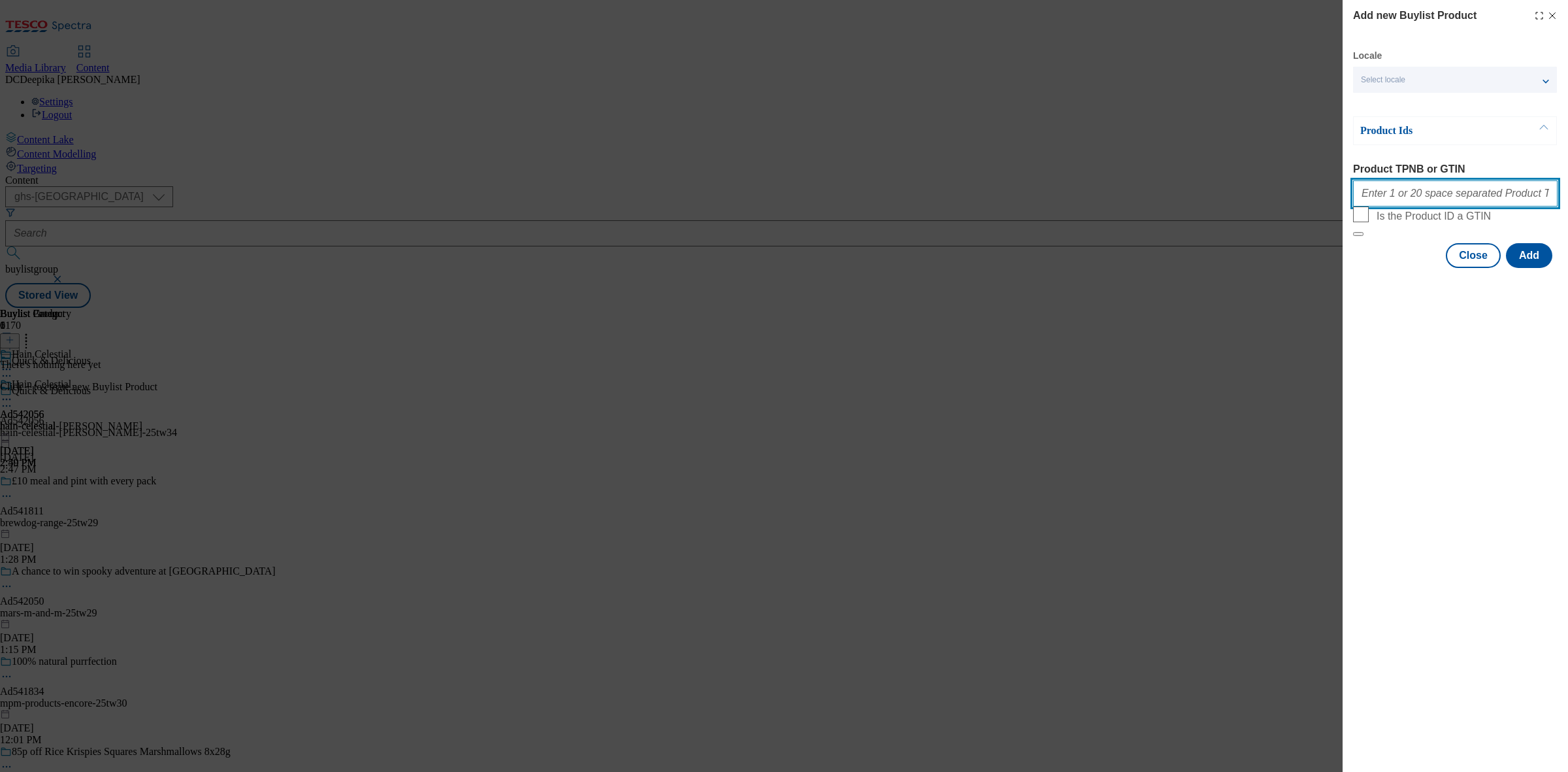
click at [1518, 194] on input "Product TPNB or GTIN" at bounding box center [1455, 193] width 205 height 26
paste input "96720764 90988208 91261479 91171983 91893468 96303446"
type input "96720764 90988208 91261479 91171983 91893468 96303446"
click at [1522, 268] on button "Add" at bounding box center [1530, 256] width 47 height 25
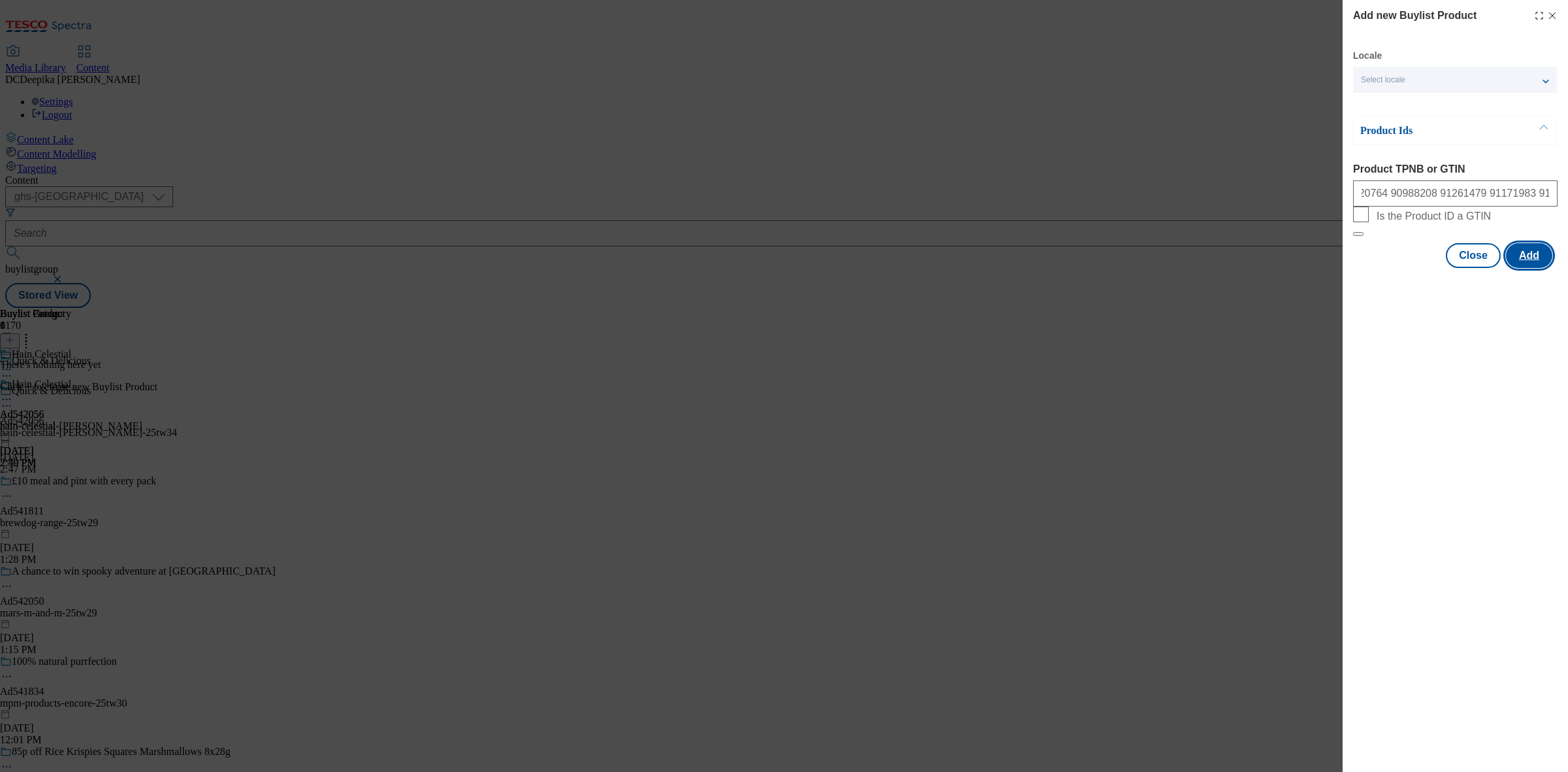
scroll to position [0, 0]
click at [1538, 268] on button "Add" at bounding box center [1530, 256] width 47 height 25
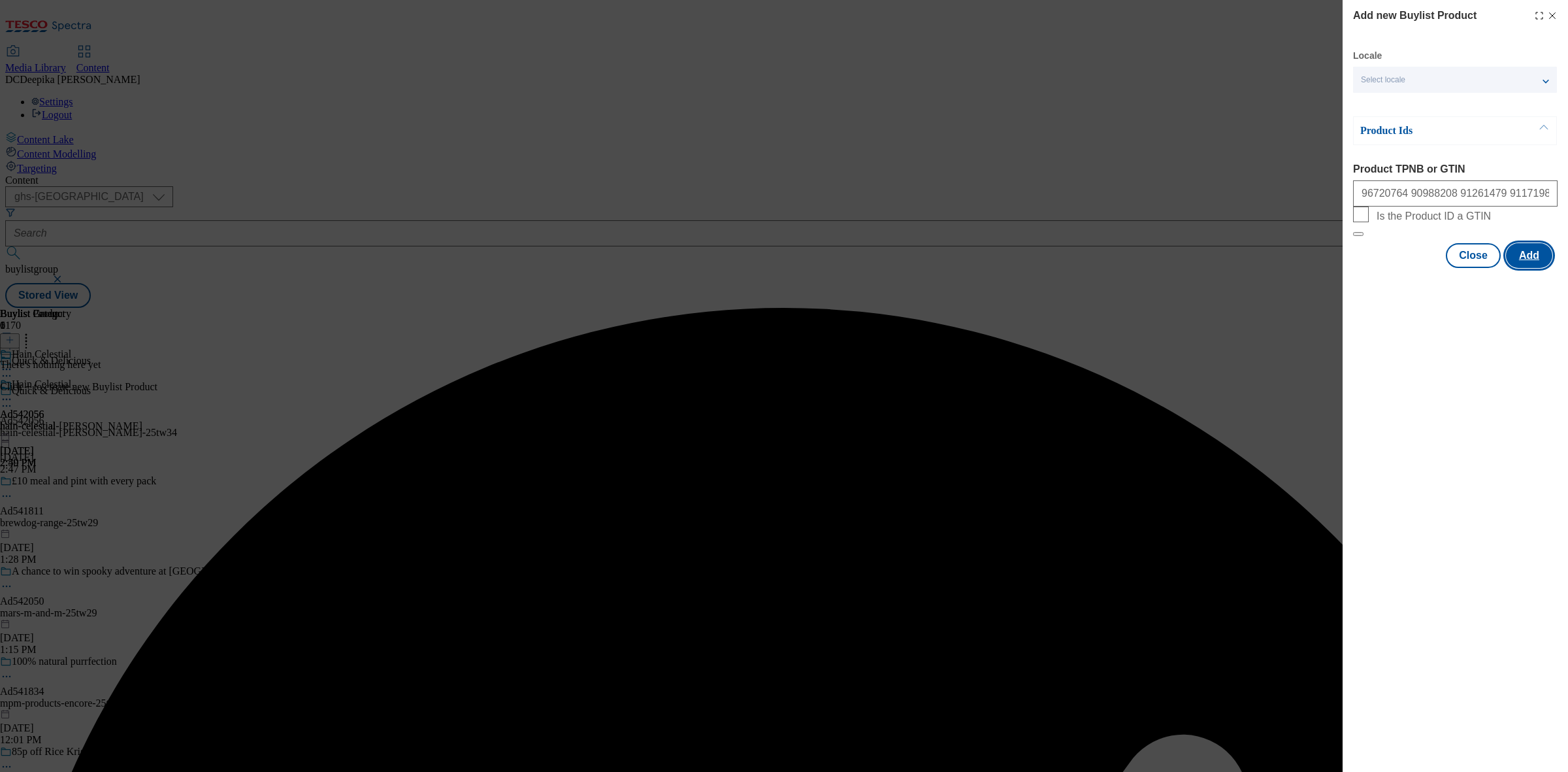
click at [1523, 268] on button "Add" at bounding box center [1530, 256] width 47 height 25
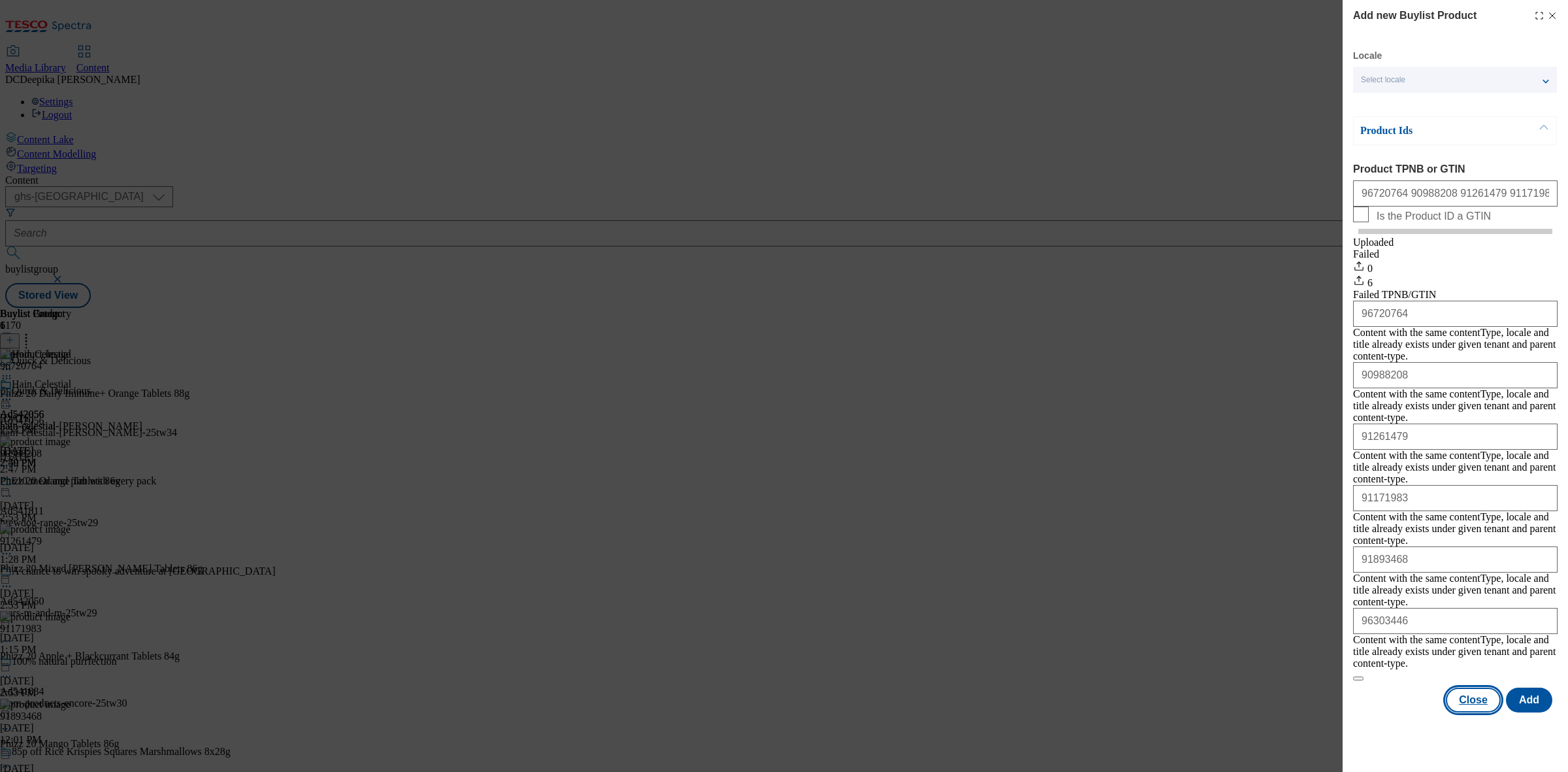
click at [1462, 687] on button "Close" at bounding box center [1473, 700] width 55 height 25
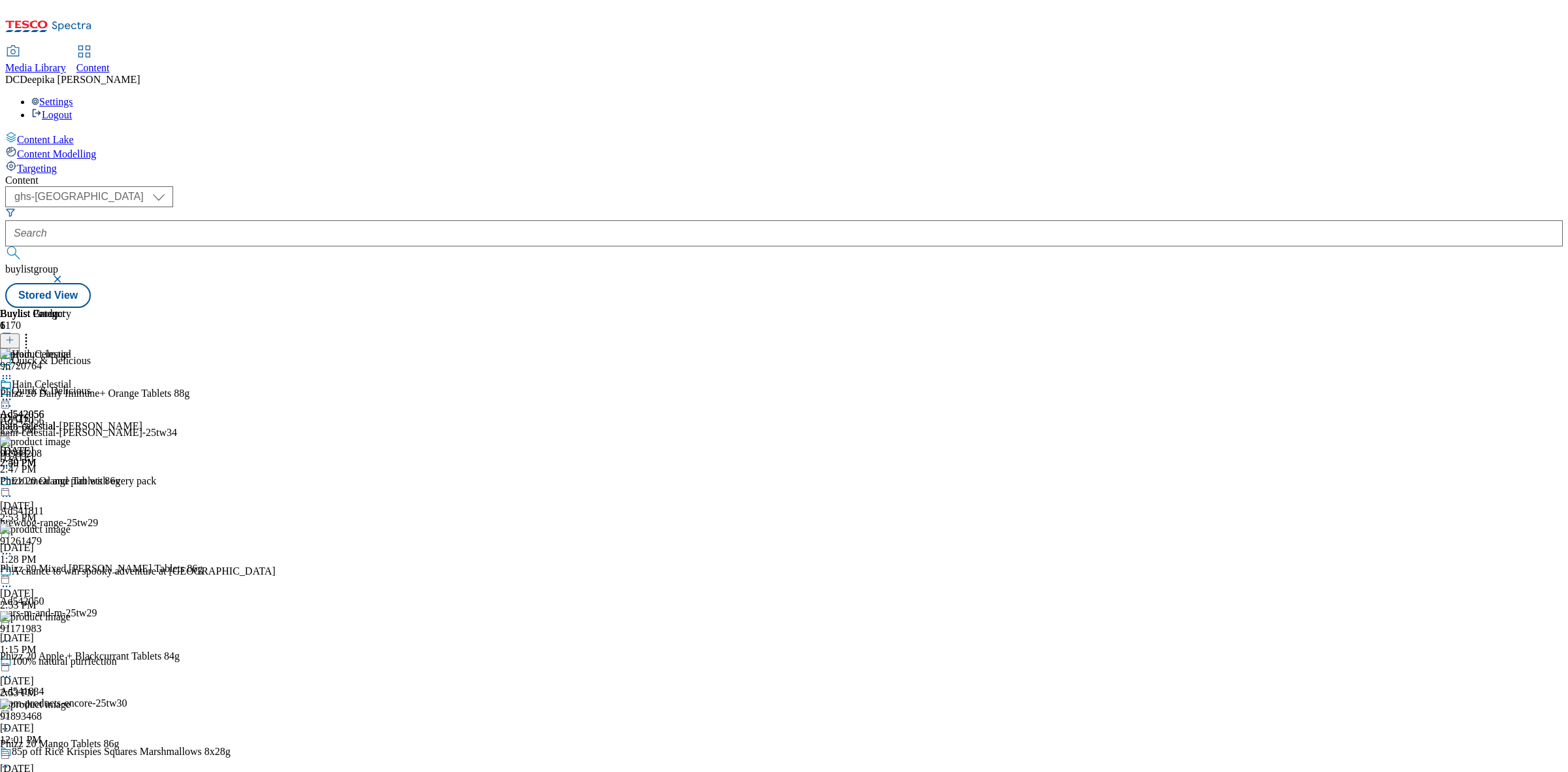
click at [13, 372] on icon at bounding box center [6, 378] width 13 height 13
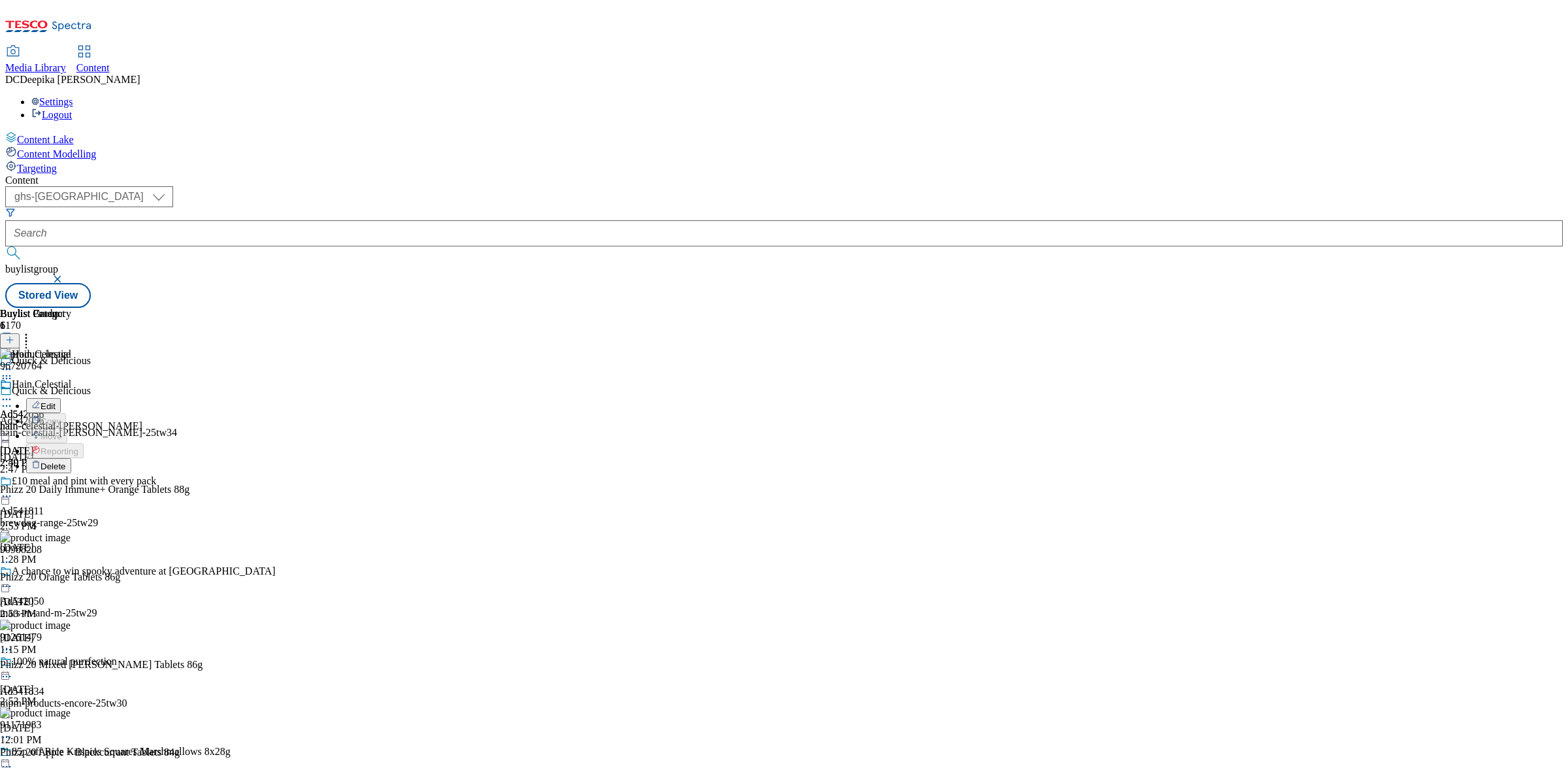
click at [66, 462] on span "Delete" at bounding box center [53, 466] width 25 height 10
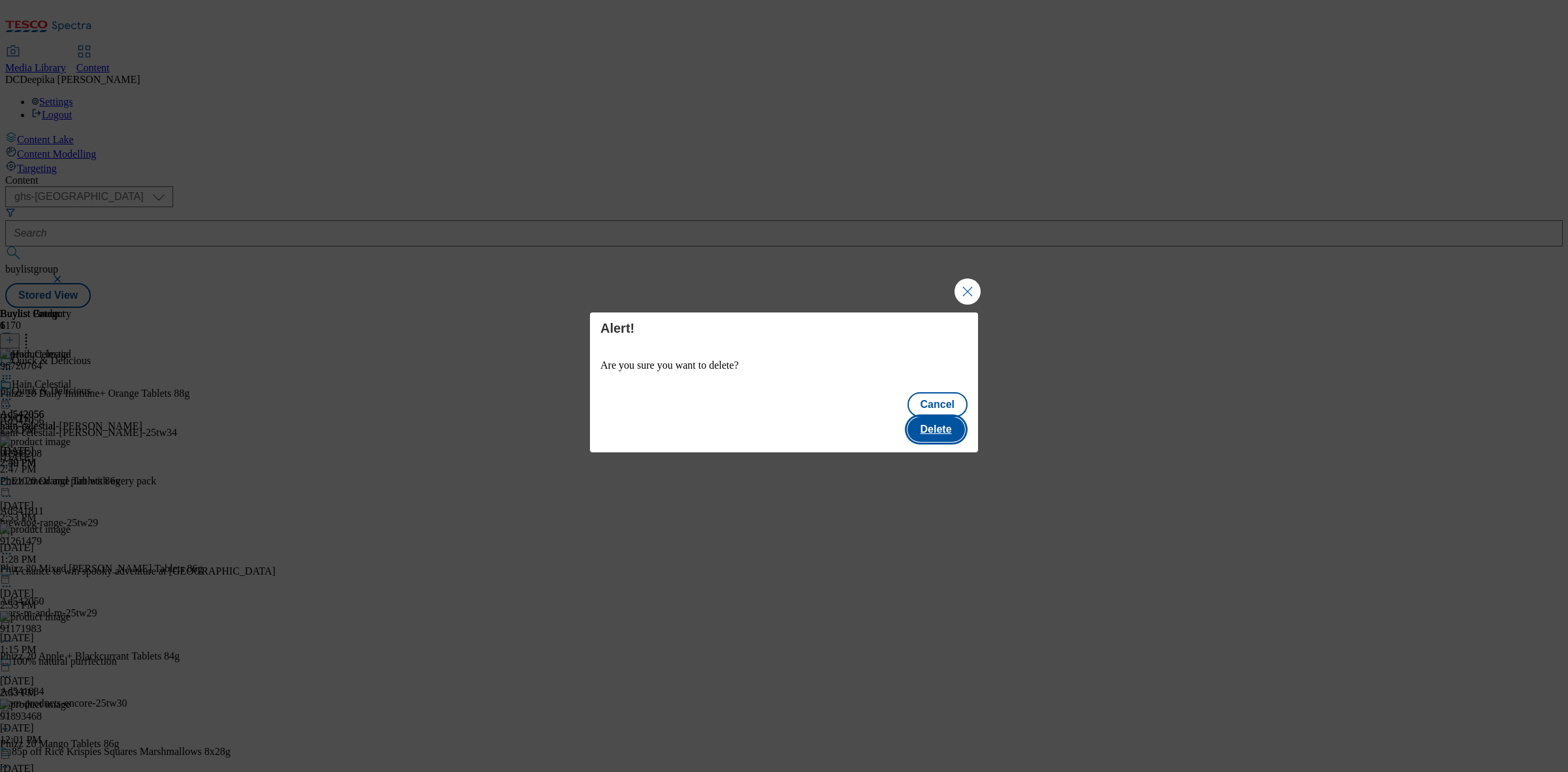
click at [947, 417] on button "Delete" at bounding box center [937, 429] width 57 height 25
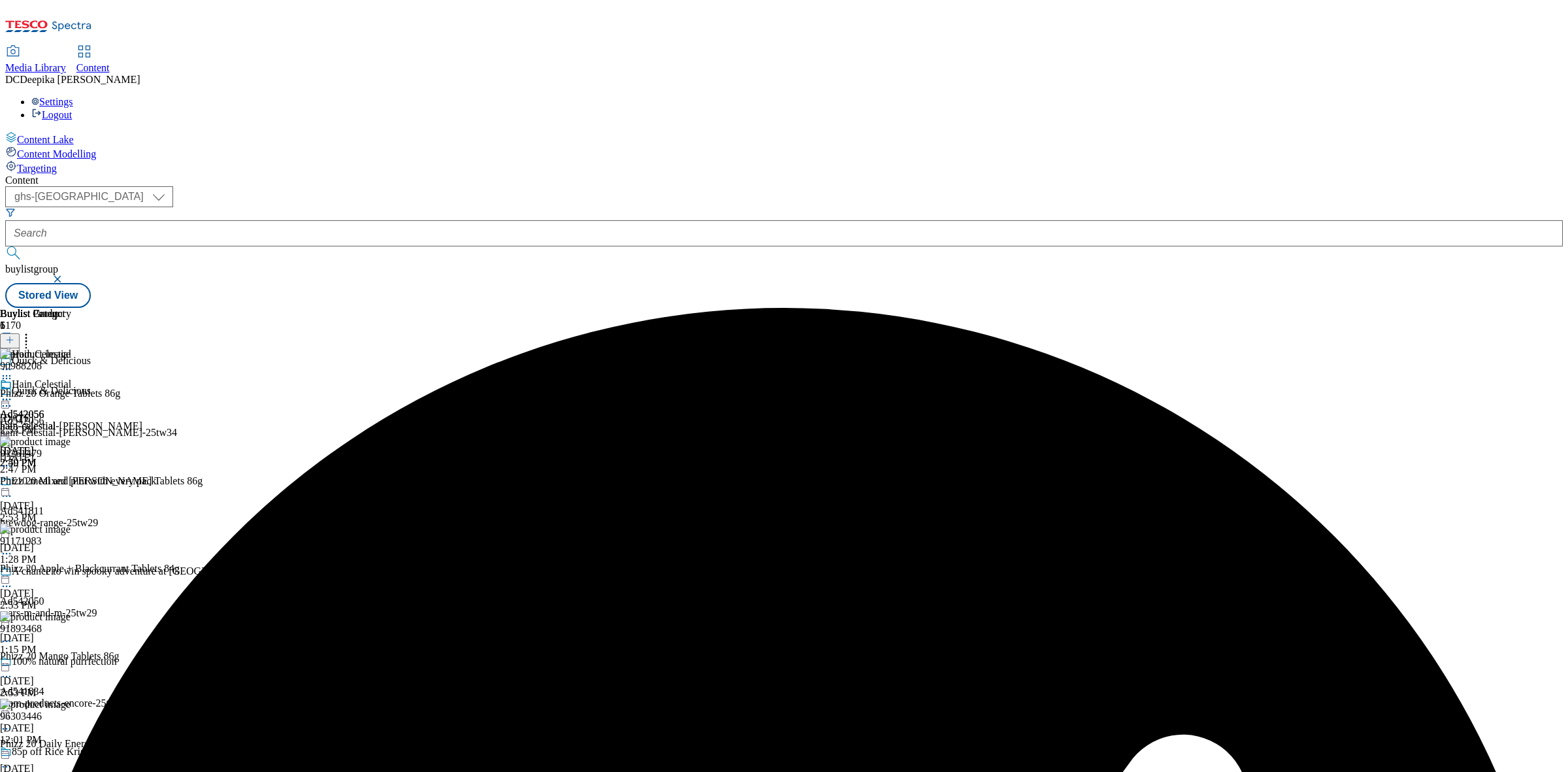
click at [13, 372] on icon at bounding box center [6, 378] width 13 height 13
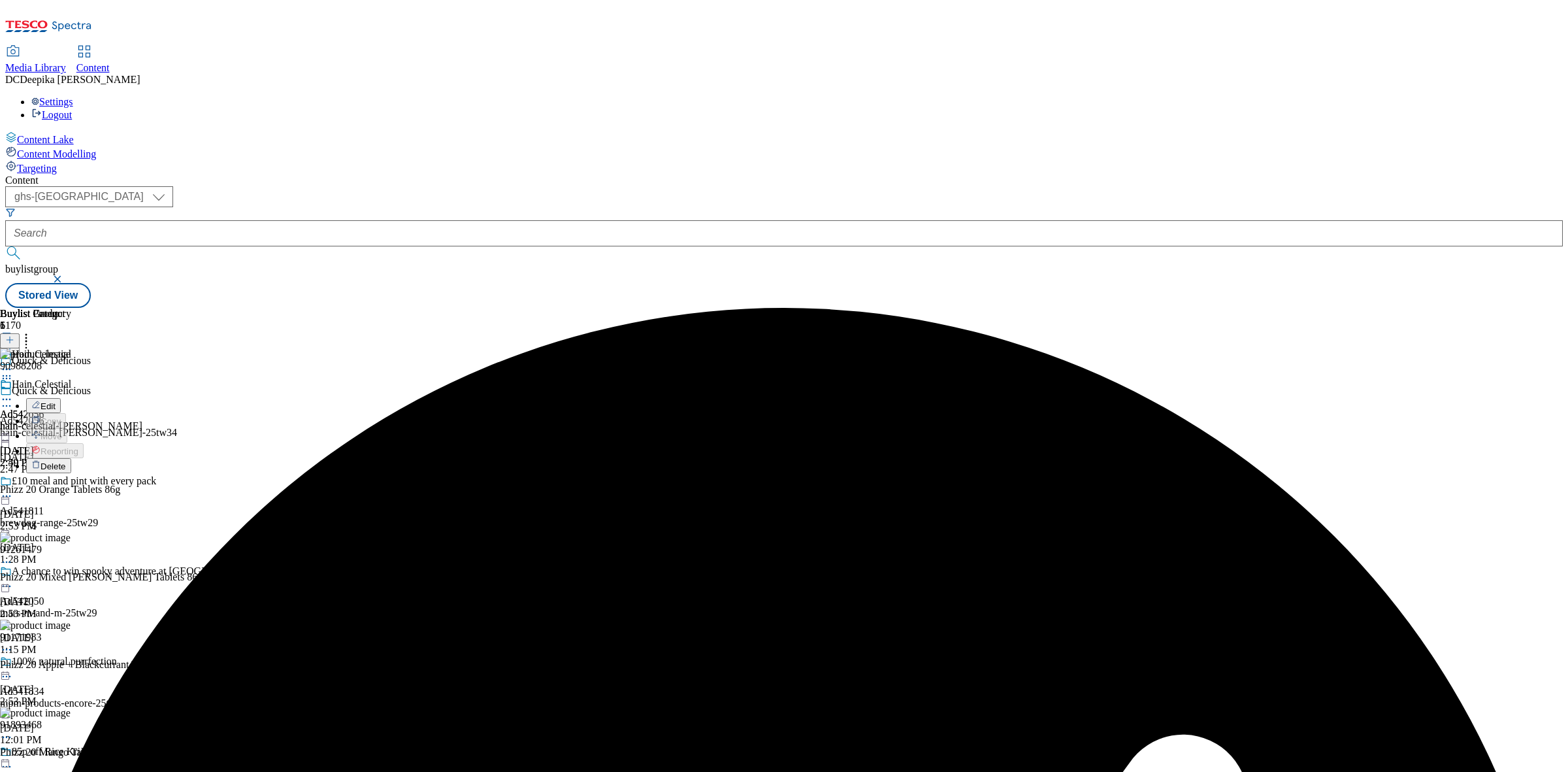
click at [72, 458] on button "Delete" at bounding box center [48, 465] width 45 height 15
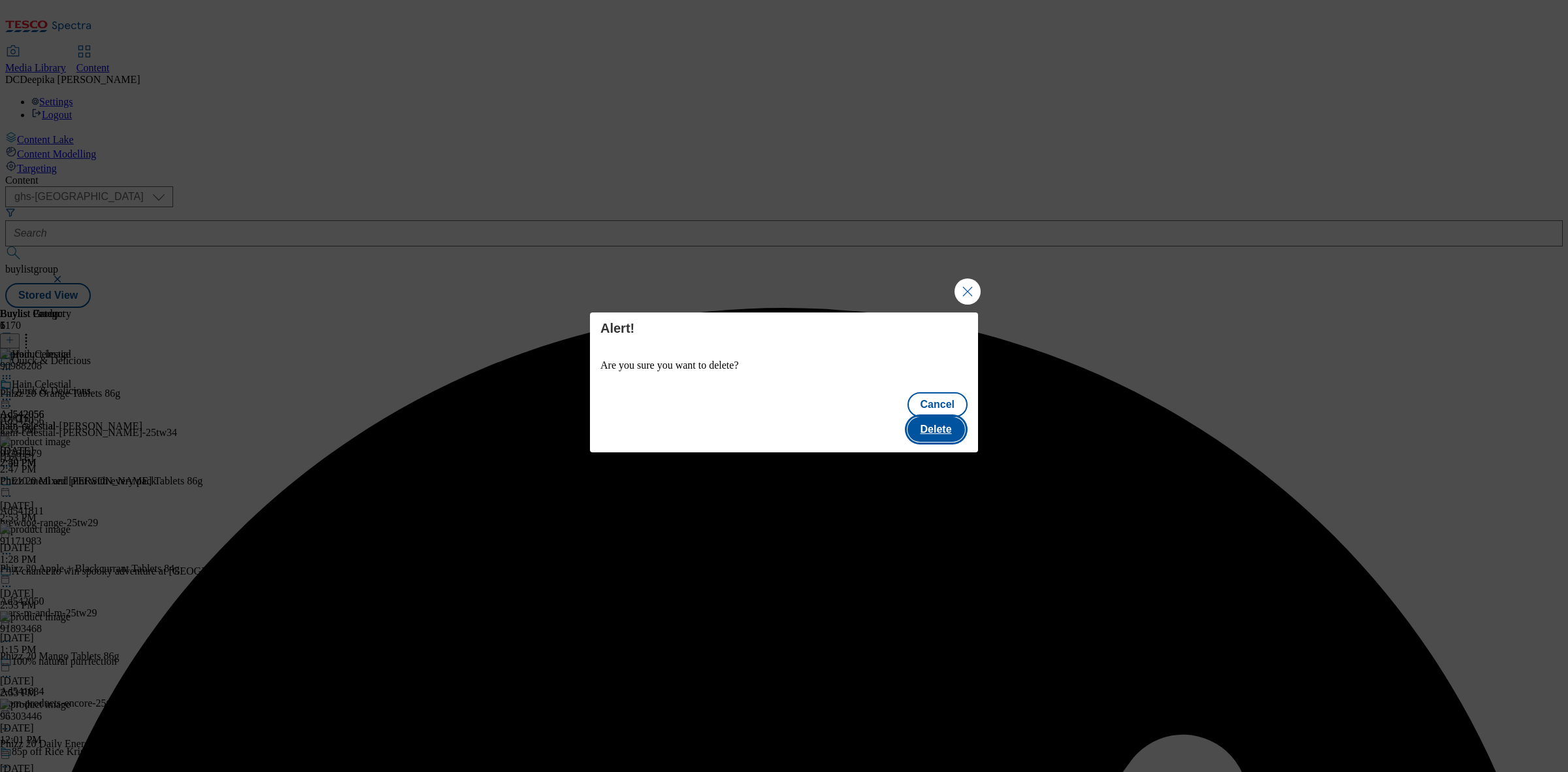
click at [937, 421] on button "Delete" at bounding box center [937, 429] width 57 height 25
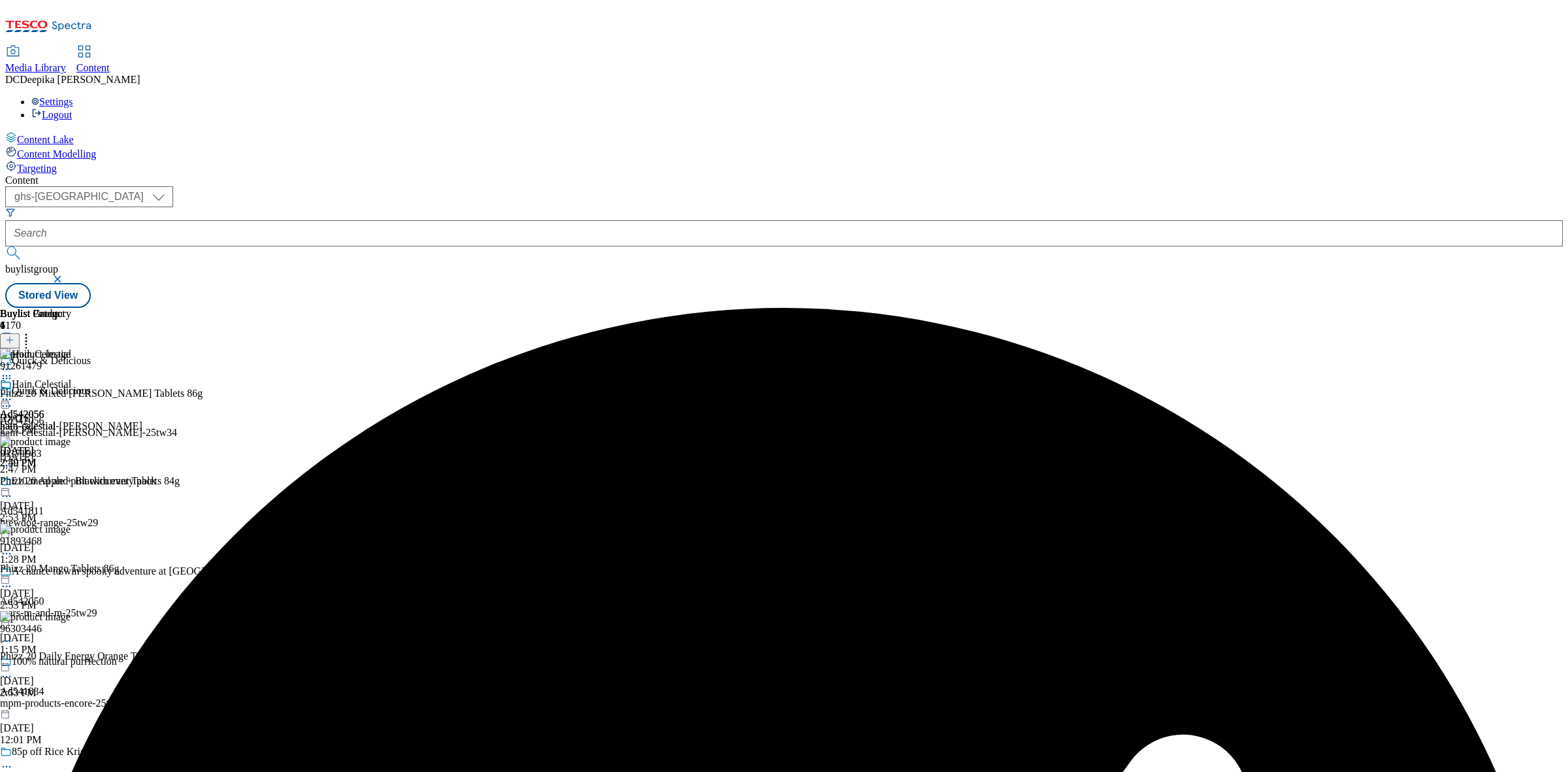
click at [13, 372] on icon at bounding box center [6, 378] width 13 height 13
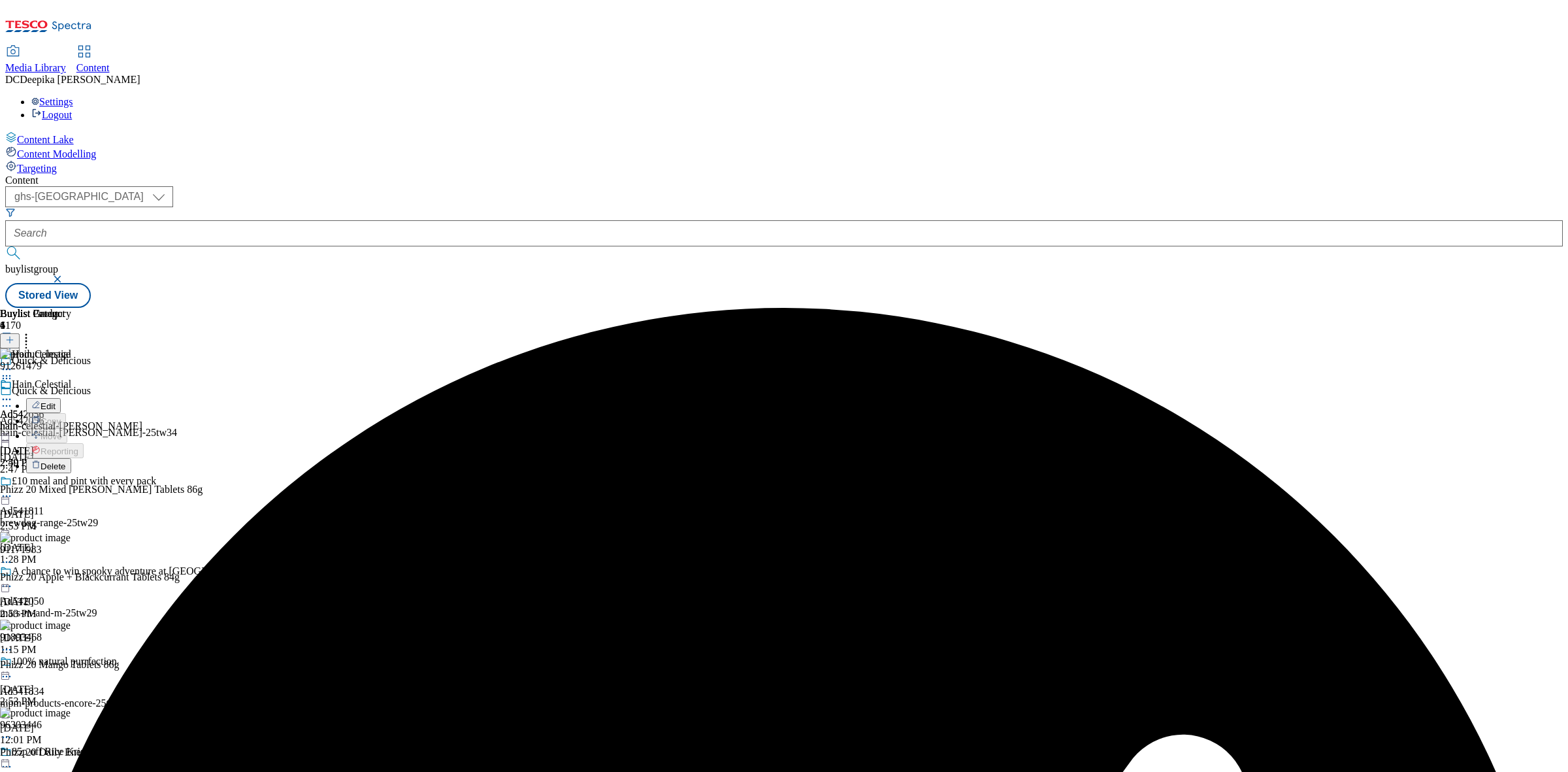
click at [66, 462] on span "Delete" at bounding box center [53, 466] width 25 height 10
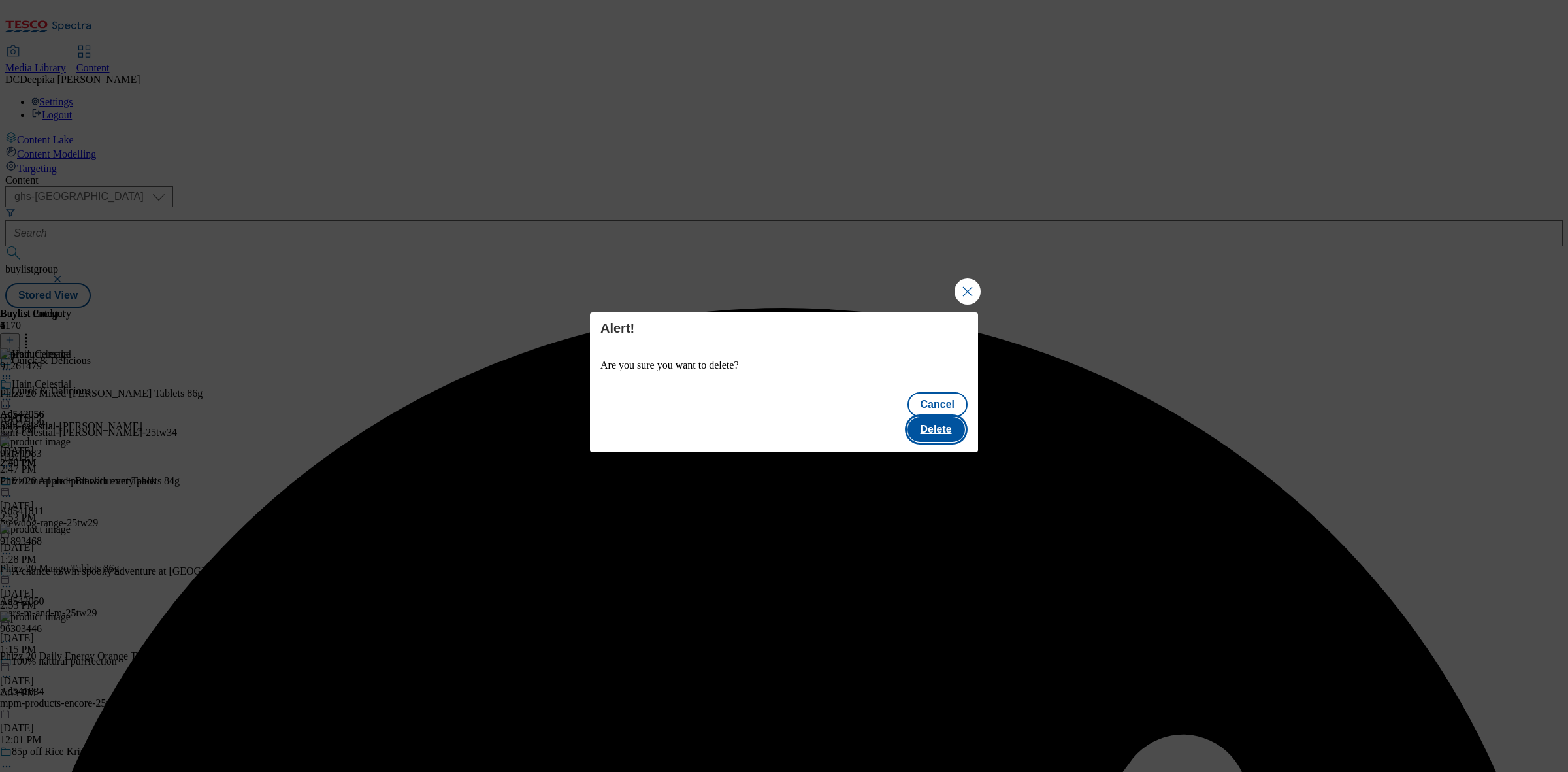
click at [941, 417] on button "Delete" at bounding box center [937, 429] width 57 height 25
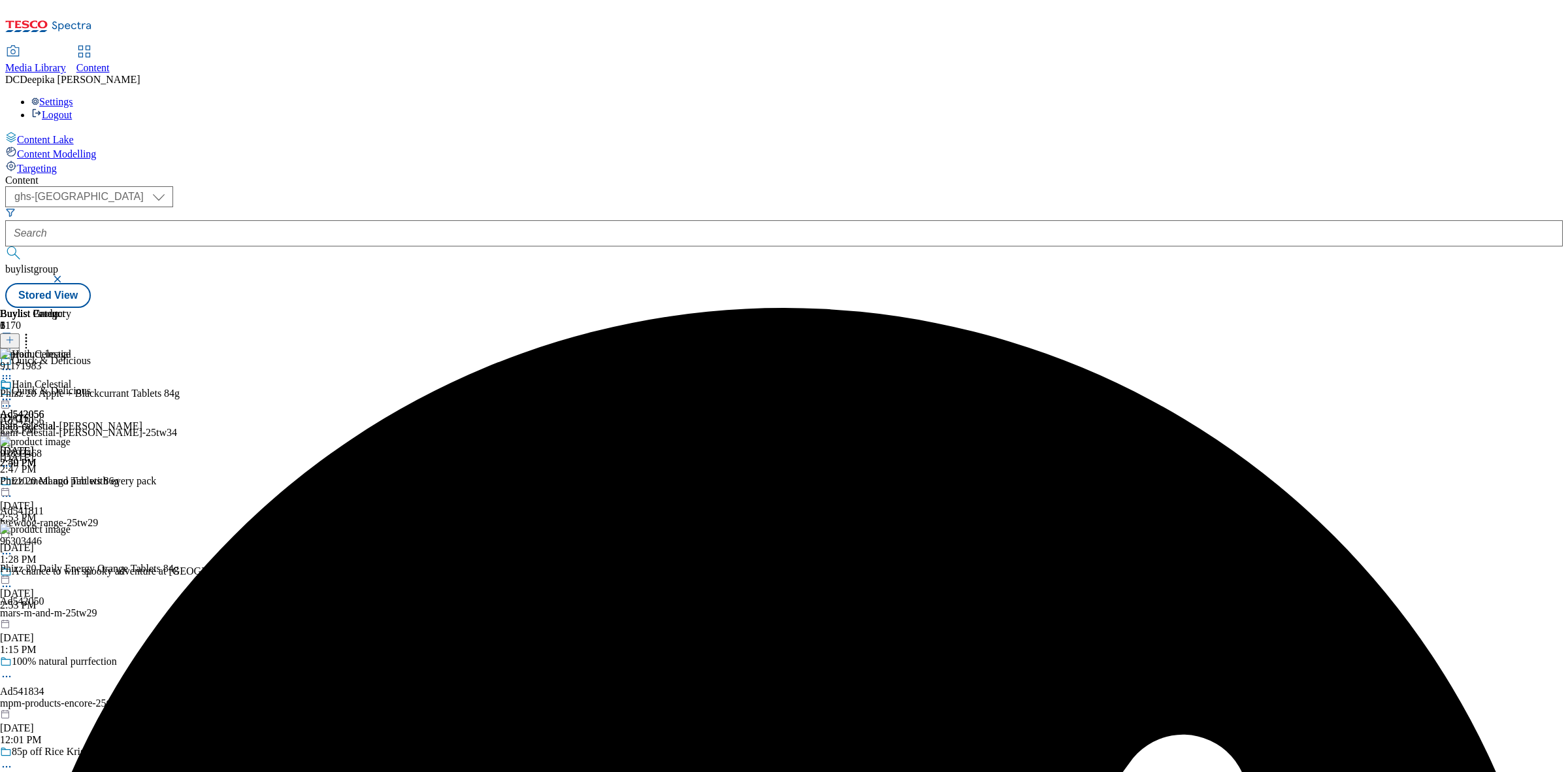
click at [8, 378] on circle at bounding box center [7, 378] width 2 height 2
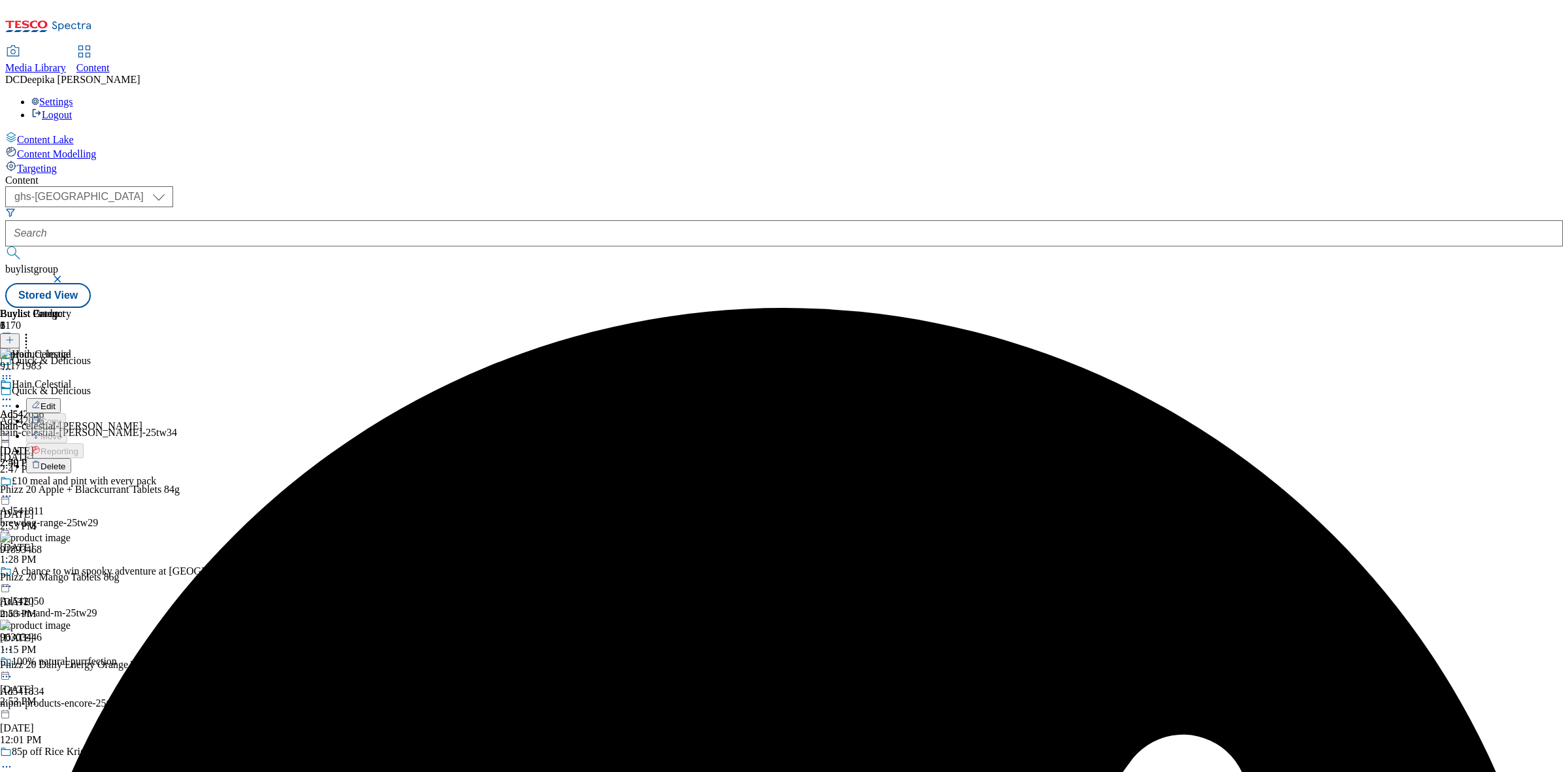
click at [66, 462] on span "Delete" at bounding box center [53, 466] width 25 height 10
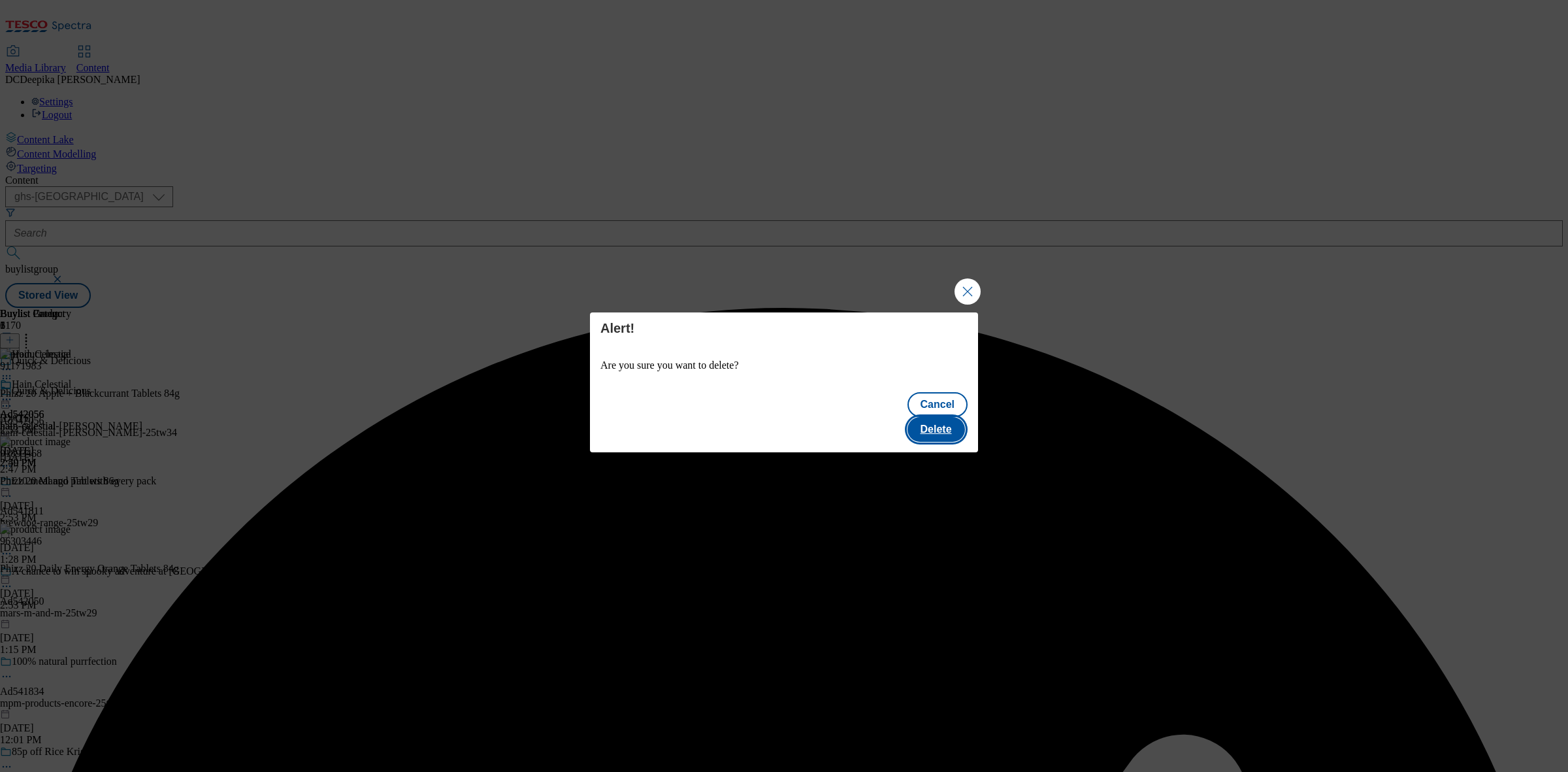
click at [939, 417] on button "Delete" at bounding box center [937, 429] width 57 height 25
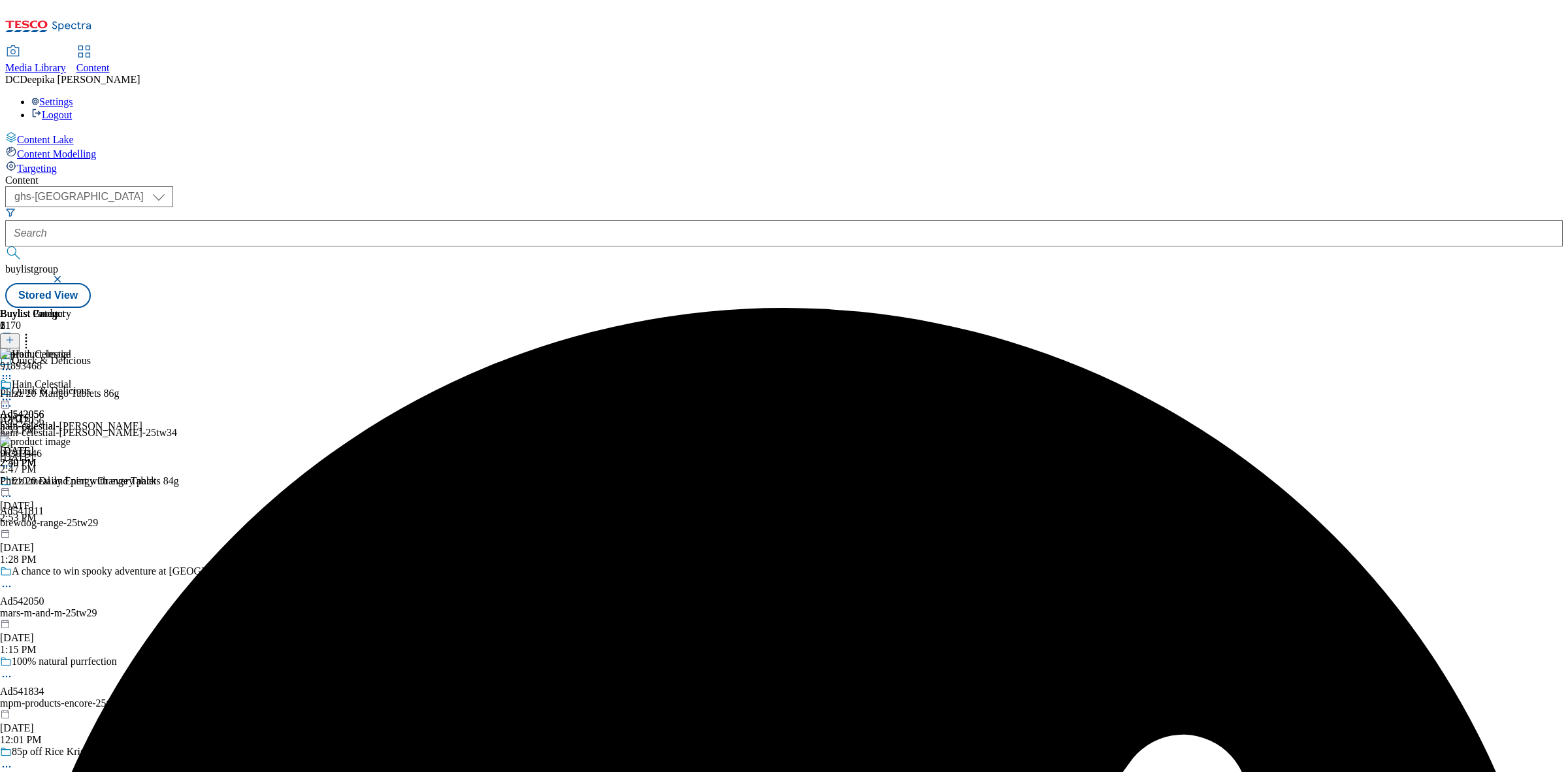
click at [13, 372] on icon at bounding box center [6, 378] width 13 height 13
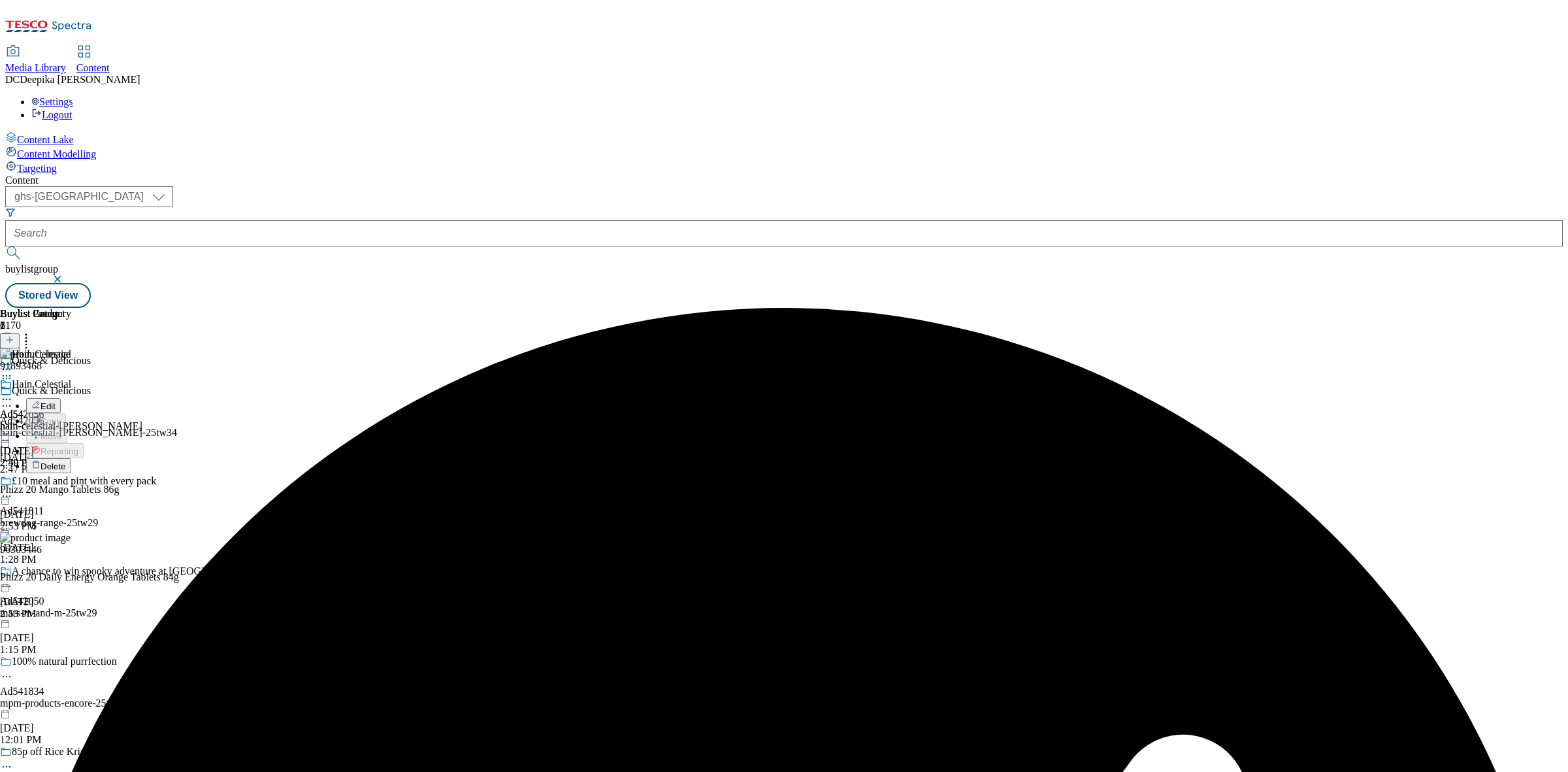
click at [66, 462] on span "Delete" at bounding box center [53, 466] width 25 height 10
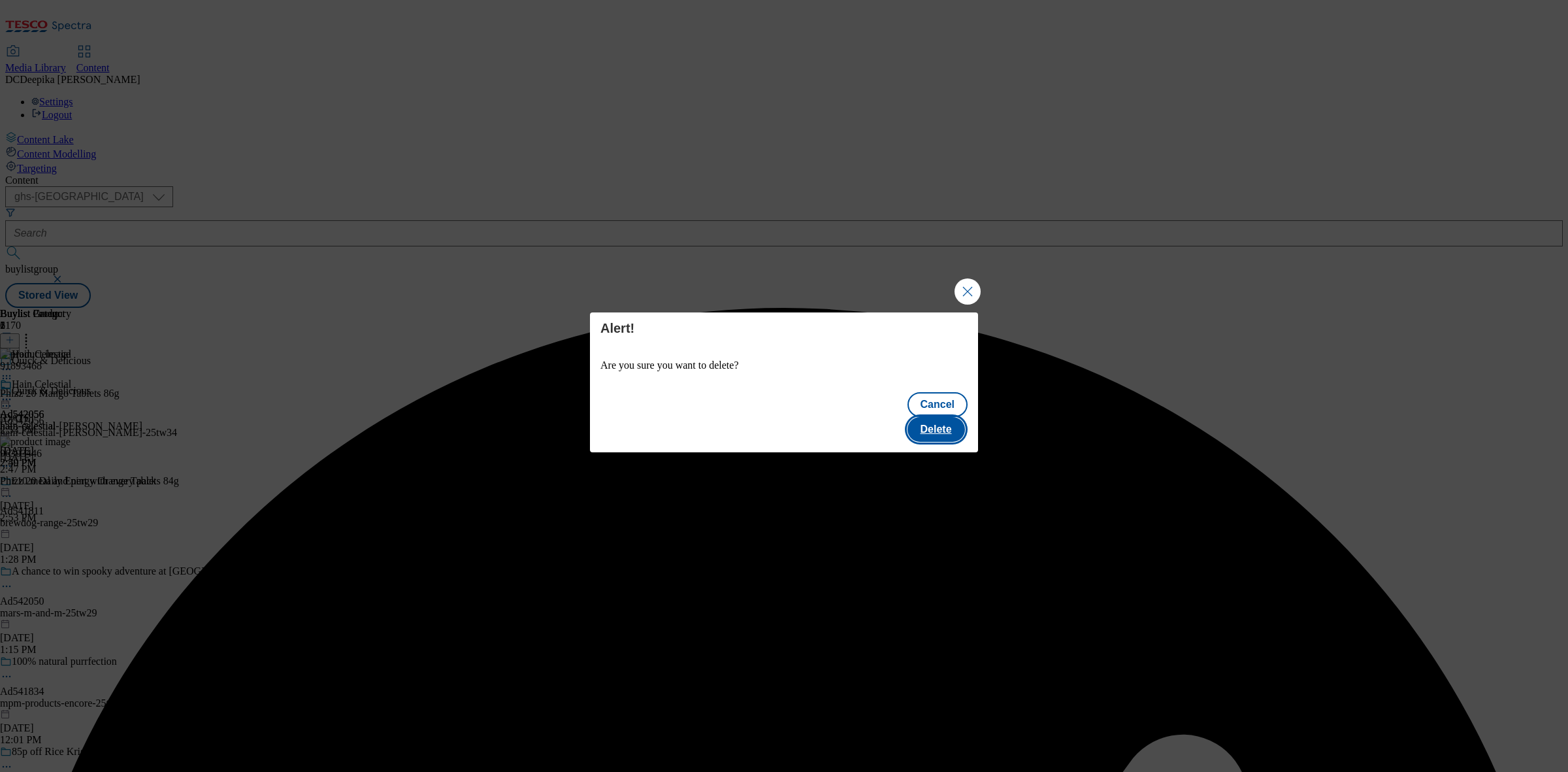
click at [927, 417] on button "Delete" at bounding box center [937, 429] width 57 height 25
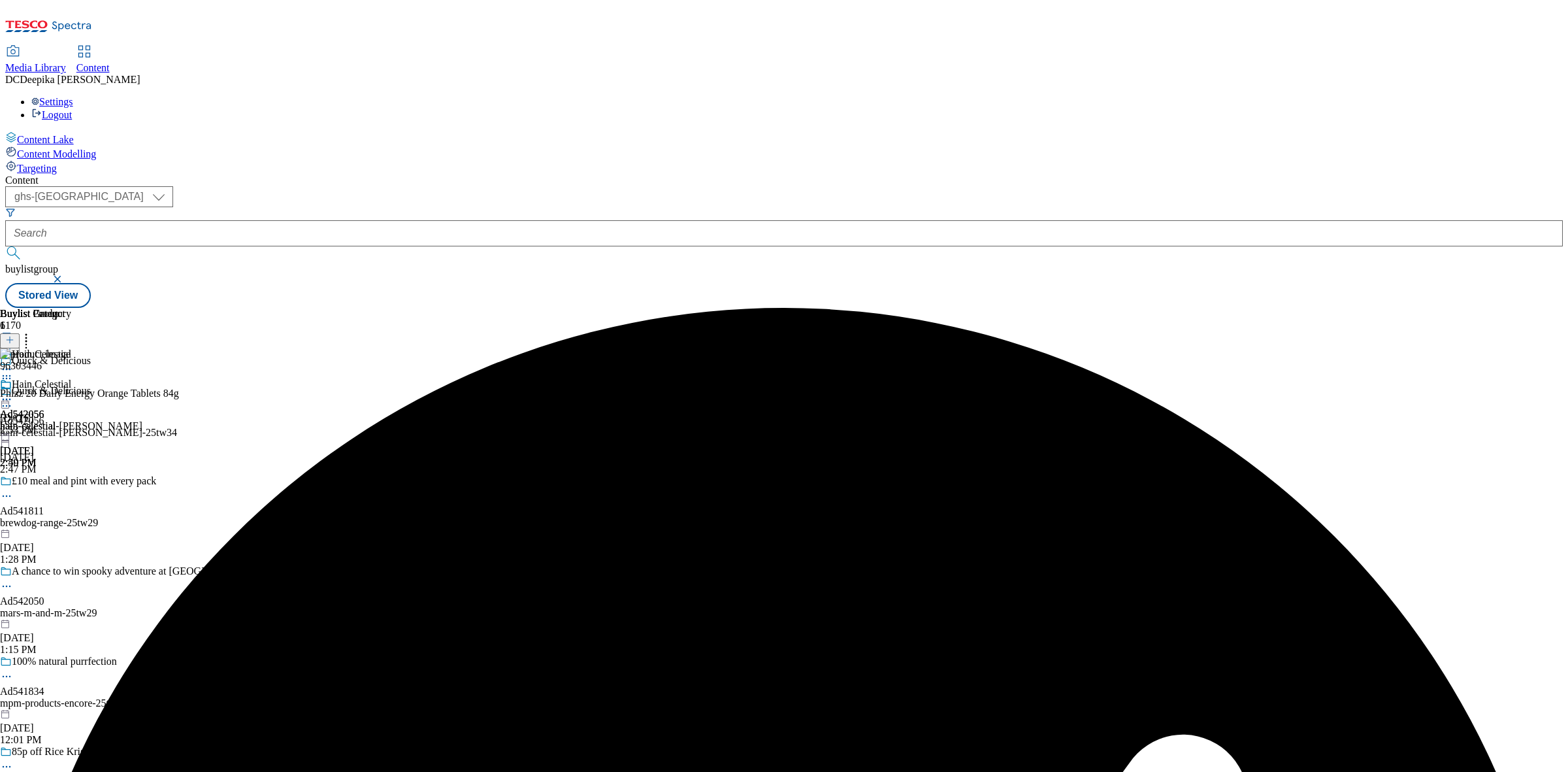
click at [13, 372] on icon at bounding box center [6, 378] width 13 height 13
click at [179, 458] on li "Delete" at bounding box center [102, 465] width 153 height 15
click at [13, 372] on icon at bounding box center [6, 378] width 13 height 13
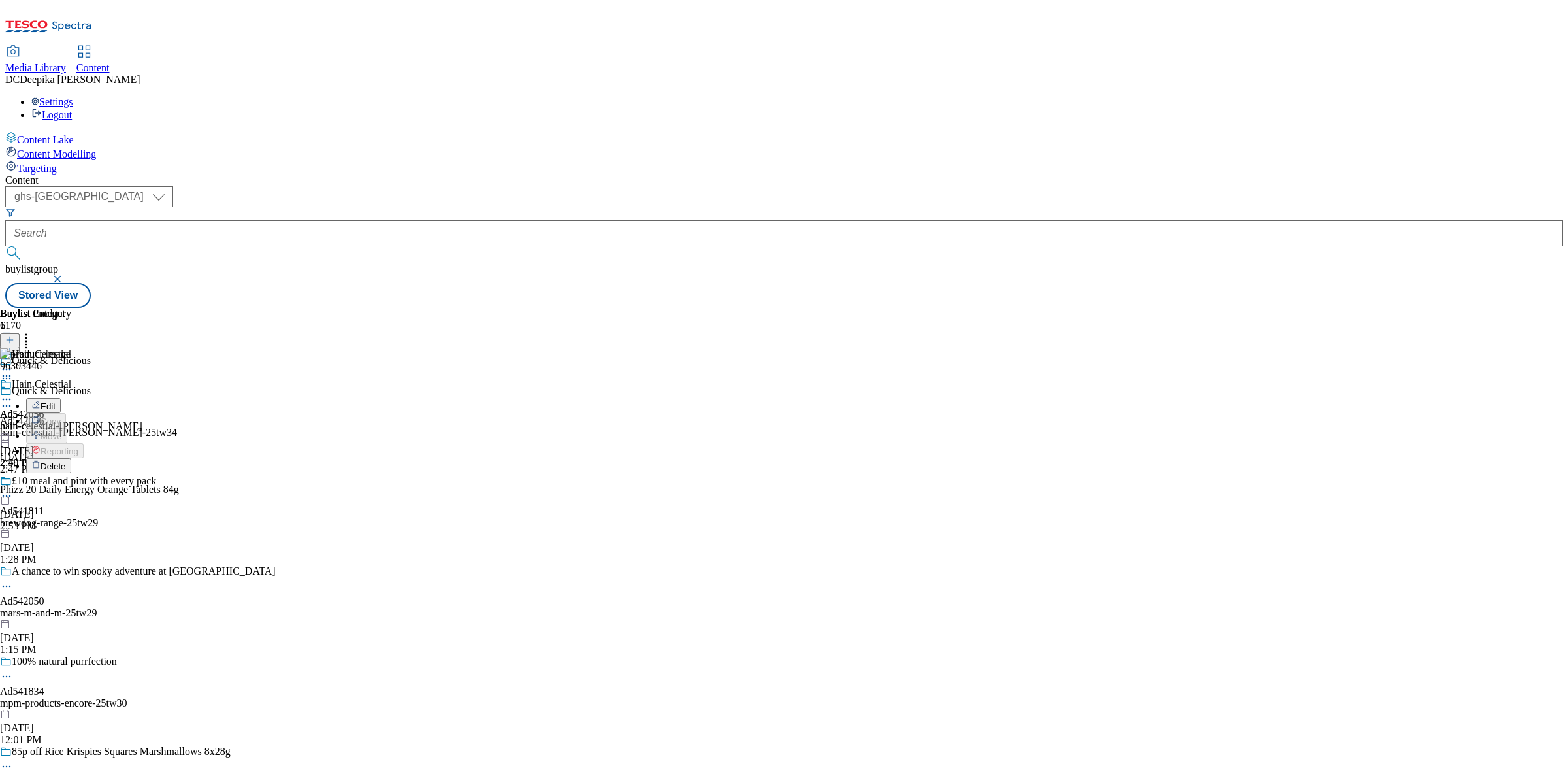
click at [66, 462] on span "Delete" at bounding box center [53, 466] width 25 height 10
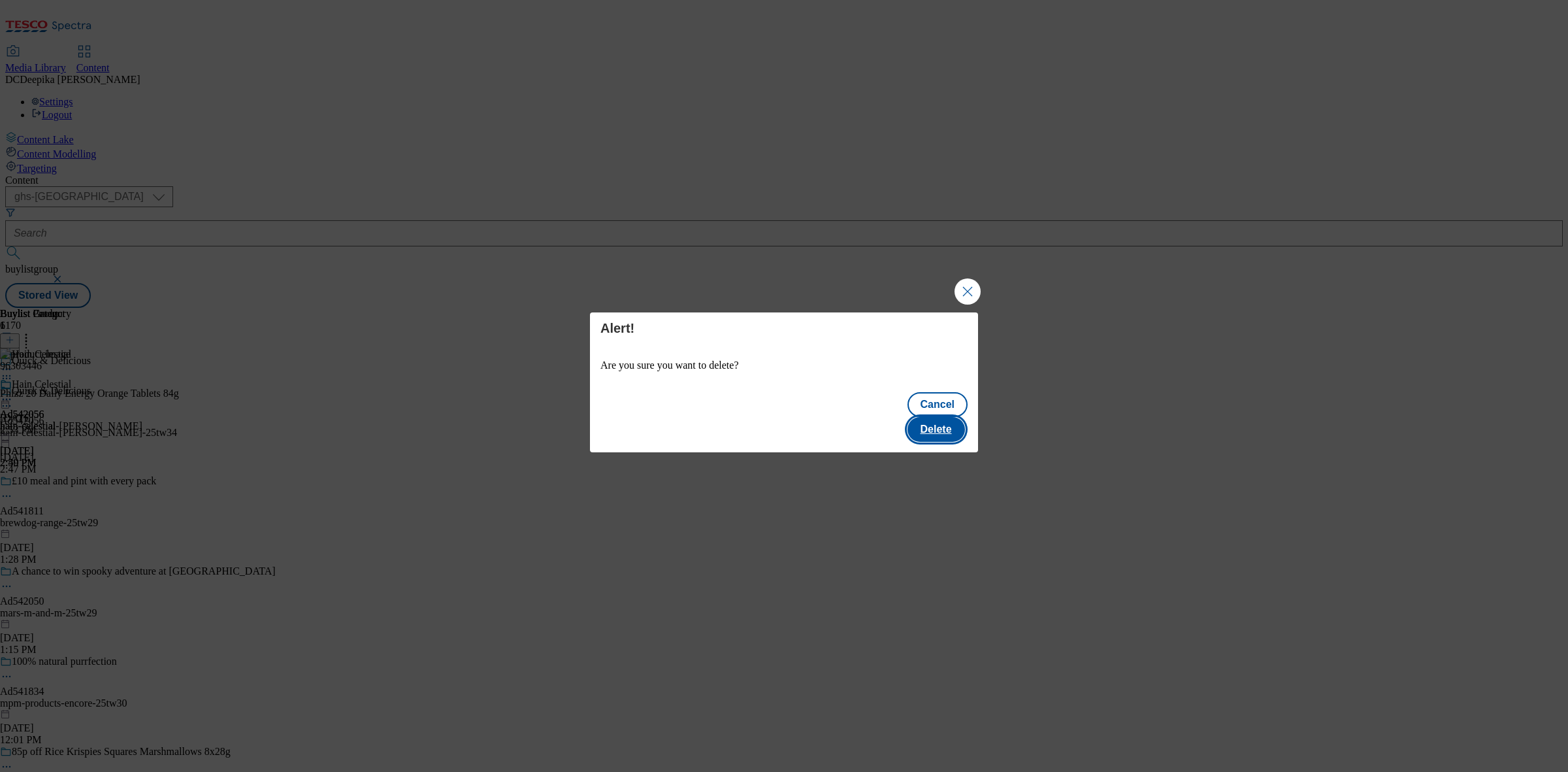
click at [928, 417] on button "Delete" at bounding box center [937, 429] width 57 height 25
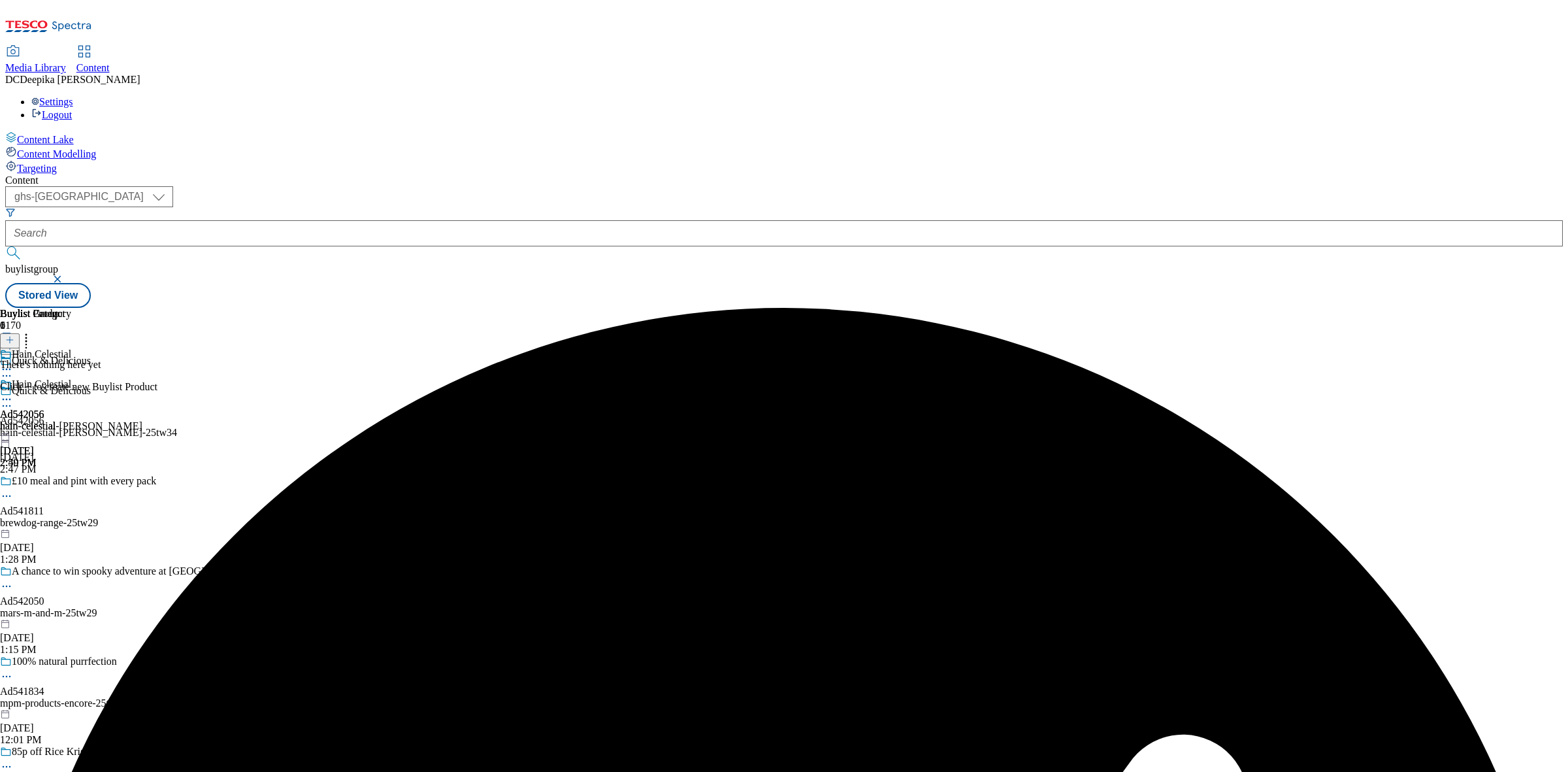
click at [20, 334] on button at bounding box center [10, 341] width 20 height 15
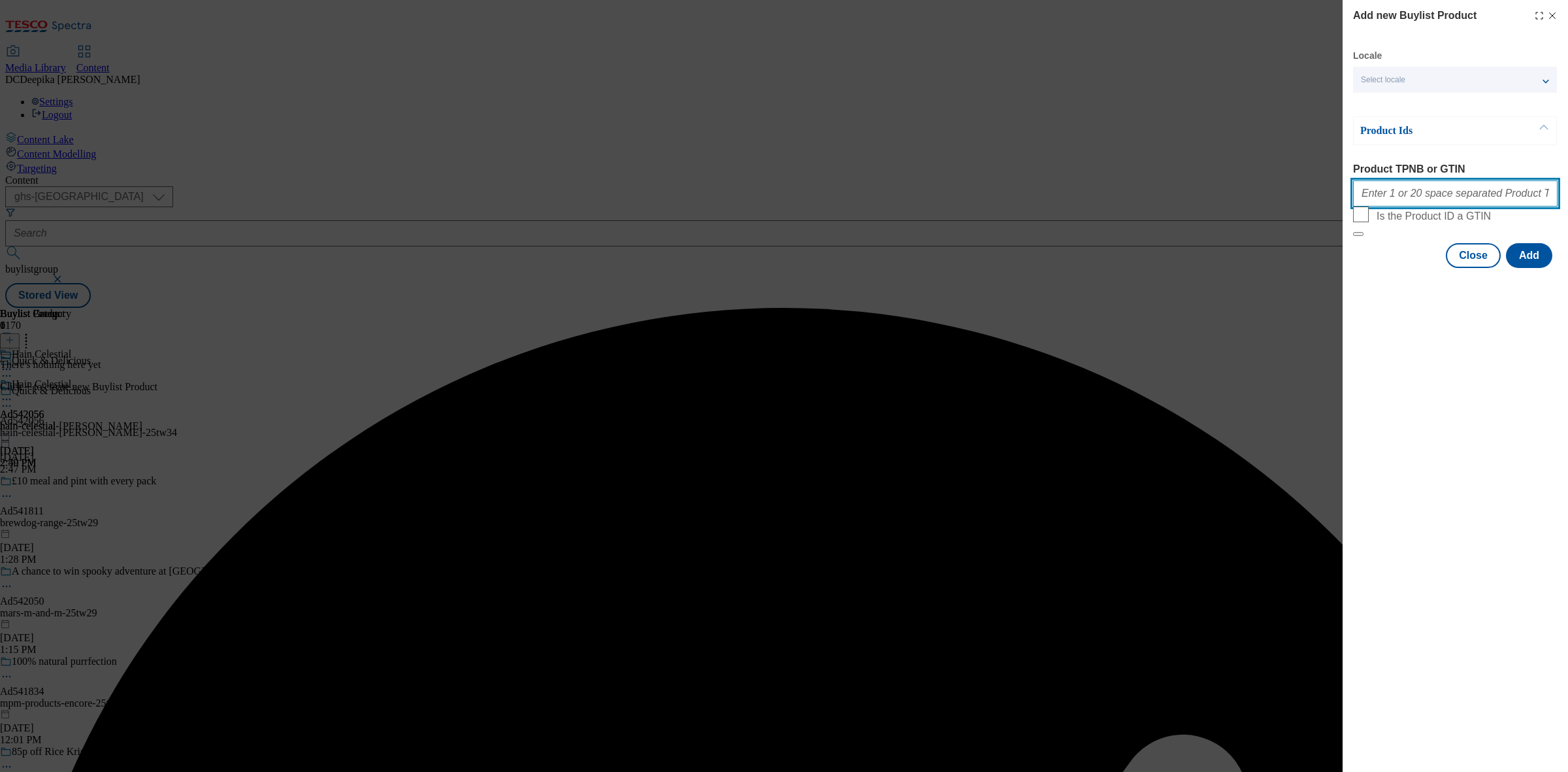
click at [1517, 205] on input "Product TPNB or GTIN" at bounding box center [1455, 193] width 205 height 26
paste input "96720764"
type input "96720764"
click at [1547, 268] on button "Add" at bounding box center [1530, 256] width 47 height 25
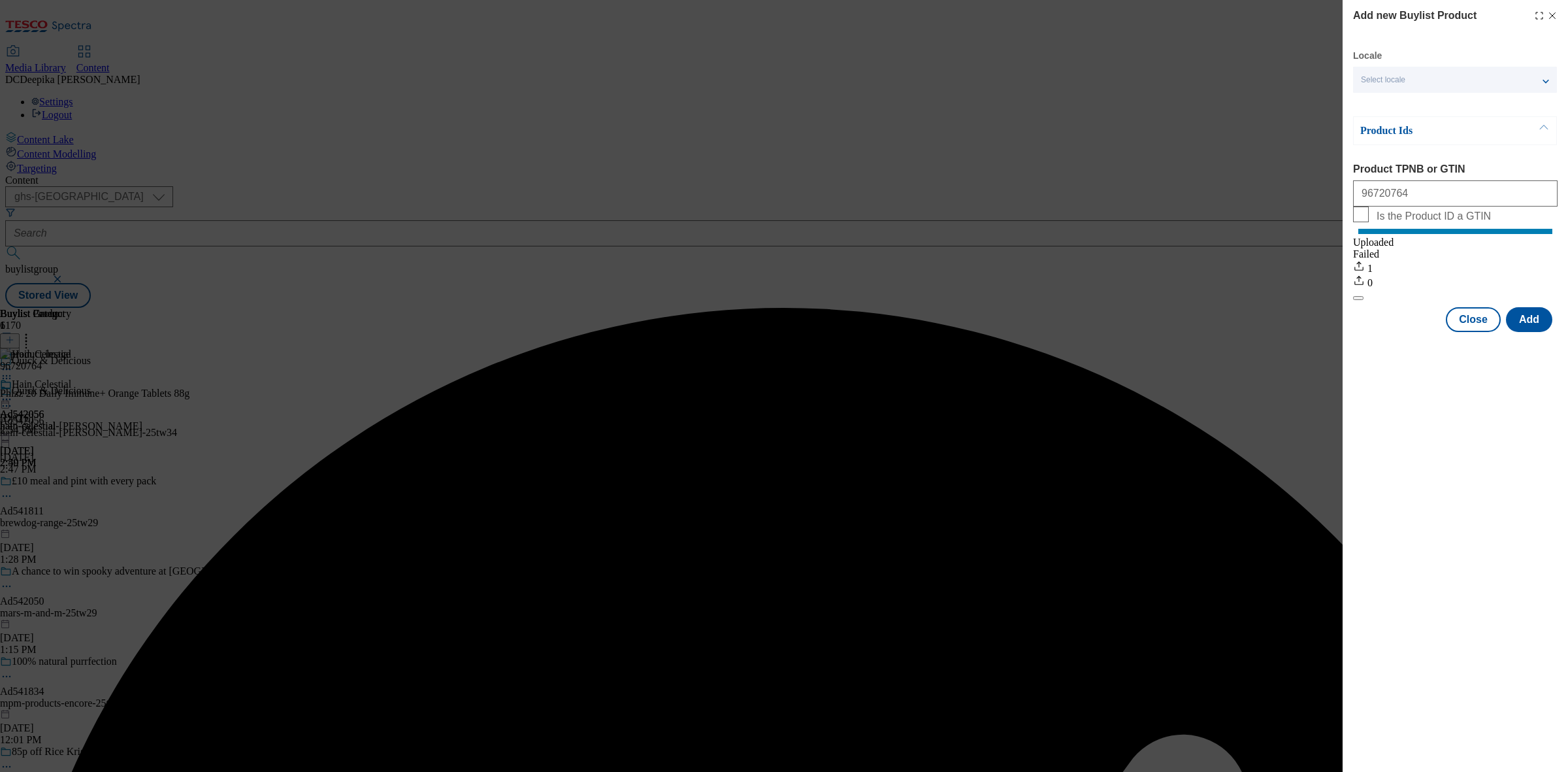
click at [1471, 316] on div "Locale Select locale English Welsh Product Ids Product TPNB or GTIN 96720764 Is…" at bounding box center [1455, 191] width 205 height 283
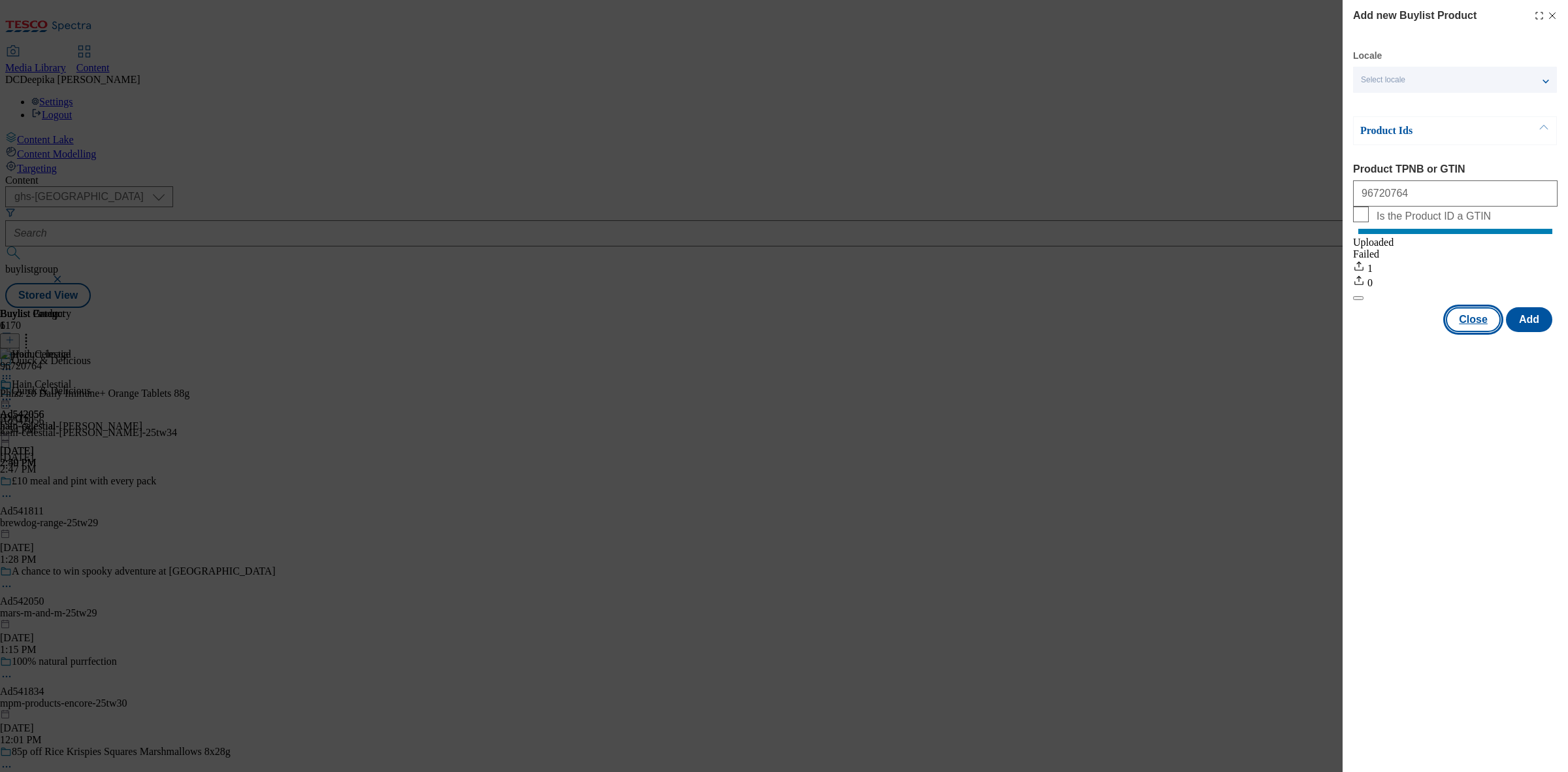
click at [1471, 332] on button "Close" at bounding box center [1473, 319] width 55 height 25
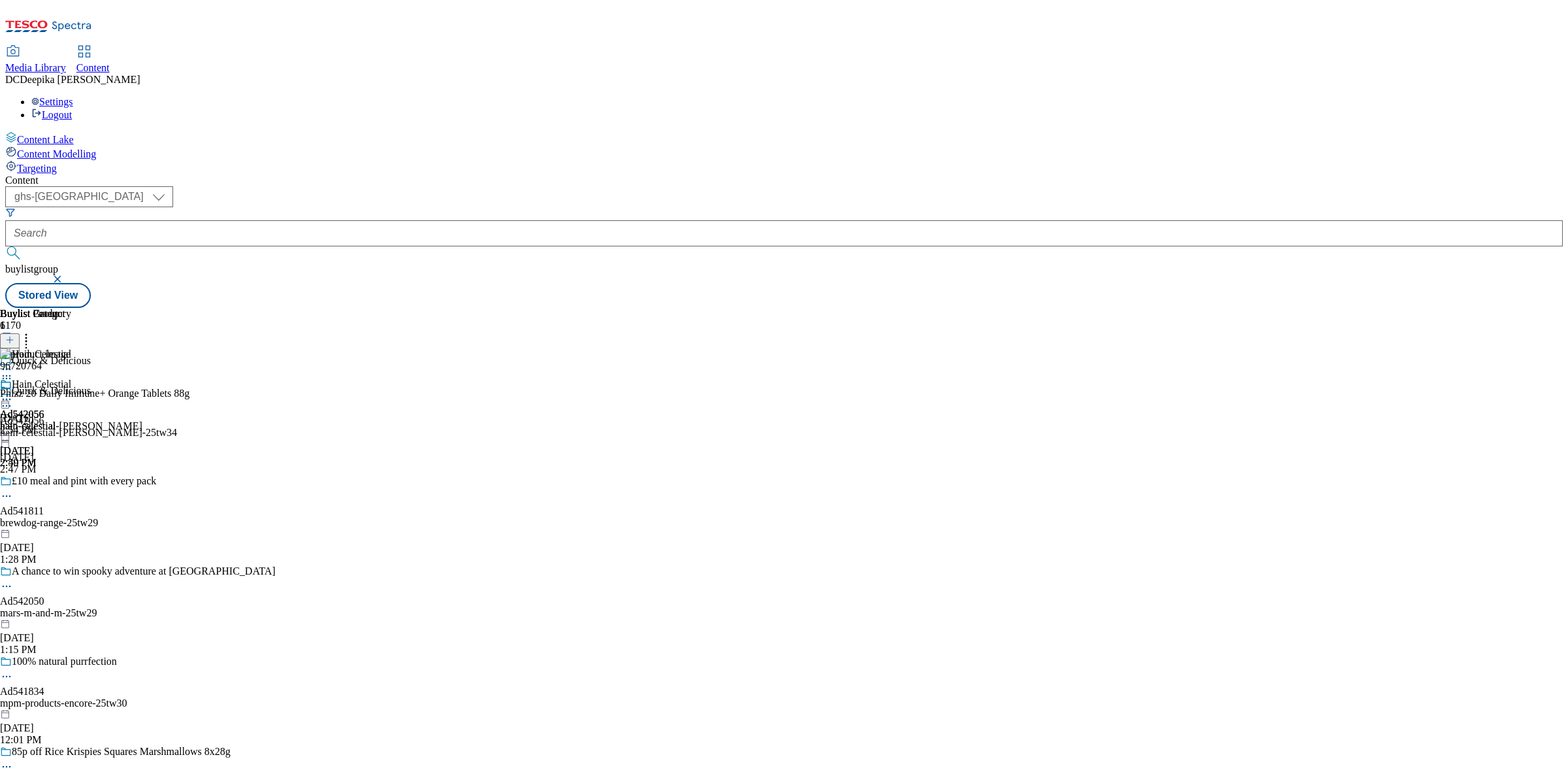
click at [190, 399] on div at bounding box center [95, 399] width 190 height 0
click at [190, 438] on div at bounding box center [95, 438] width 190 height 0
click at [142, 393] on div at bounding box center [71, 401] width 142 height 16
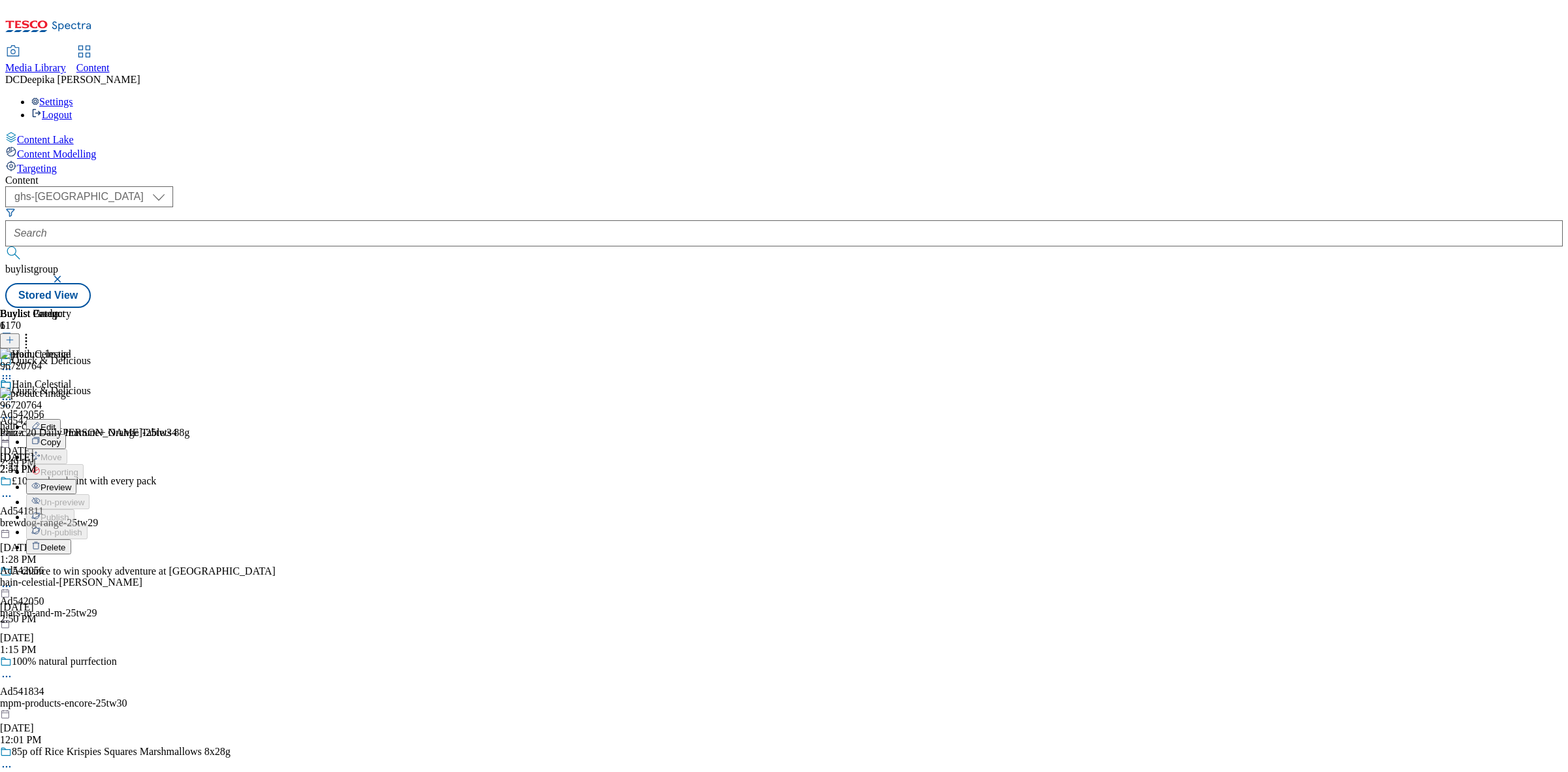
click at [142, 419] on li "Edit" at bounding box center [84, 426] width 116 height 15
click at [13, 393] on icon at bounding box center [6, 399] width 13 height 13
click at [72, 482] on span "Preview" at bounding box center [55, 487] width 30 height 10
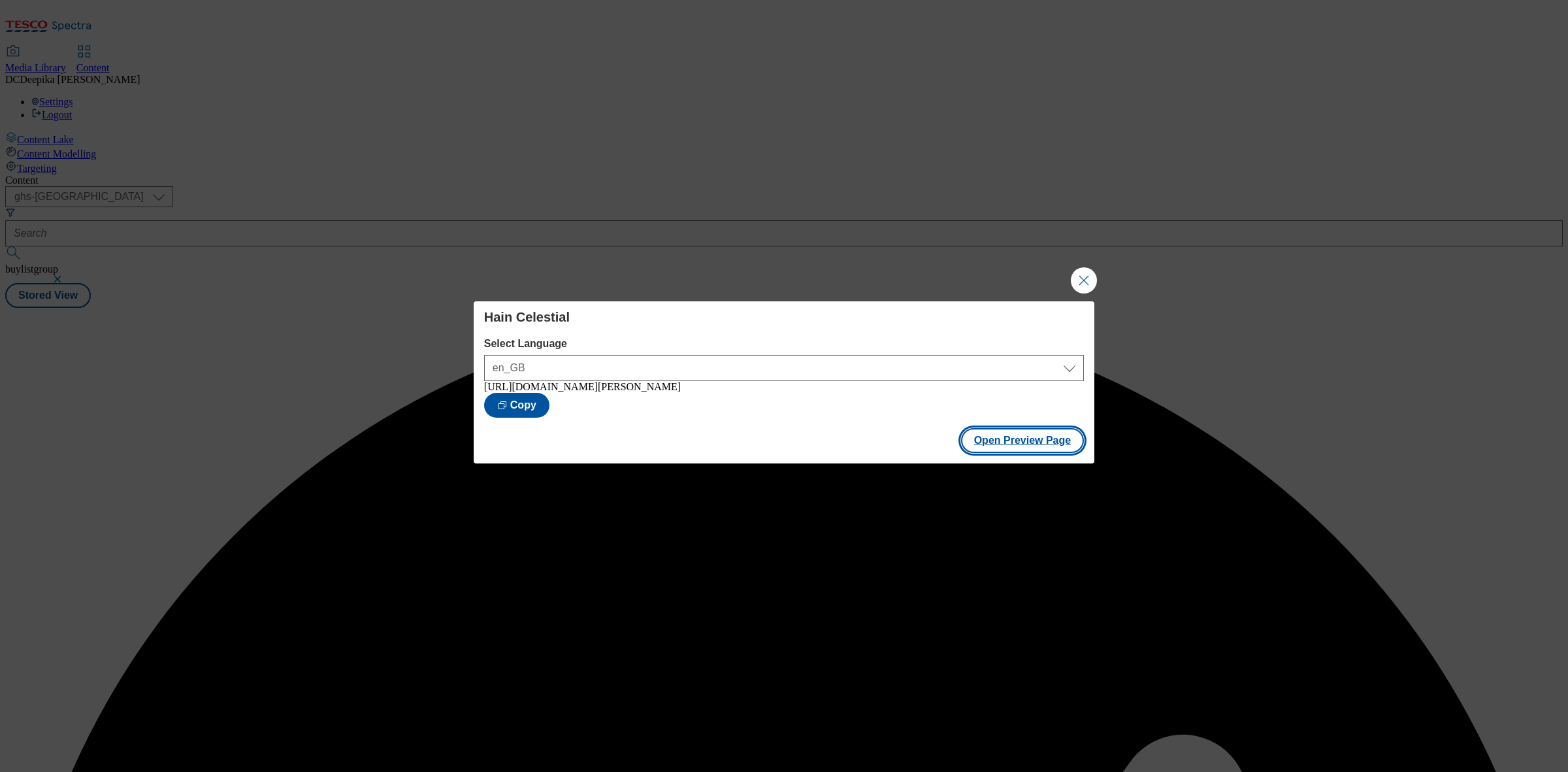
click at [1038, 453] on button "Open Preview Page" at bounding box center [1023, 440] width 123 height 25
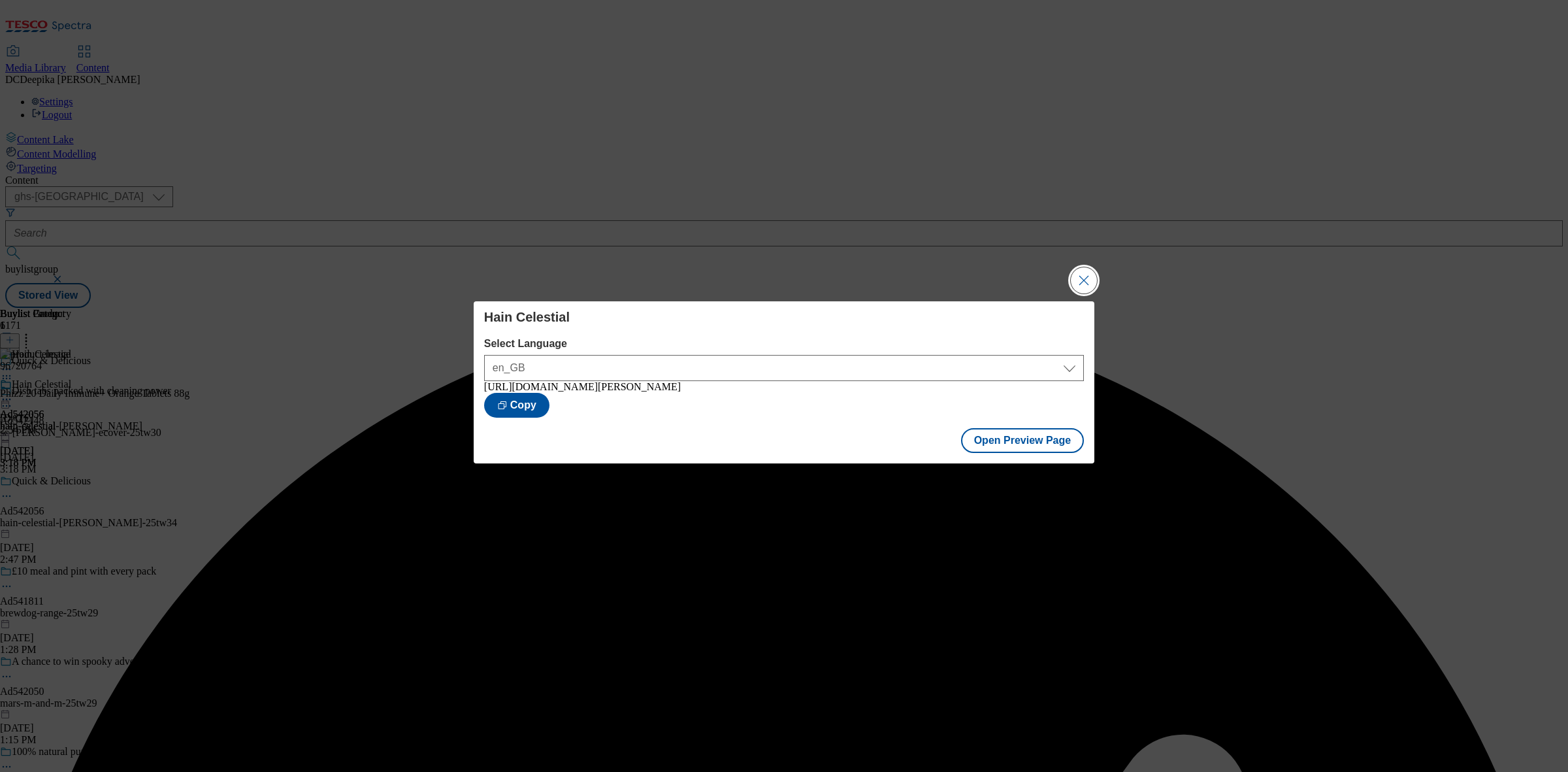
click at [1089, 276] on button "Close Modal" at bounding box center [1083, 280] width 26 height 26
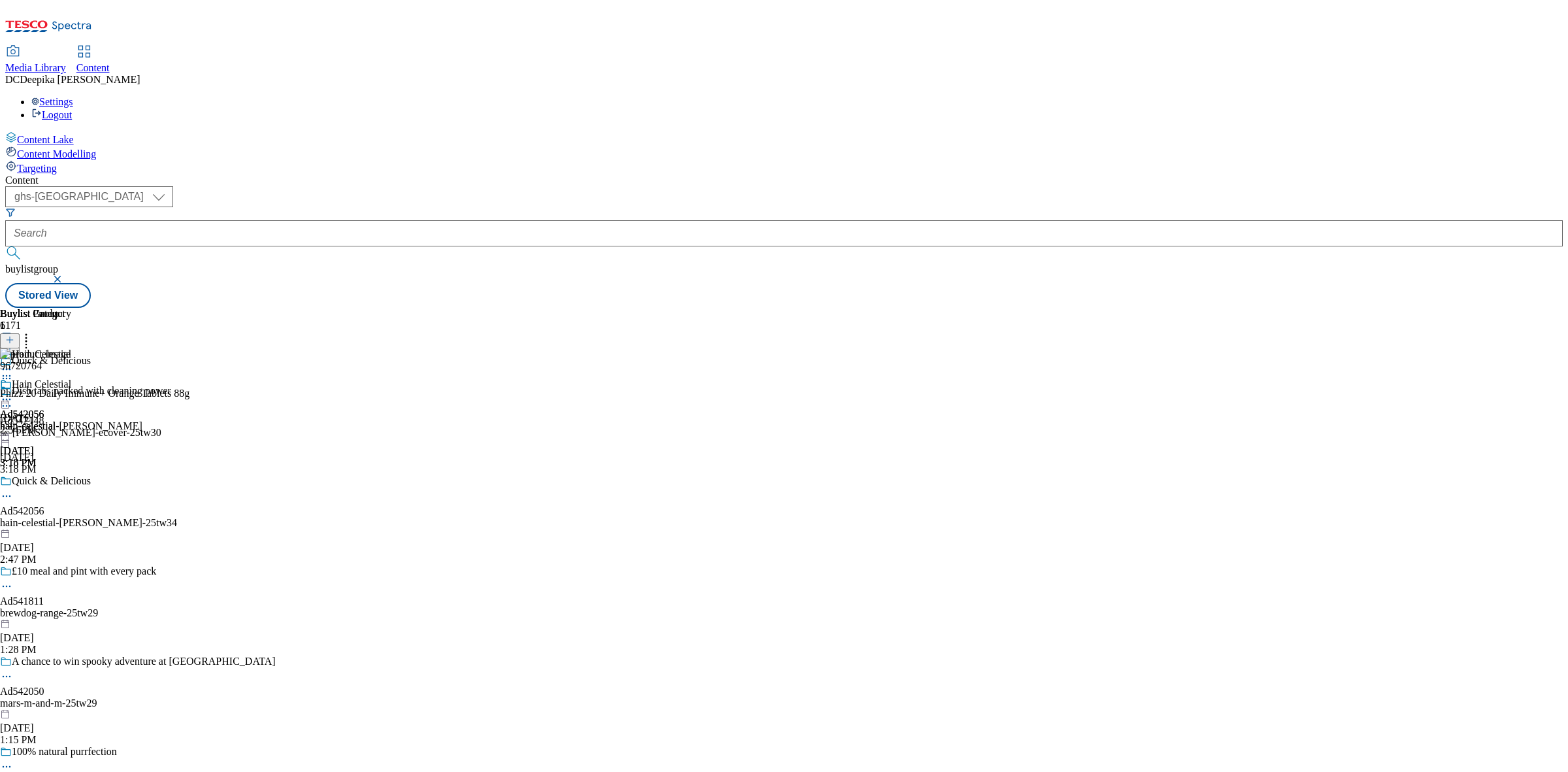
click at [13, 489] on icon at bounding box center [6, 496] width 13 height 13
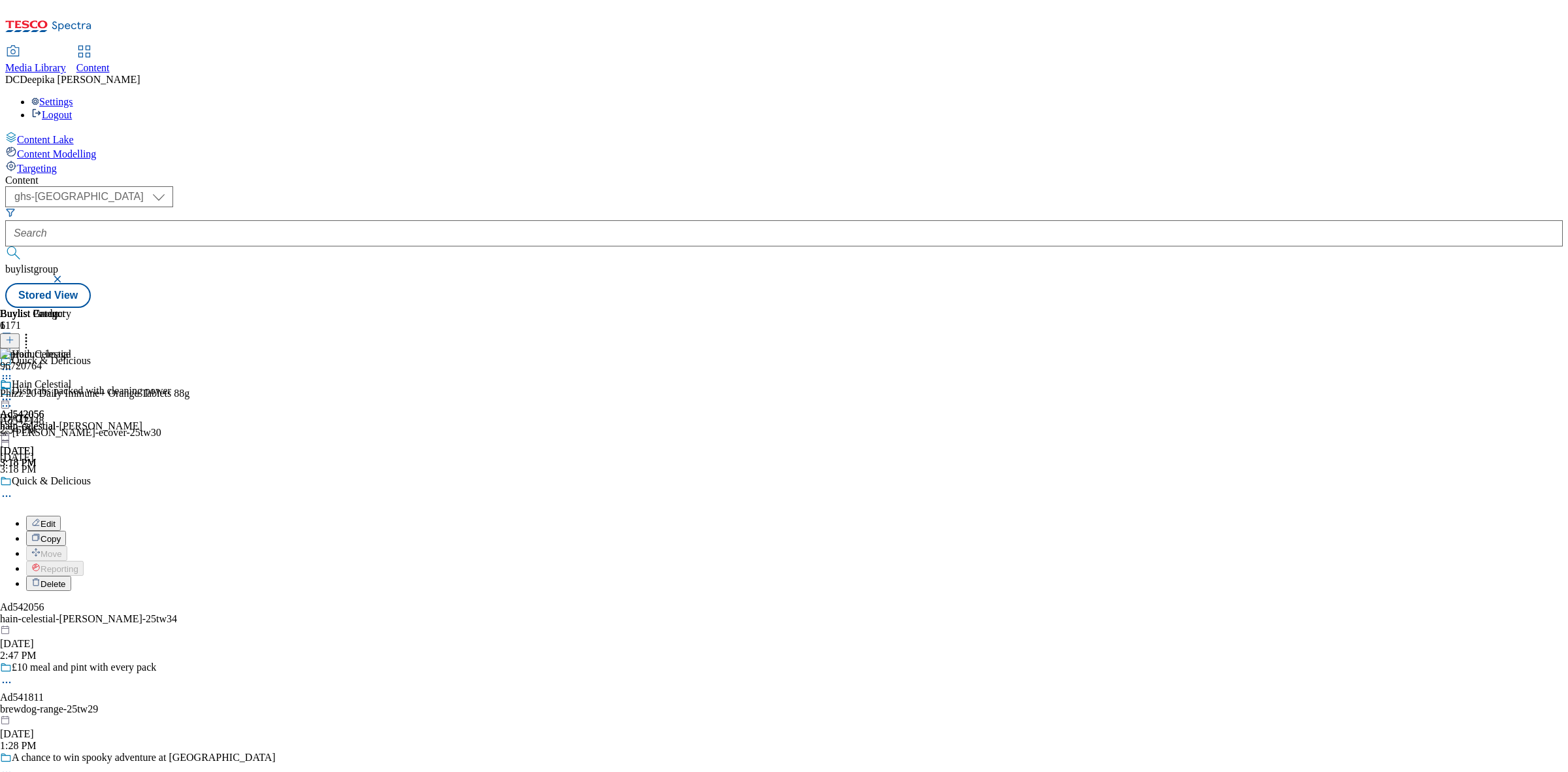
click at [61, 515] on button "Edit" at bounding box center [43, 522] width 35 height 15
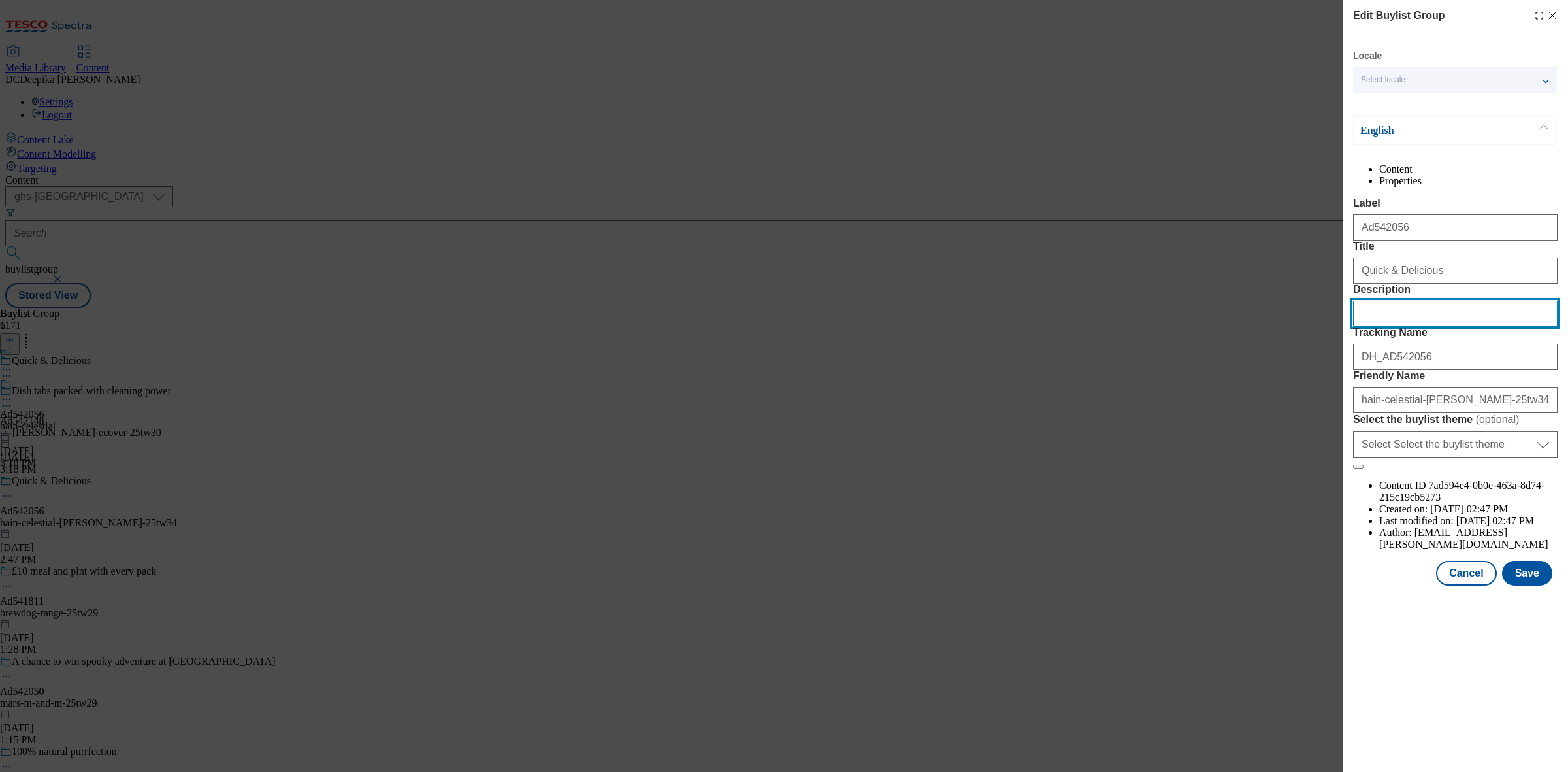
click at [1423, 327] on input "Description" at bounding box center [1455, 313] width 205 height 26
paste input "Phizz Daily Immune+ Orange, Hydration, Electrolytes and Vitamins Effervescent (…"
type input "Phizz Daily Immune+ Orange, Hydration, Electrolytes and Vitamins Effervescent (…"
click at [1526, 586] on button "Save" at bounding box center [1527, 573] width 50 height 25
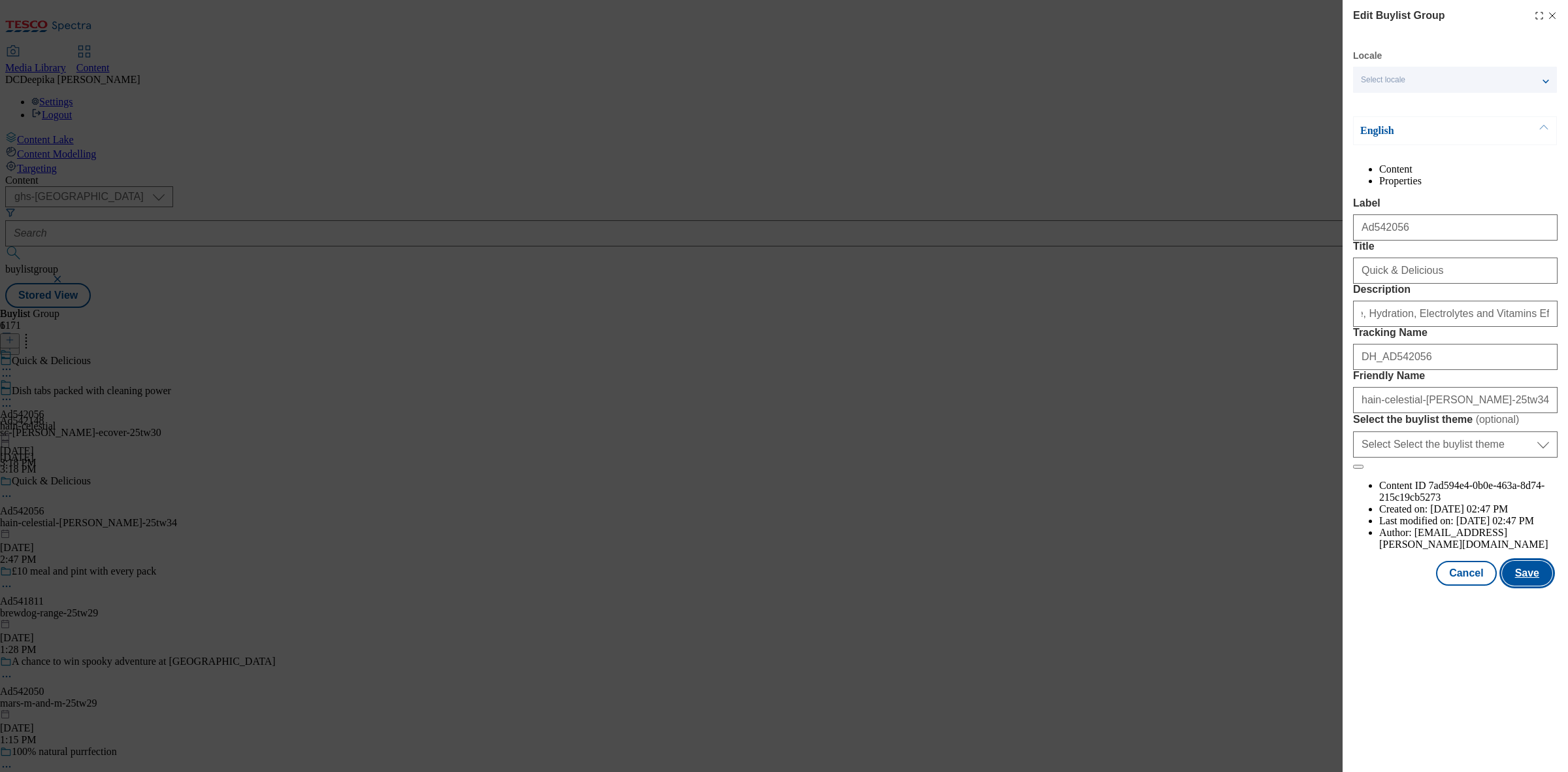
scroll to position [0, 0]
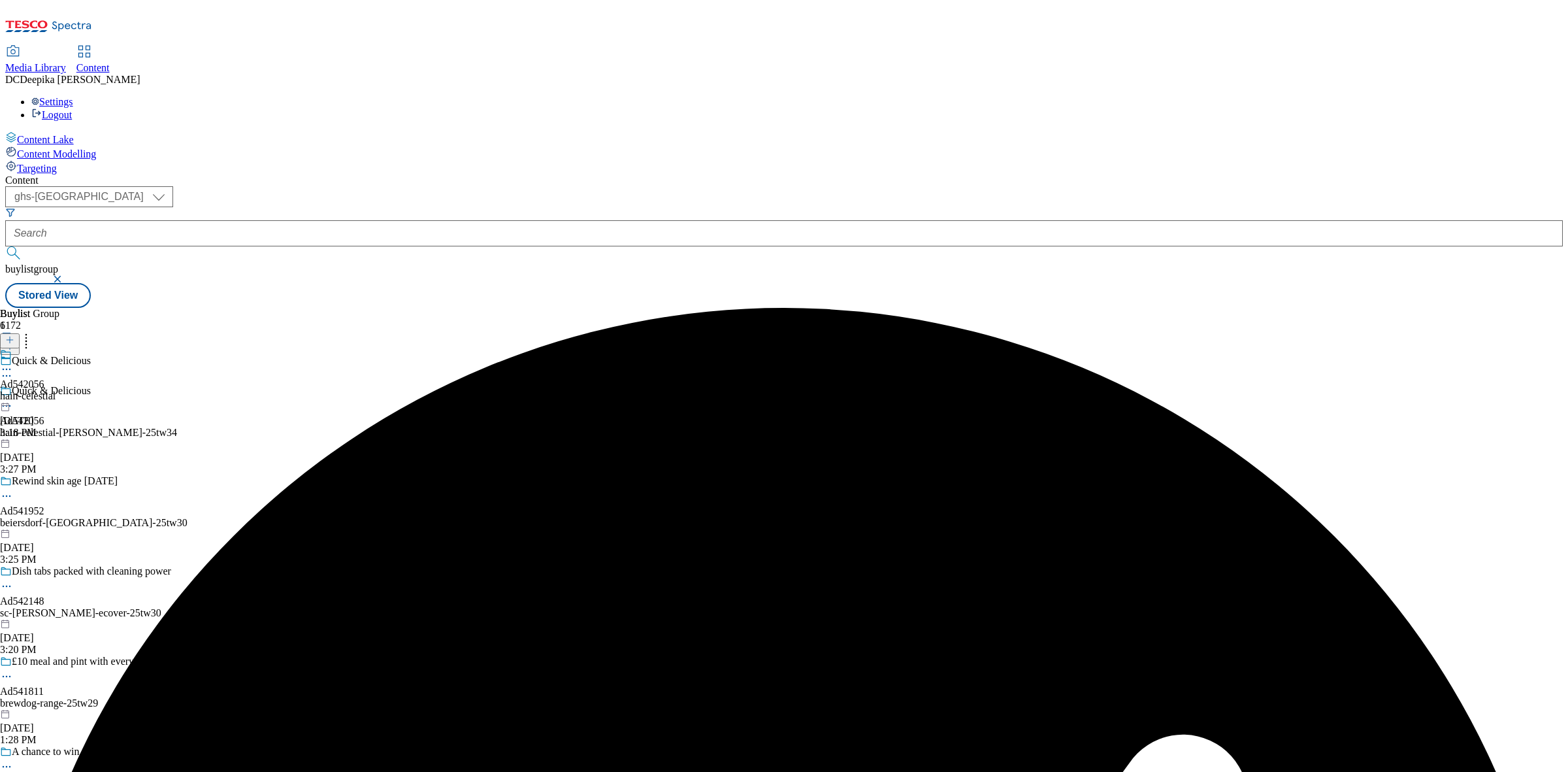
drag, startPoint x: 606, startPoint y: 204, endPoint x: 599, endPoint y: 205, distance: 7.1
click at [13, 362] on icon at bounding box center [6, 369] width 13 height 13
click at [55, 392] on span "Edit" at bounding box center [47, 396] width 15 height 10
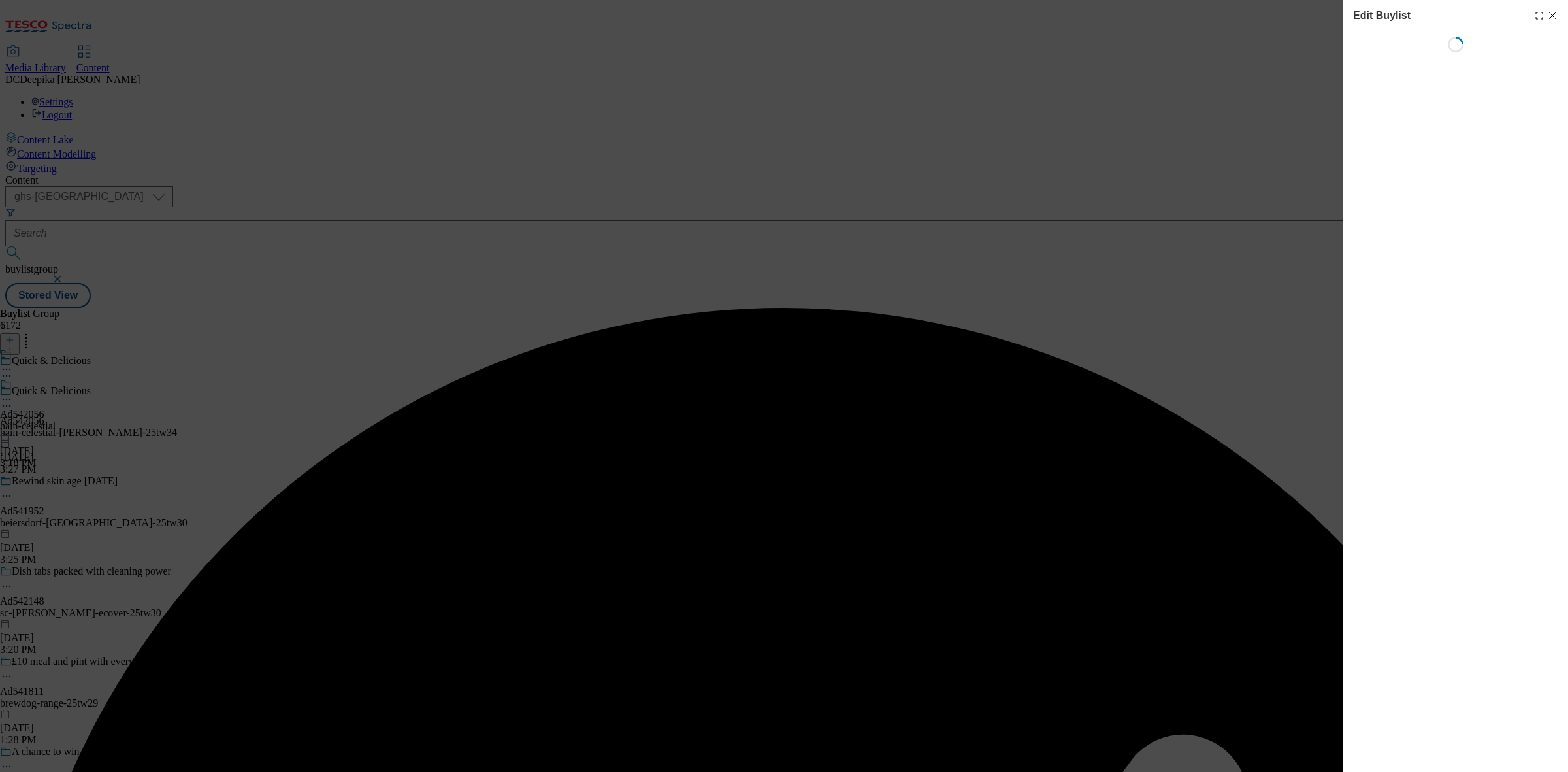
select select "tactical"
select select "supplier funded short term 1-3 weeks"
select select "dunnhumby"
select select "Banner"
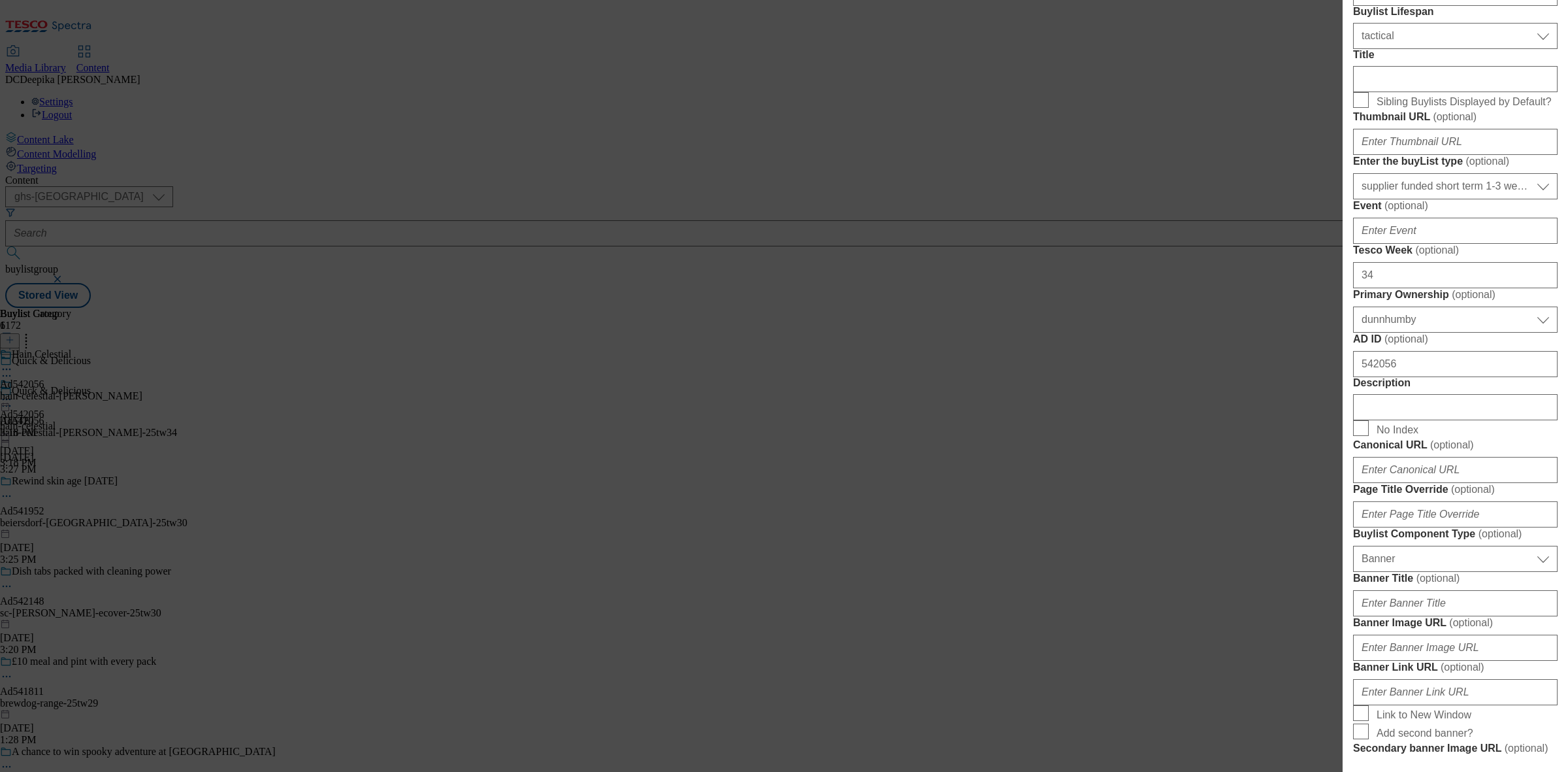
scroll to position [409, 0]
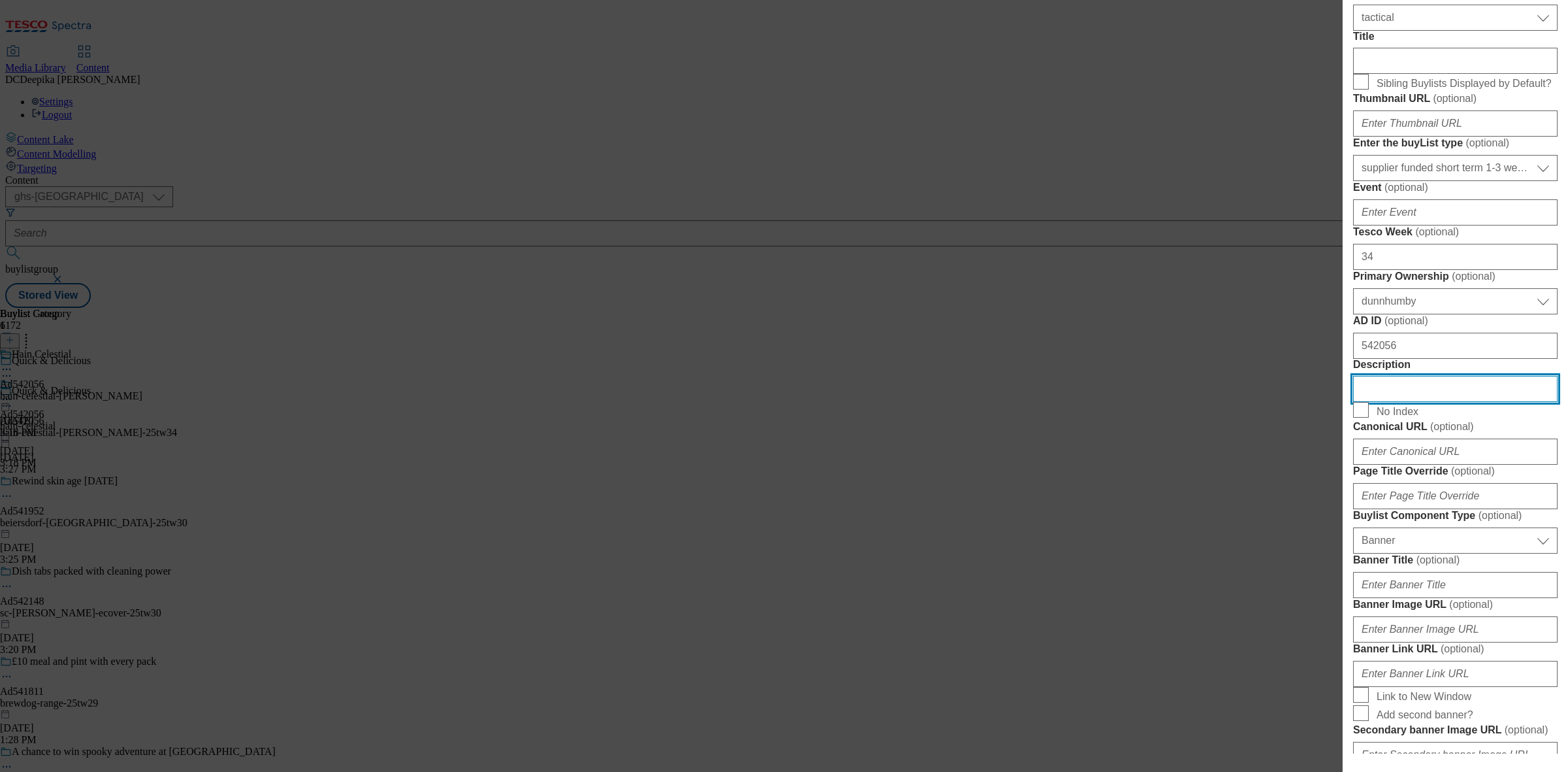
click at [1442, 402] on input "Description" at bounding box center [1455, 388] width 205 height 26
paste input "Phizz Daily Immune+ Orange, Hydration, Electrolytes and Vitamins Effervescent (…"
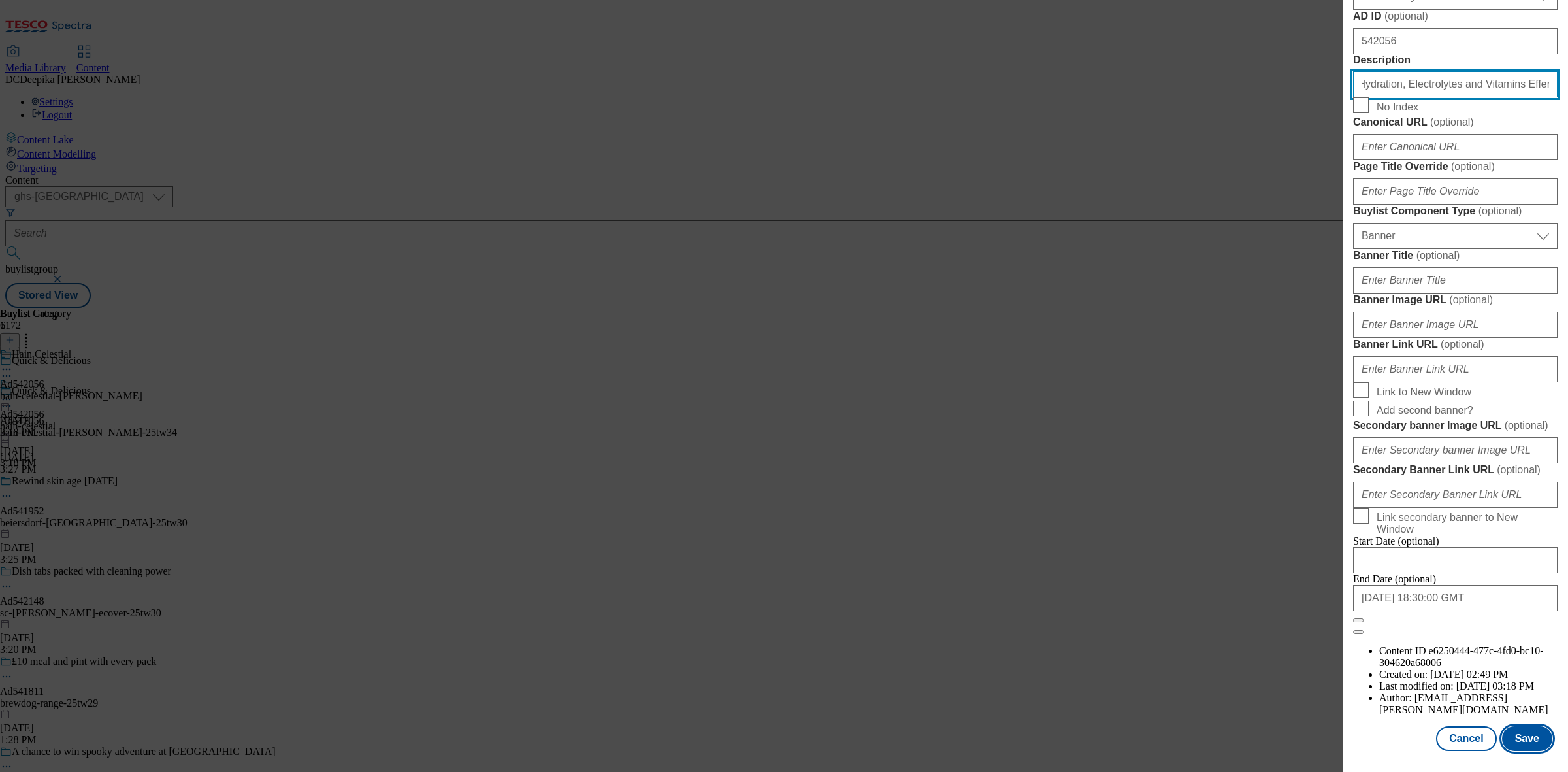
scroll to position [1209, 0]
type input "Phizz Daily Immune+ Orange, Hydration, Electrolytes and Vitamins Effervescent (…"
click at [1526, 726] on button "Save" at bounding box center [1527, 739] width 50 height 25
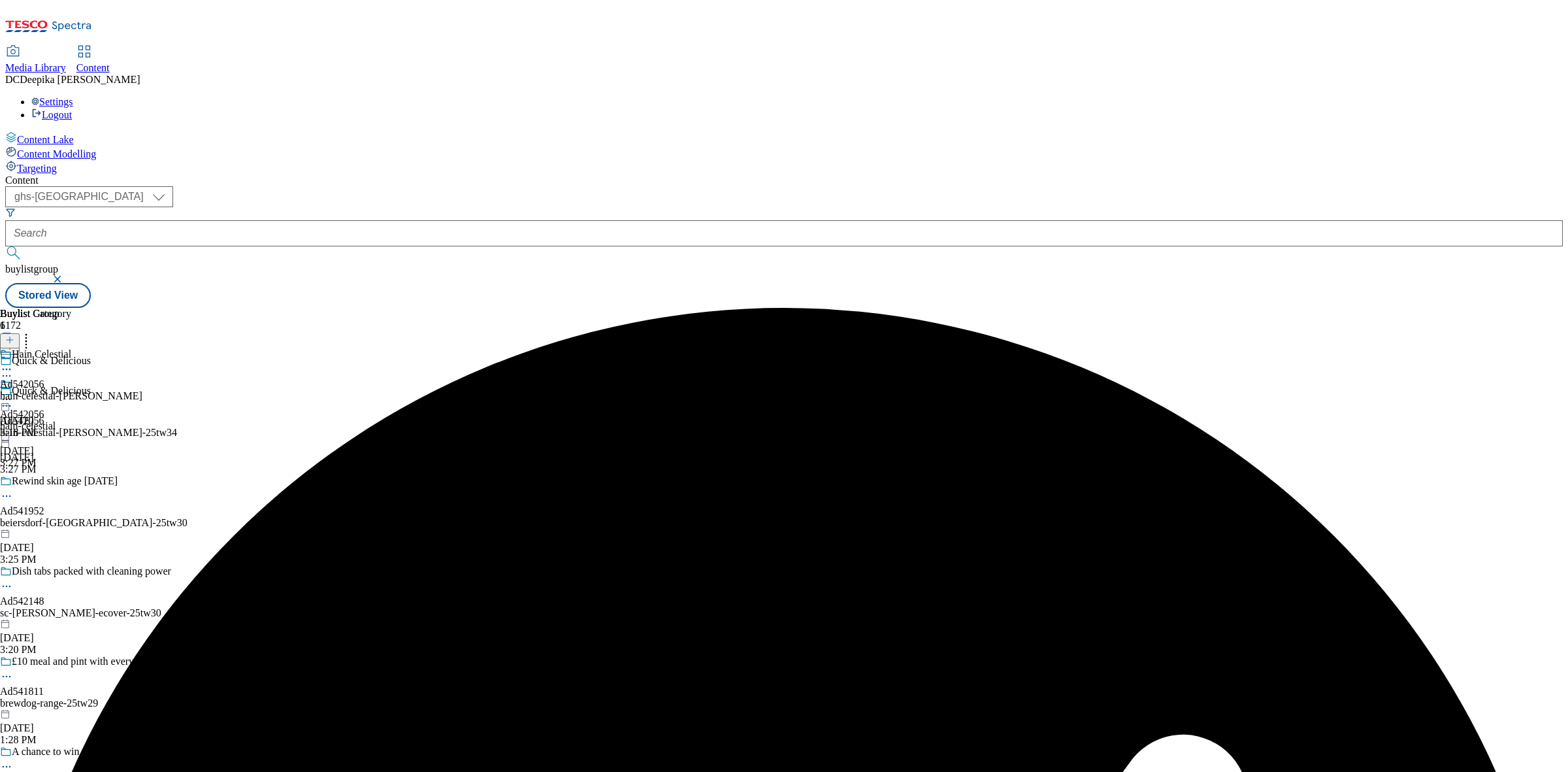
click at [8, 369] on circle at bounding box center [7, 369] width 2 height 2
click at [61, 389] on button "Edit" at bounding box center [43, 396] width 35 height 15
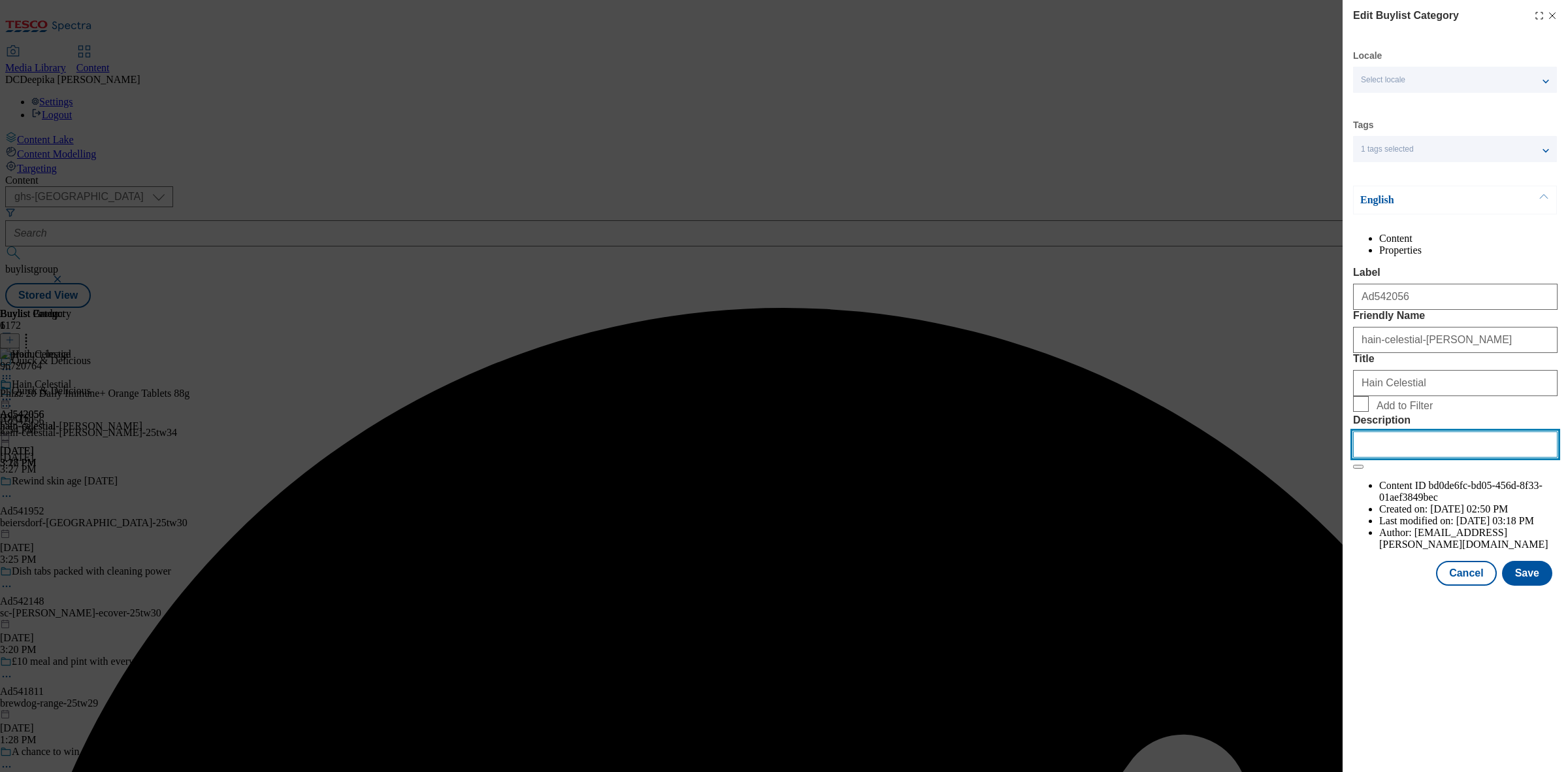
click at [1424, 457] on input "Description" at bounding box center [1455, 444] width 205 height 26
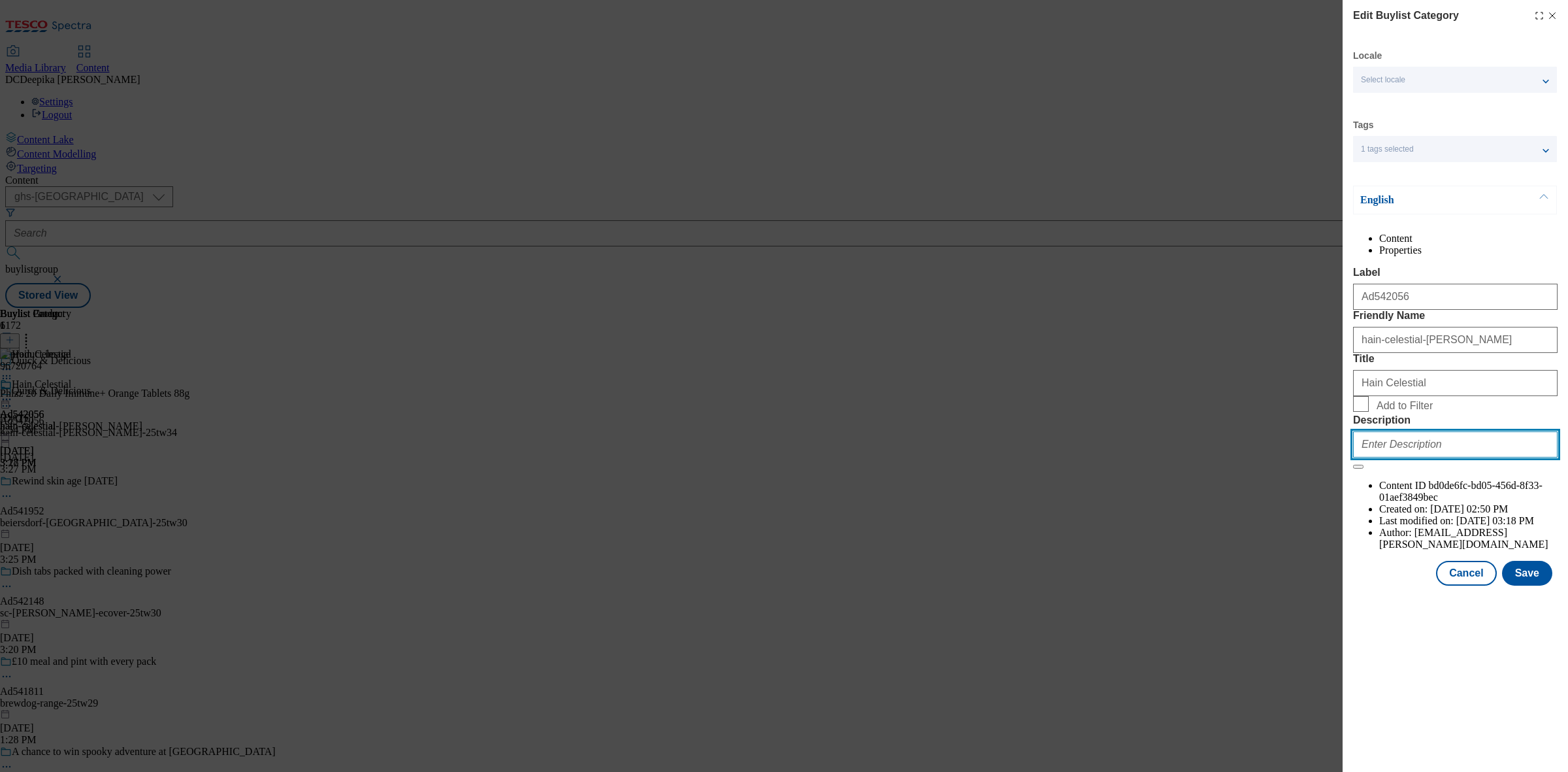
paste input "Phizz Daily Immune+ Orange, Hydration, Electrolytes and Vitamins Effervescent (…"
type input "Phizz Daily Immune+ Orange, Hydration, Electrolytes and Vitamins Effervescent (…"
click at [1533, 586] on button "Save" at bounding box center [1527, 573] width 50 height 25
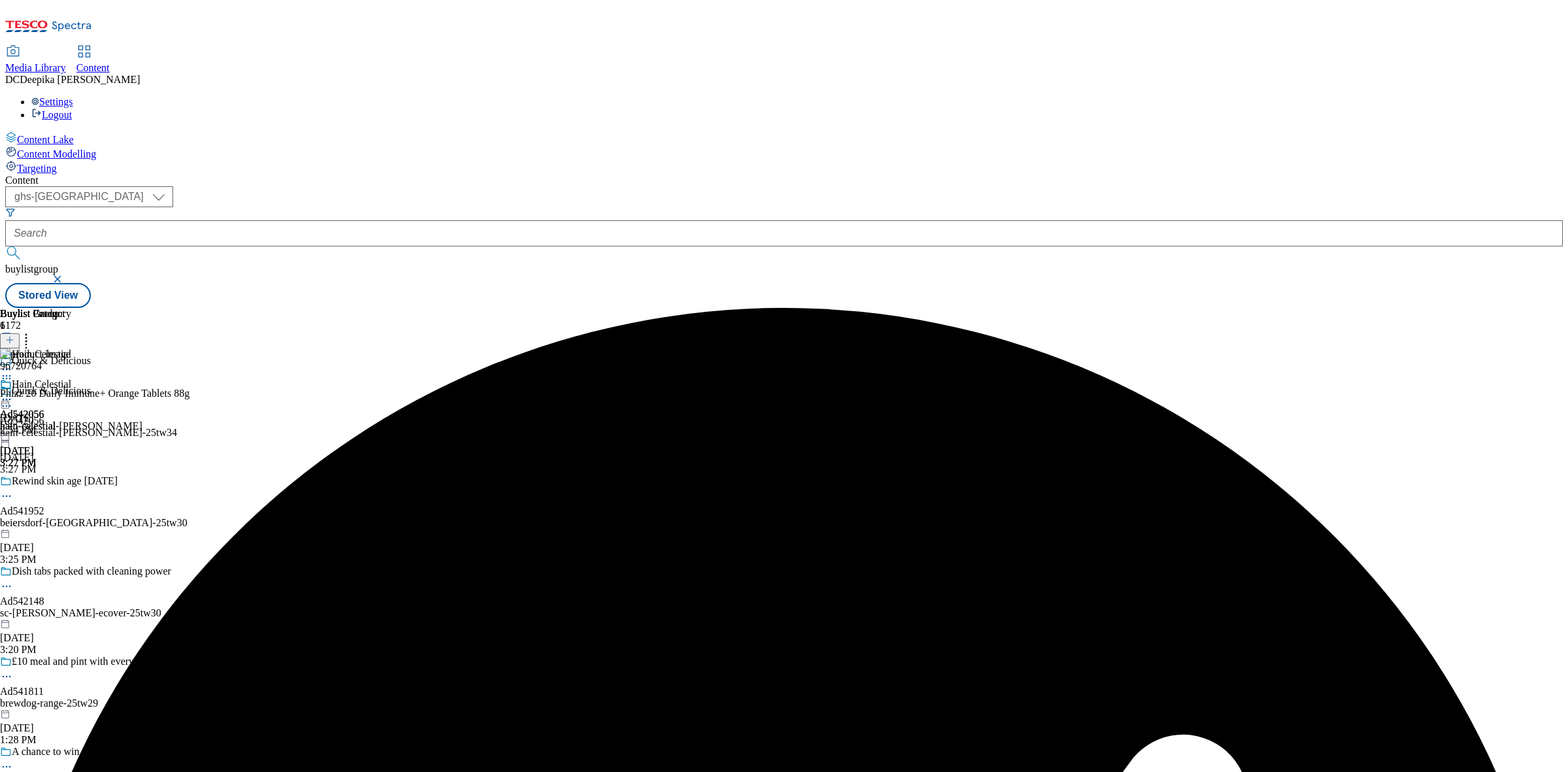
click at [1341, 308] on div "Buylist Group 6172 Quick & Delicious Quick & Delicious Ad542056 hain-celestial-…" at bounding box center [784, 308] width 1557 height 0
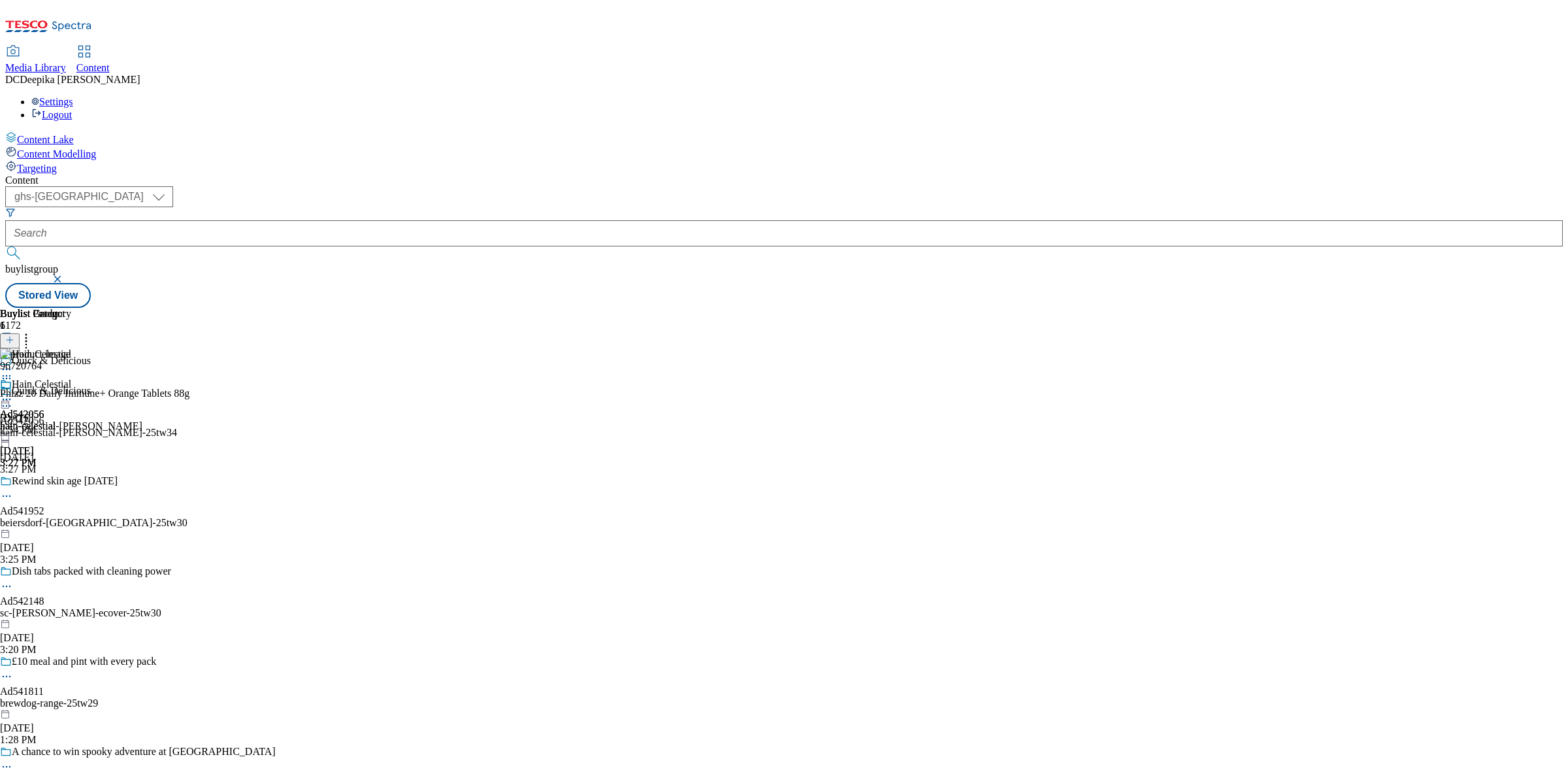
click at [13, 393] on icon at bounding box center [6, 399] width 13 height 13
click at [72, 482] on span "Preview" at bounding box center [55, 487] width 30 height 10
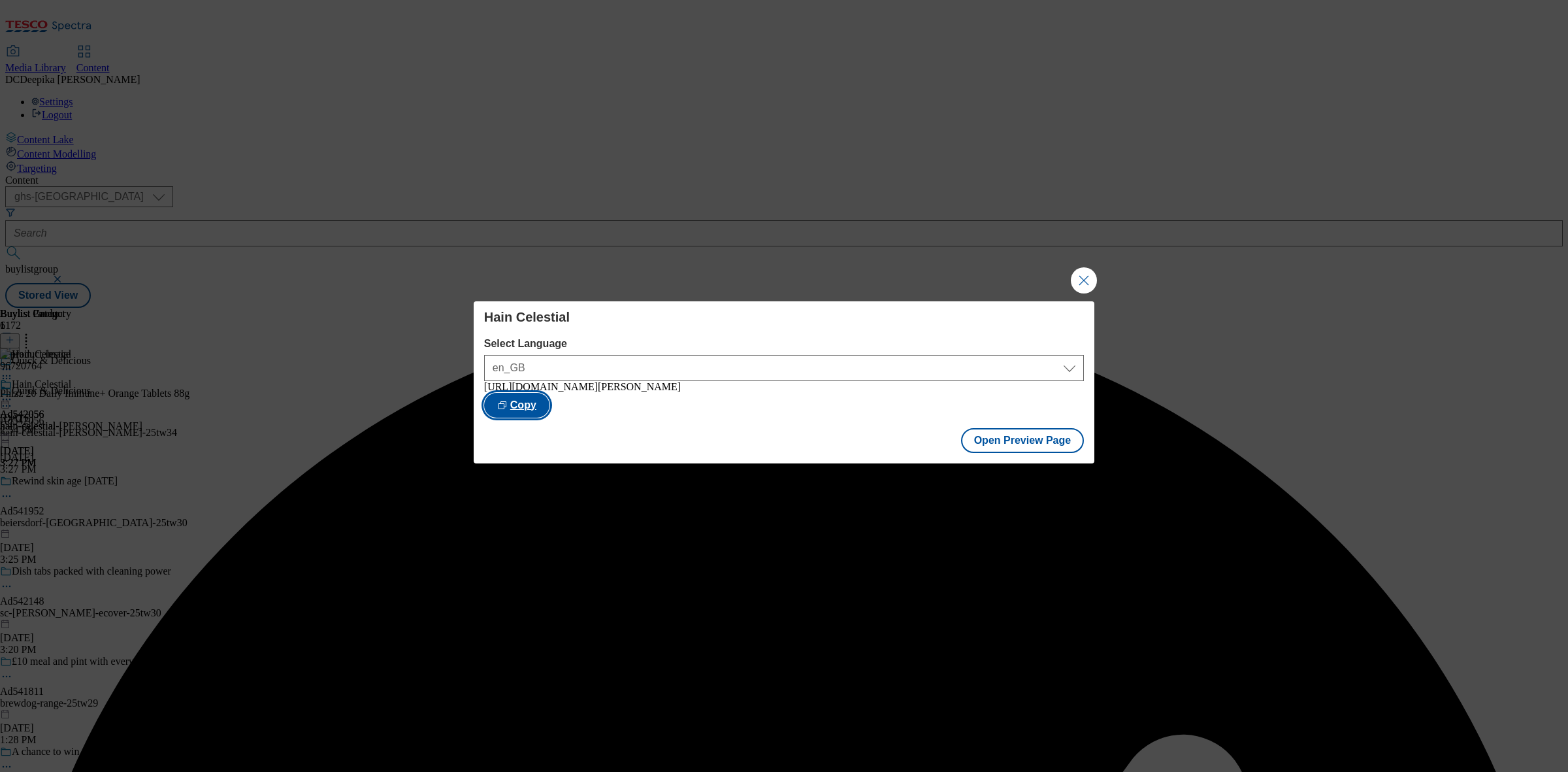
click at [549, 403] on button "Copy" at bounding box center [516, 405] width 65 height 25
click at [1263, 462] on div "Hain Celestial Select Language en_GB en_GB https://www.tesco.com/groceries/en-G…" at bounding box center [784, 386] width 1568 height 772
